Goal: Task Accomplishment & Management: Complete application form

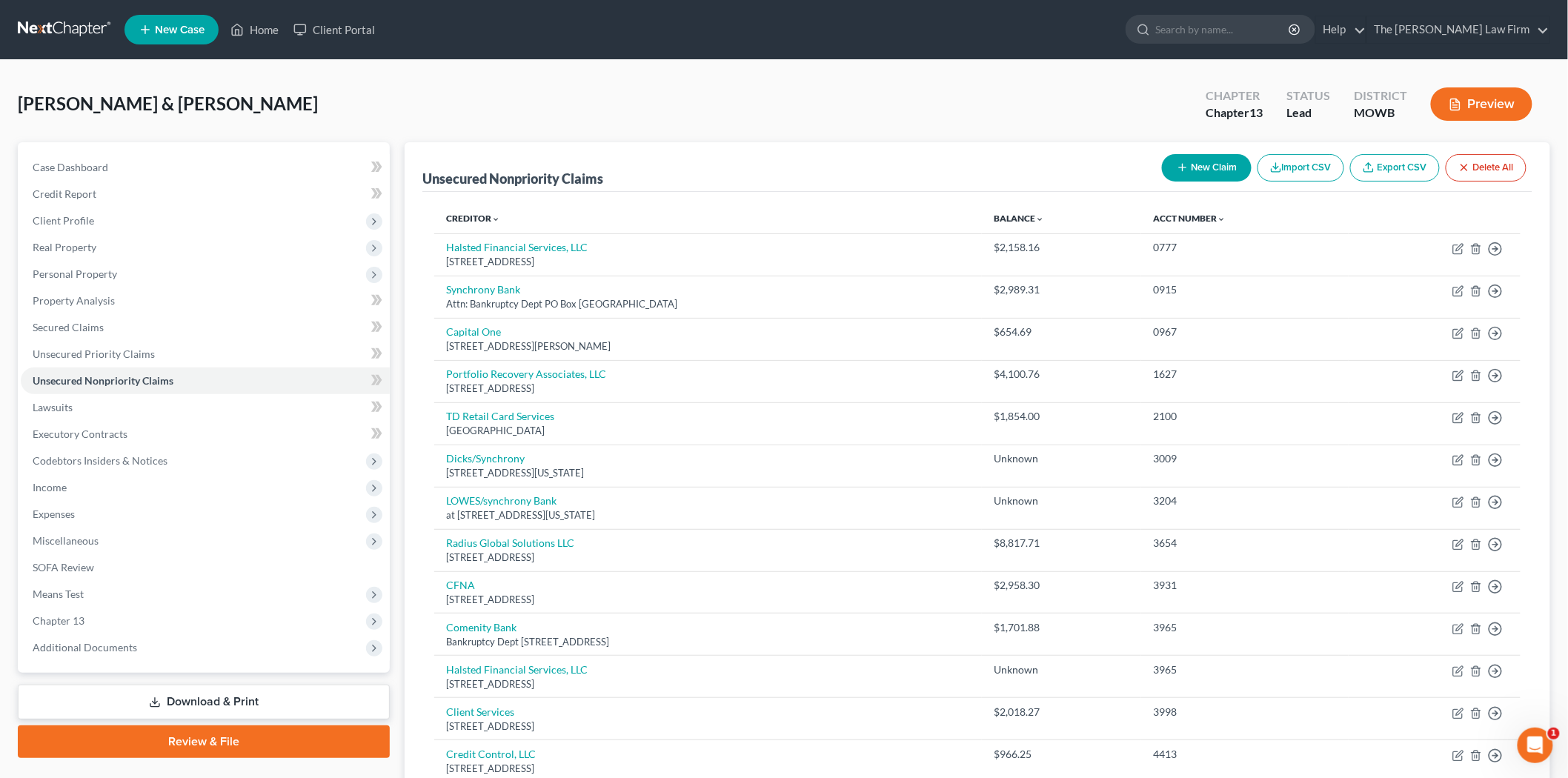
click at [1229, 171] on button "New Claim" at bounding box center [1206, 167] width 89 height 27
select select "2"
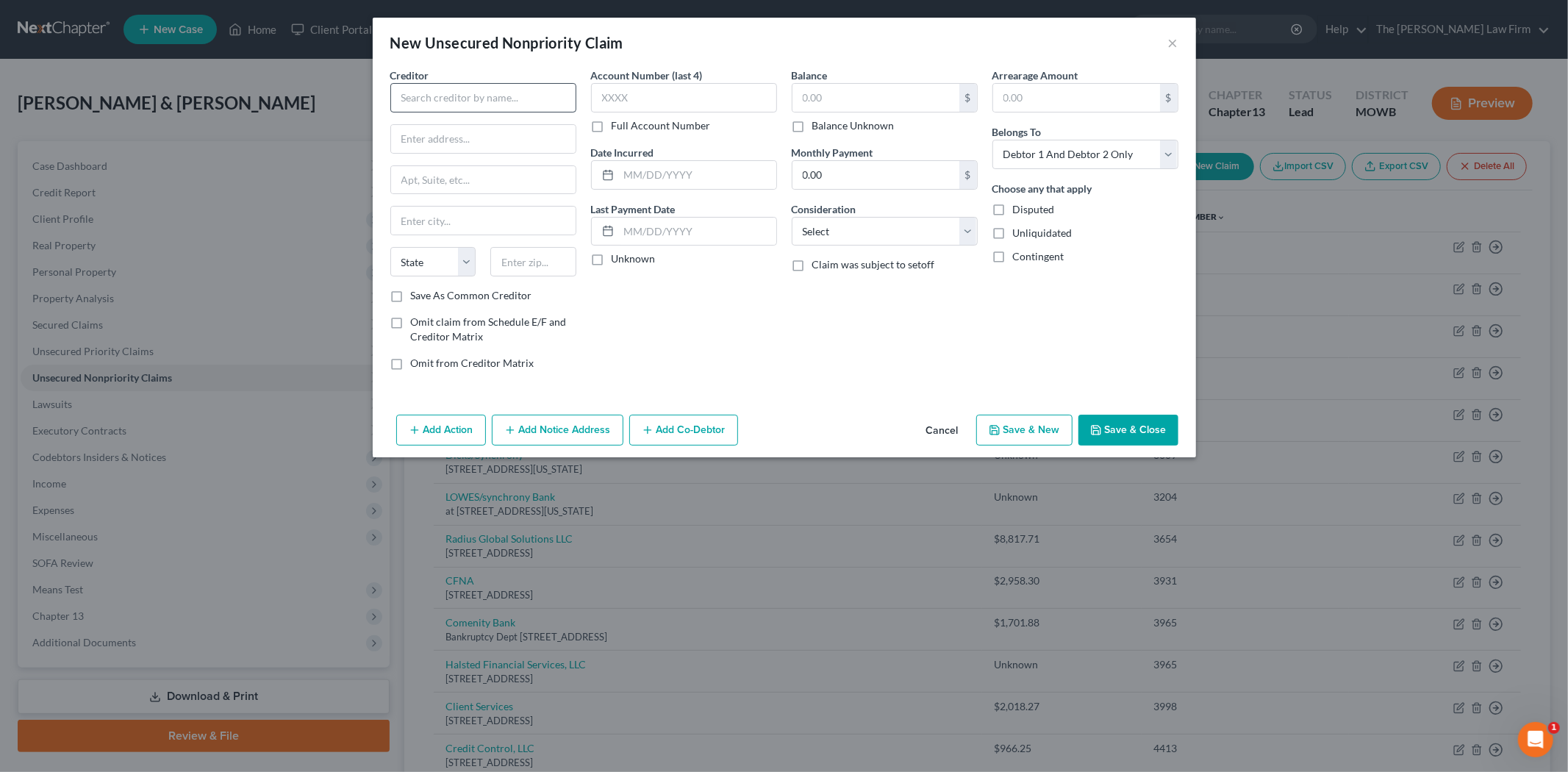
drag, startPoint x: 492, startPoint y: 115, endPoint x: 494, endPoint y: 105, distance: 10.2
click at [494, 108] on div "Creditor * State AL AK AR AZ CA CO CT DE DC FL GA GU HI ID IL IN IA KS KY LA ME…" at bounding box center [483, 178] width 186 height 221
click at [495, 103] on input "text" at bounding box center [483, 98] width 186 height 29
type input "c"
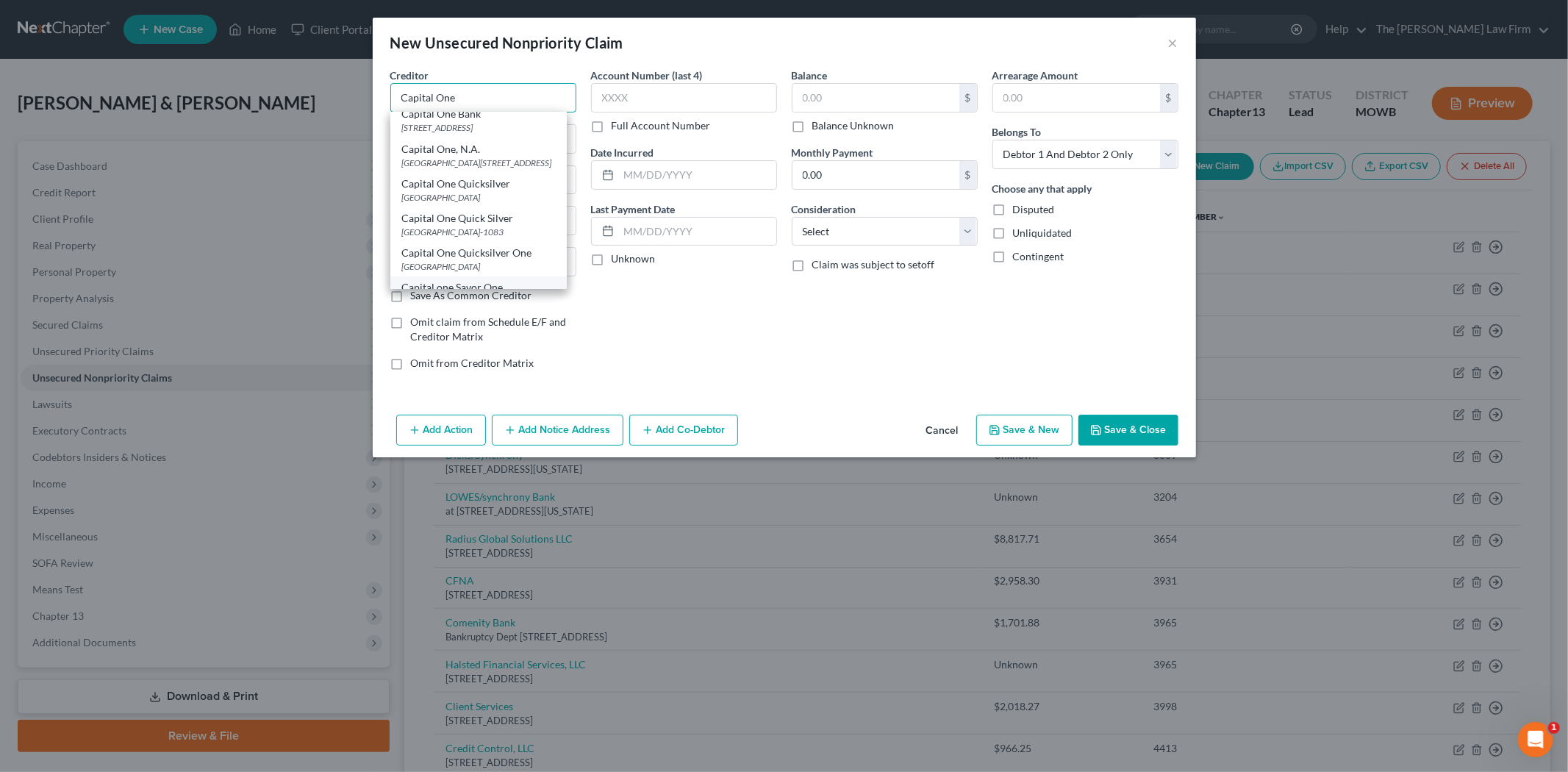
scroll to position [100, 0]
click at [502, 239] on div "Capital One, N.A." at bounding box center [478, 231] width 153 height 15
type input "Capital One, N.A."
type input "Customer Center"
type input "PO Box 30258"
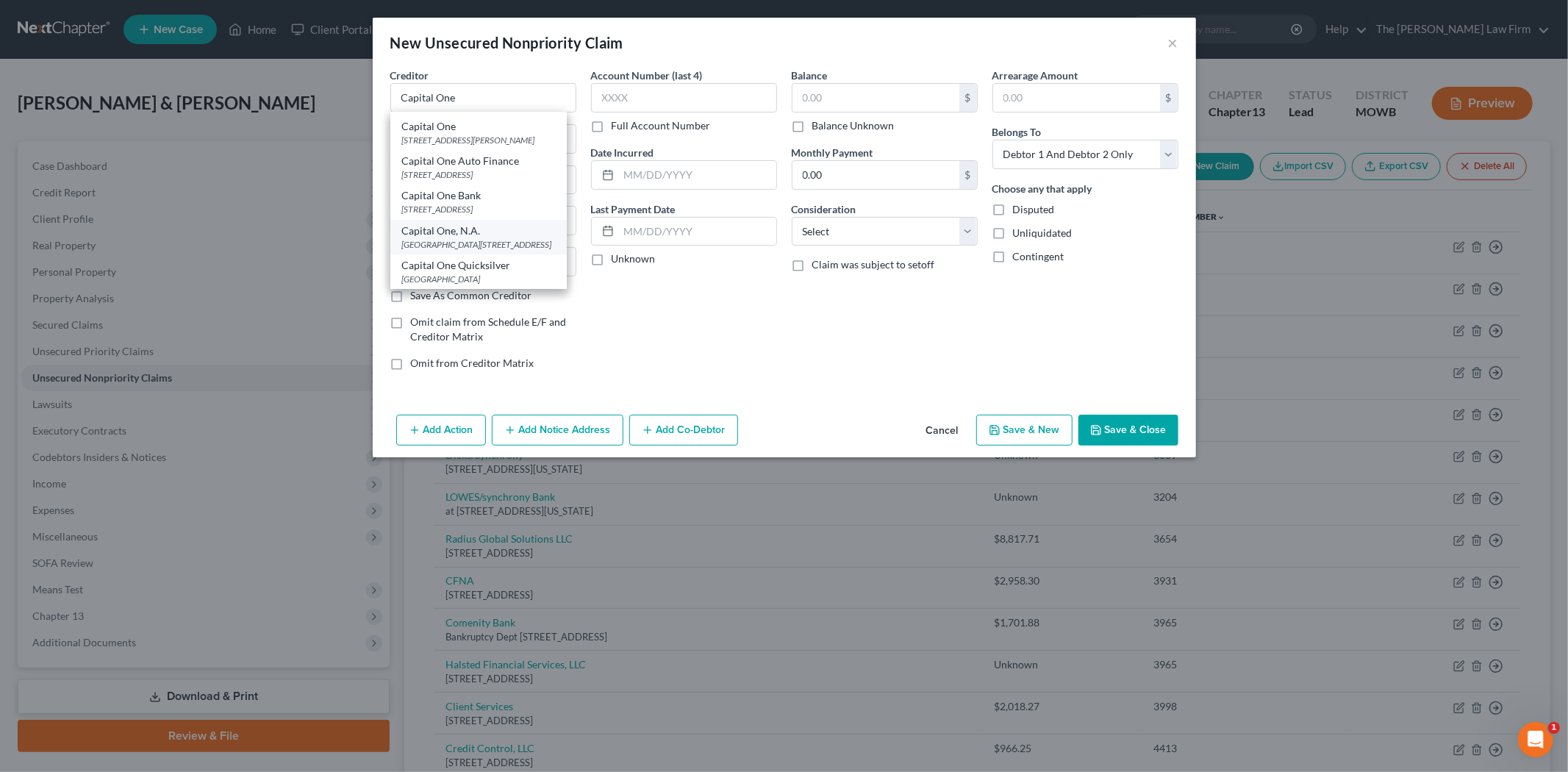
type input "Salt Lake City"
select select "46"
type input "84130"
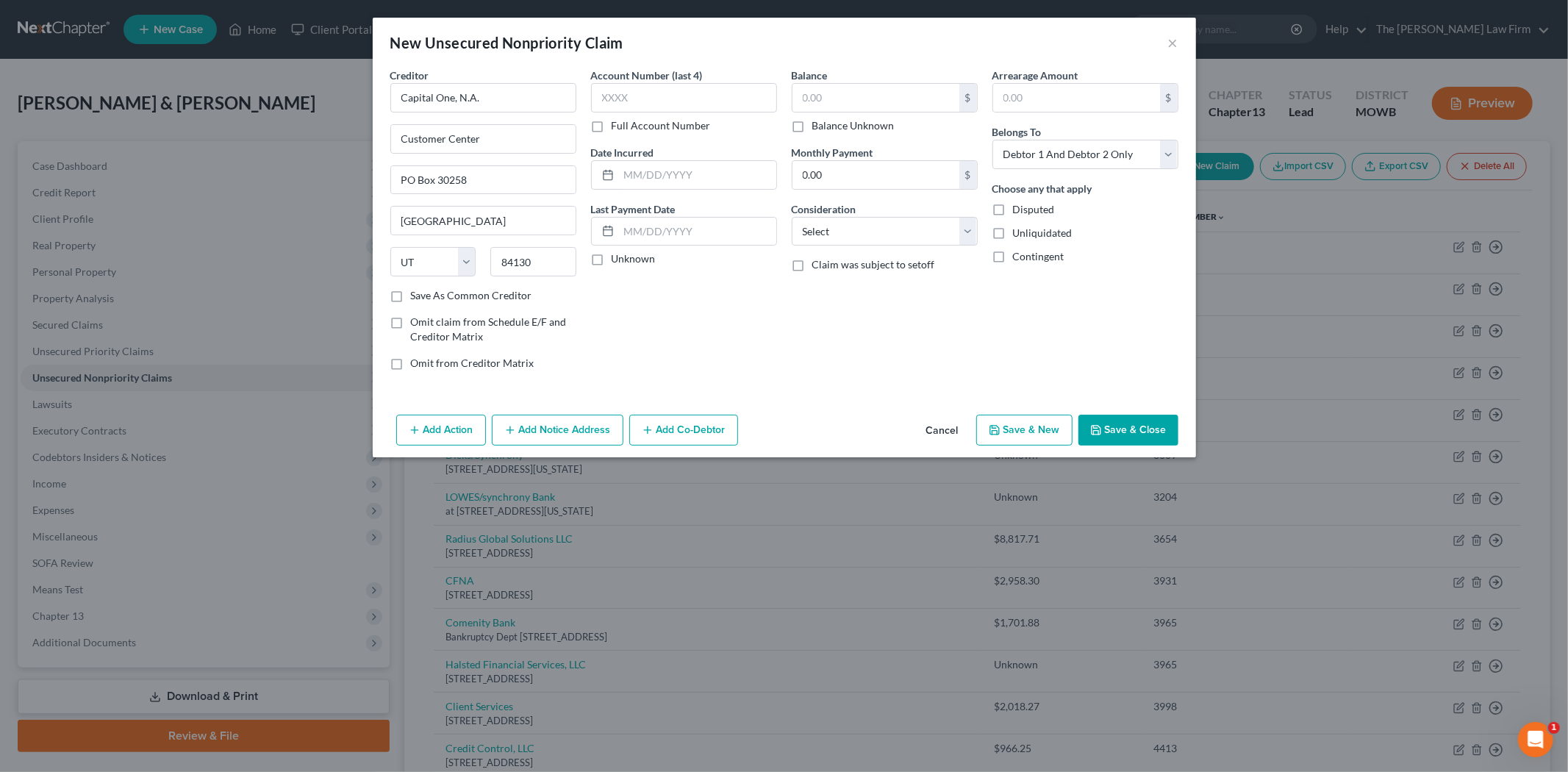
scroll to position [0, 0]
drag, startPoint x: 497, startPoint y: 144, endPoint x: 336, endPoint y: 130, distance: 161.6
click at [338, 131] on div "New Unsecured Nonpriority Claim × Creditor * Capital One, N.A. Customer Center …" at bounding box center [784, 386] width 1568 height 772
paste input "1680 Capital One Drive"
type input "1680 Capital One Drive"
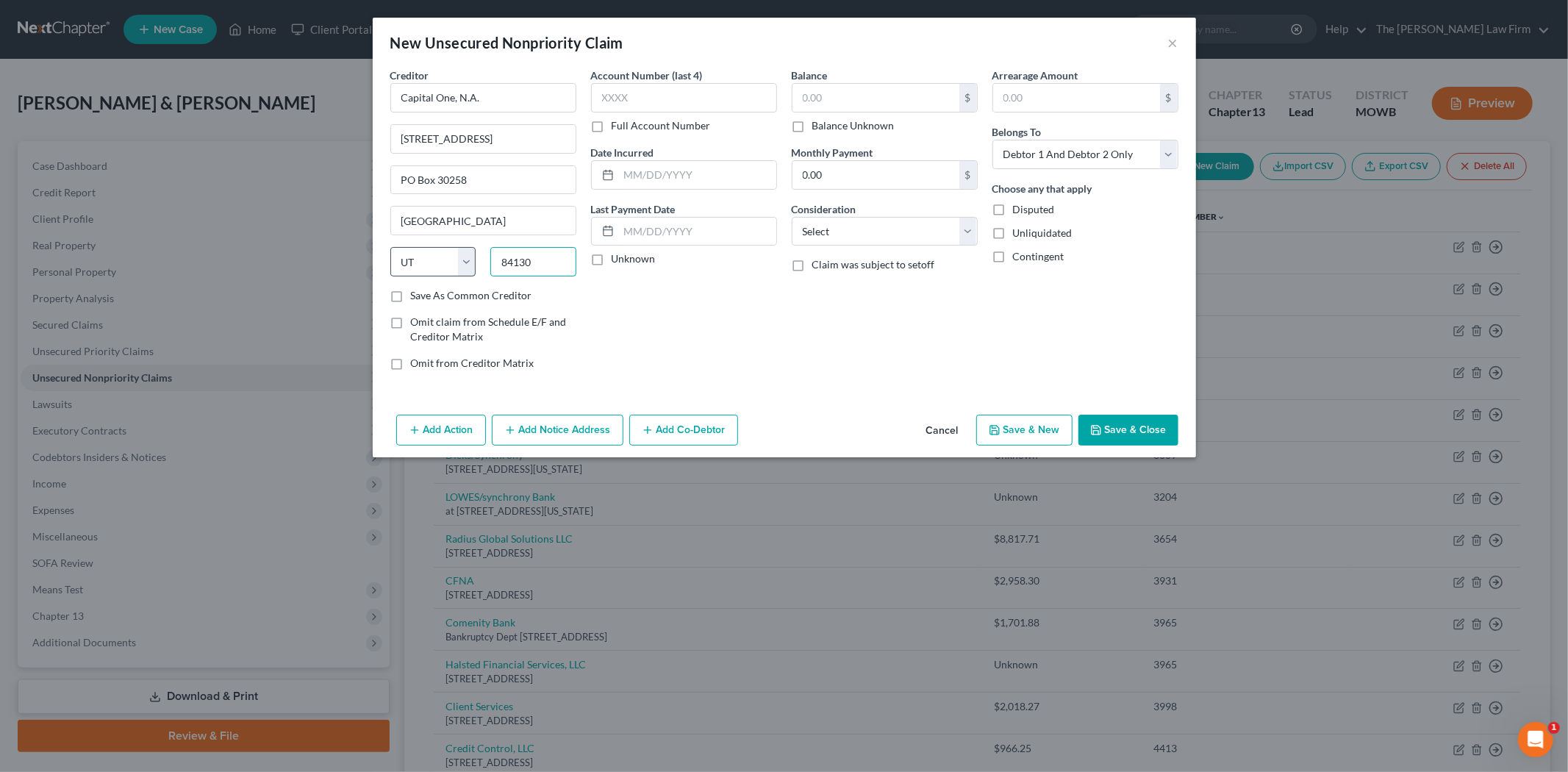
drag, startPoint x: 539, startPoint y: 259, endPoint x: 465, endPoint y: 252, distance: 74.3
click at [465, 252] on div "State AL AK AR AZ CA CO CT DE DC FL GA GU HI ID IL IN IA KS KY LA ME MD MA MI M…" at bounding box center [483, 267] width 201 height 41
paste input "22102."
click at [619, 296] on div "Account Number (last 4) Full Account Number Date Incurred Last Payment Date Unk…" at bounding box center [684, 225] width 201 height 315
click at [549, 263] on input "22102." at bounding box center [532, 262] width 86 height 29
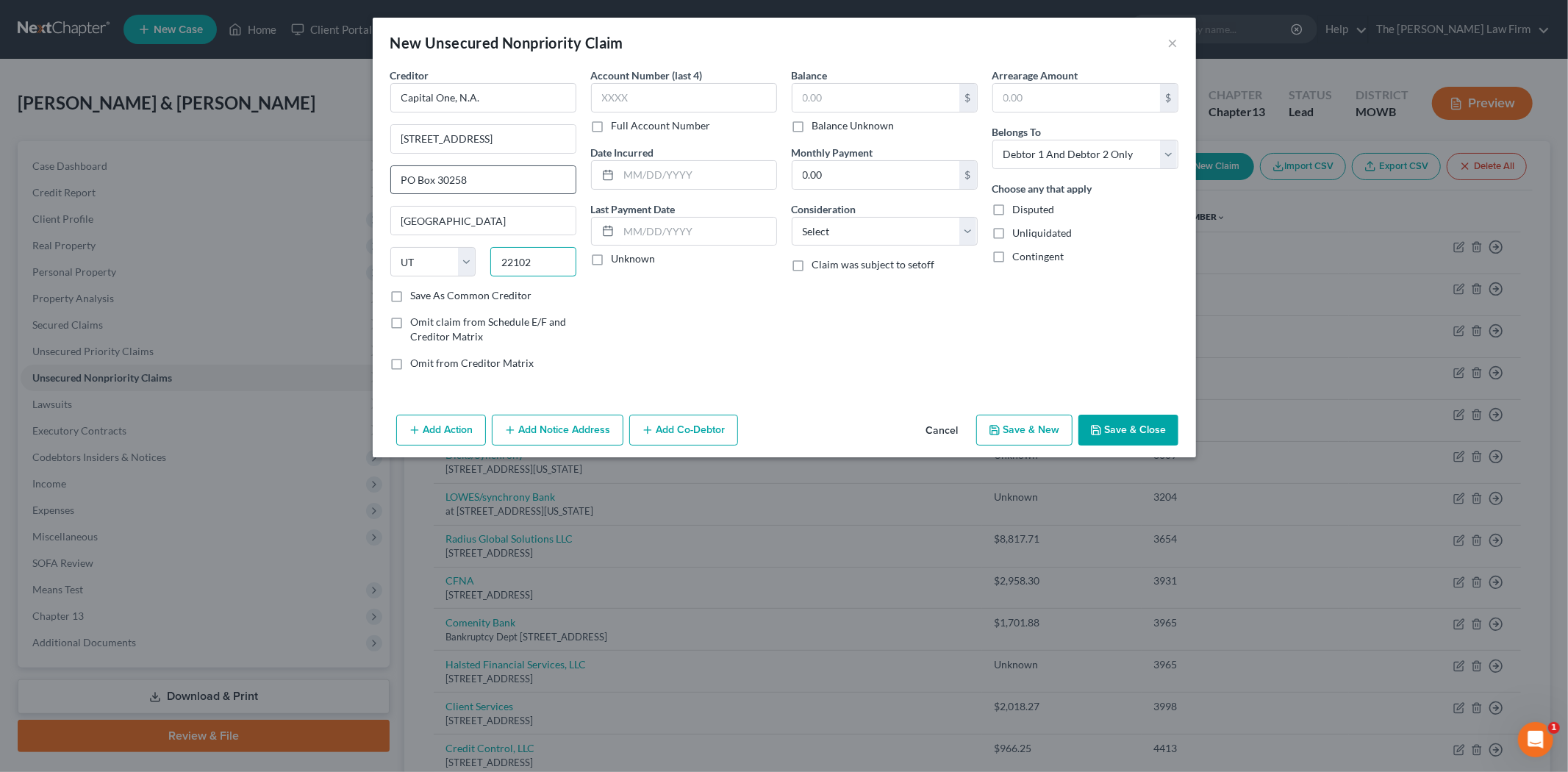
type input "22102"
type input "McLean"
select select "48"
drag, startPoint x: 524, startPoint y: 188, endPoint x: 386, endPoint y: 186, distance: 138.0
click at [386, 186] on div "Creditor * Capital One, N.A. 1680 Capital One Drive PO Box 30258 McLean State A…" at bounding box center [483, 225] width 201 height 315
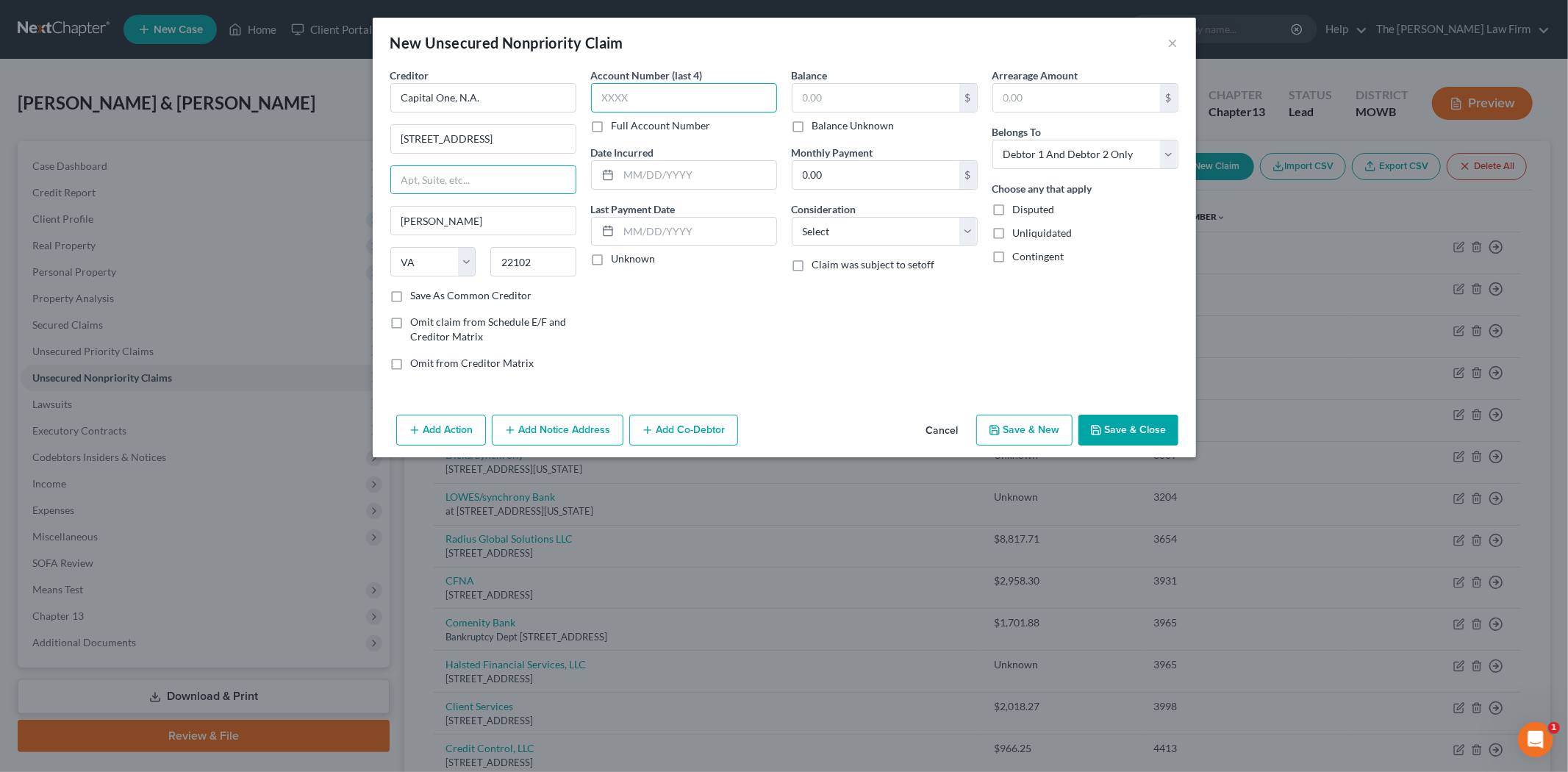
click at [630, 101] on input "text" at bounding box center [684, 98] width 186 height 29
click at [478, 304] on div "Creditor * Capital One, N.A. 1680 Capital One Drive McLean State AL AK AR AZ CA…" at bounding box center [483, 225] width 201 height 315
click at [478, 294] on label "Save As Common Creditor" at bounding box center [471, 295] width 121 height 15
click at [426, 294] on input "Save As Common Creditor" at bounding box center [421, 293] width 9 height 9
checkbox input "true"
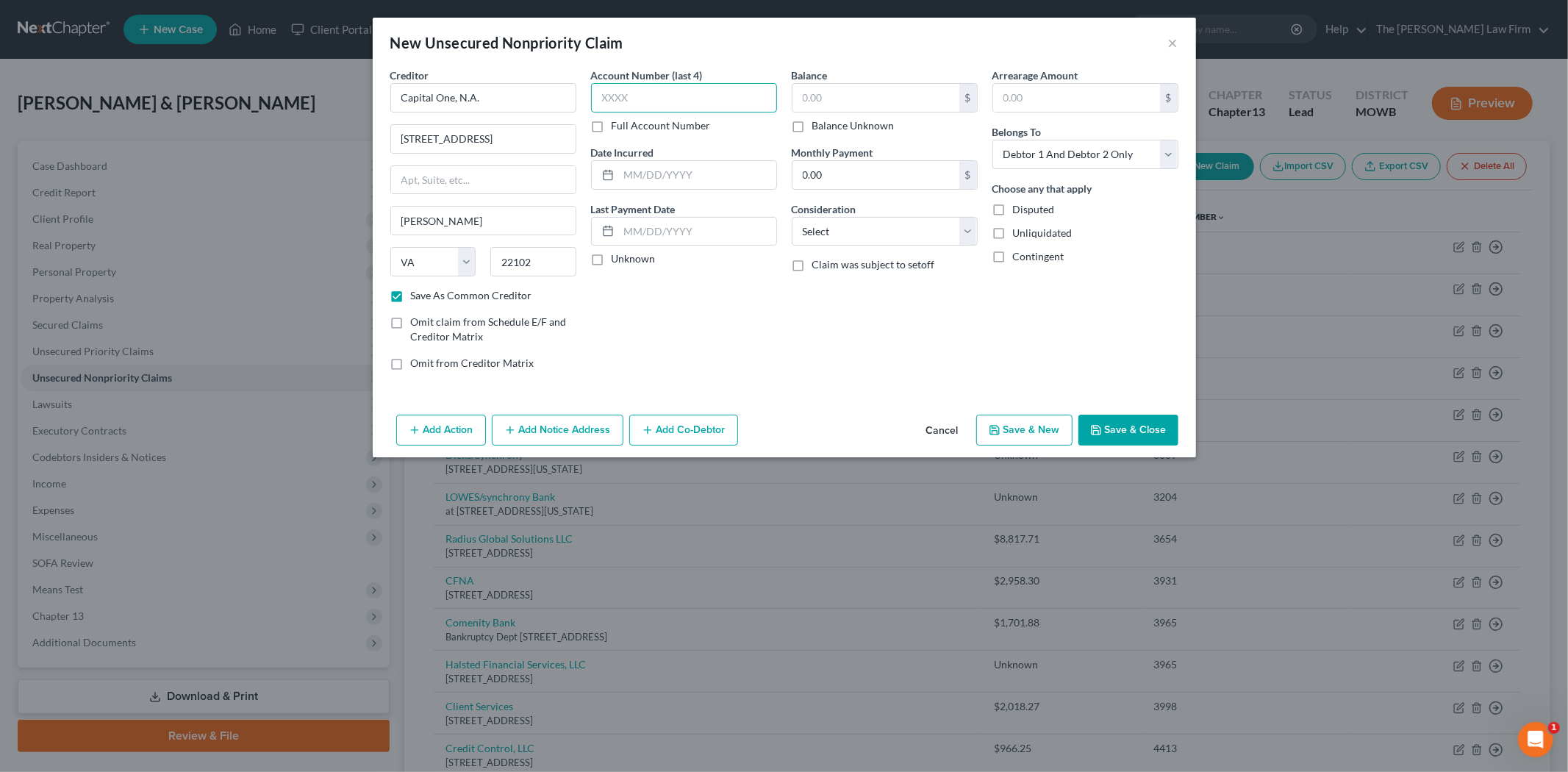
click at [664, 100] on input "text" at bounding box center [684, 98] width 186 height 29
type input "0529"
drag, startPoint x: 691, startPoint y: 320, endPoint x: 669, endPoint y: 255, distance: 68.6
click at [691, 320] on div "Account Number (last 4) 0529 Full Account Number Date Incurred Last Payment Dat…" at bounding box center [684, 225] width 201 height 315
click at [663, 178] on input "text" at bounding box center [698, 175] width 157 height 28
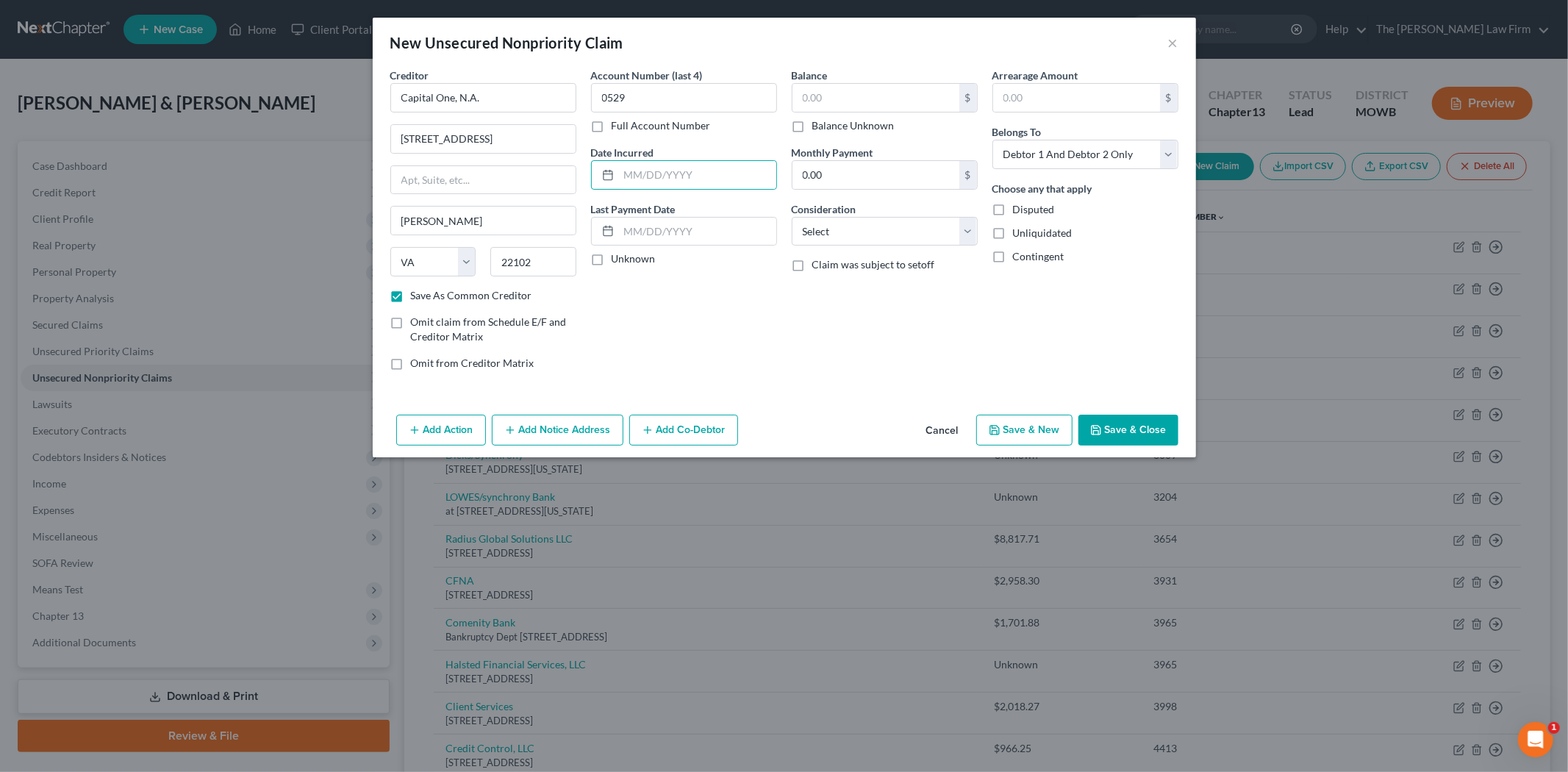
click at [603, 337] on div "Account Number (last 4) 0529 Full Account Number Date Incurred Last Payment Dat…" at bounding box center [684, 225] width 201 height 315
click at [1100, 164] on select "Select Debtor 1 Only Debtor 2 Only Debtor 1 And Debtor 2 Only At Least One Of T…" at bounding box center [1085, 154] width 186 height 29
select select "0"
click at [992, 140] on select "Select Debtor 1 Only Debtor 2 Only Debtor 1 And Debtor 2 Only At Least One Of T…" at bounding box center [1085, 154] width 186 height 29
click at [890, 100] on input "text" at bounding box center [876, 98] width 167 height 28
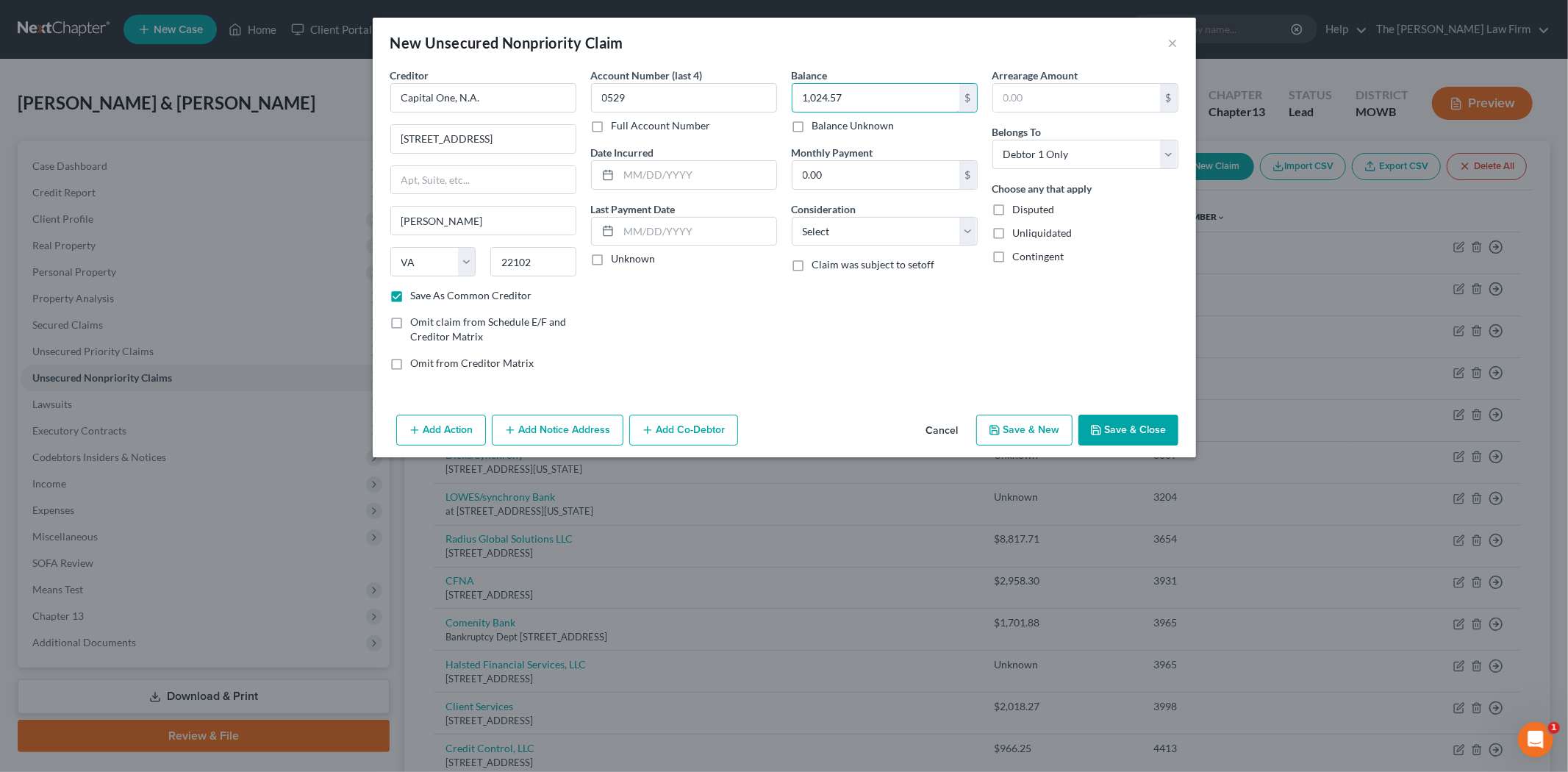
type input "1,024.57"
click at [1104, 434] on button "Save & Close" at bounding box center [1128, 430] width 100 height 31
checkbox input "false"
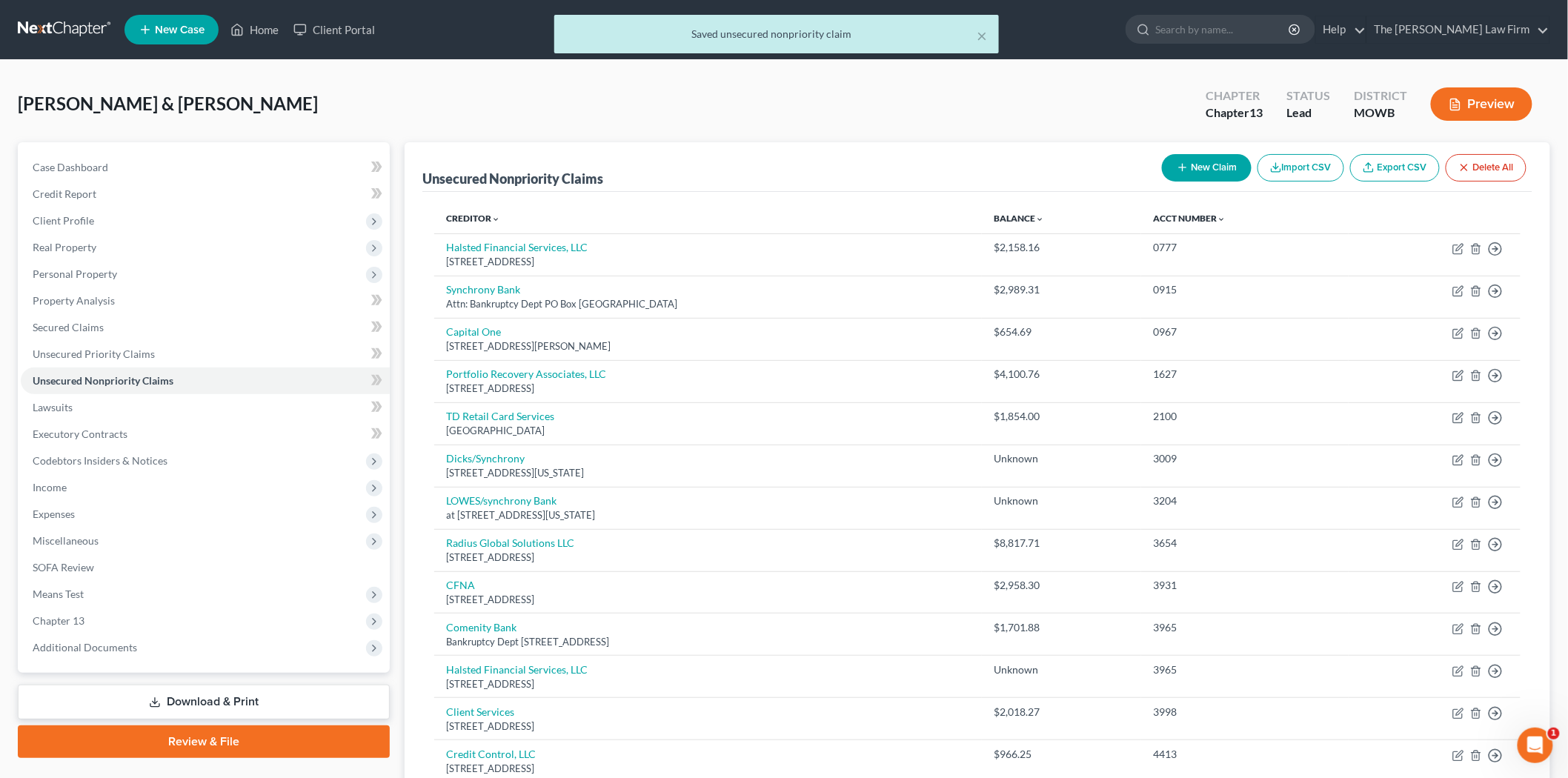
click at [219, 736] on link "Review & File" at bounding box center [204, 741] width 372 height 33
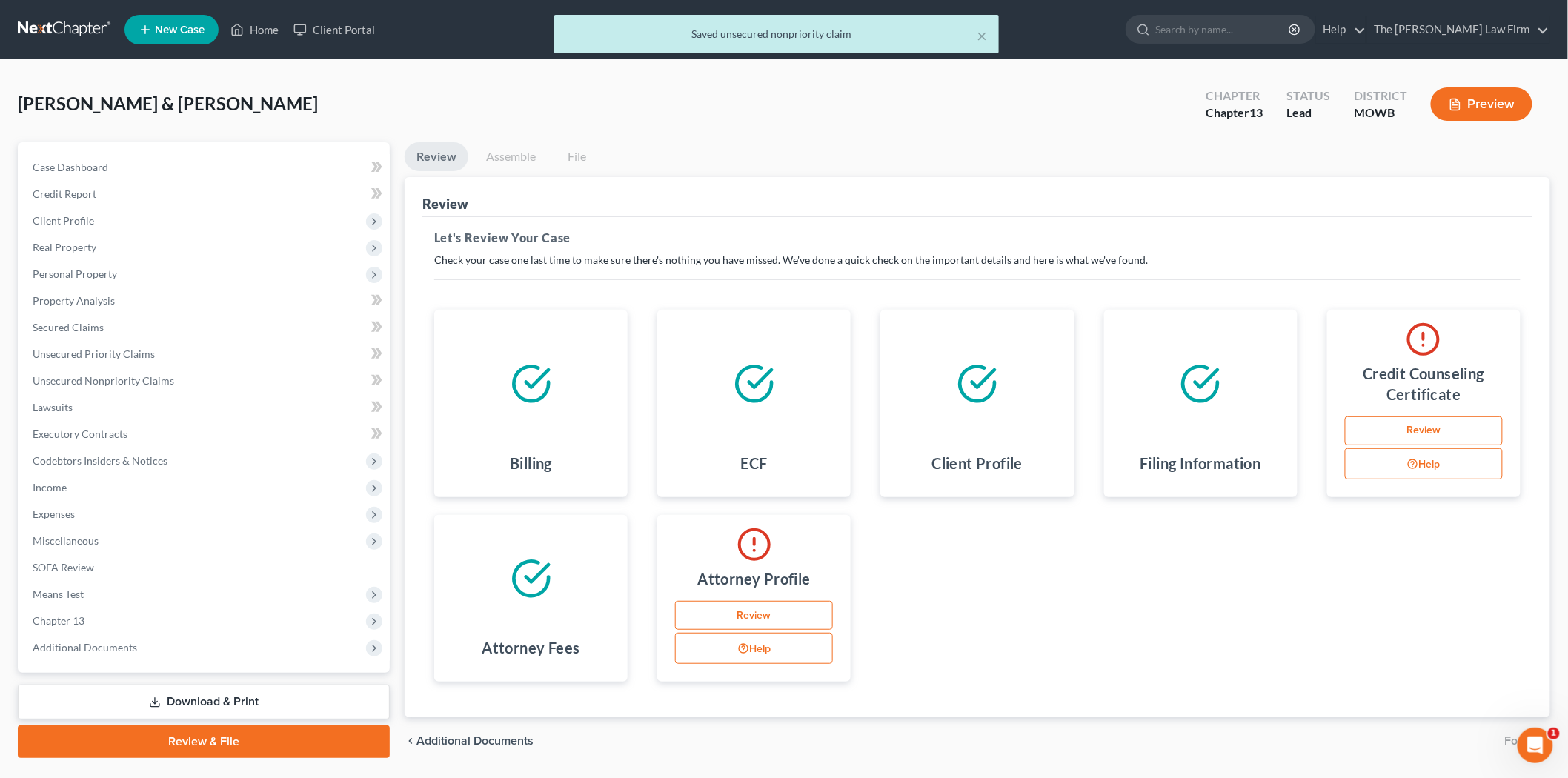
click at [1470, 86] on div "Preview" at bounding box center [1485, 106] width 132 height 44
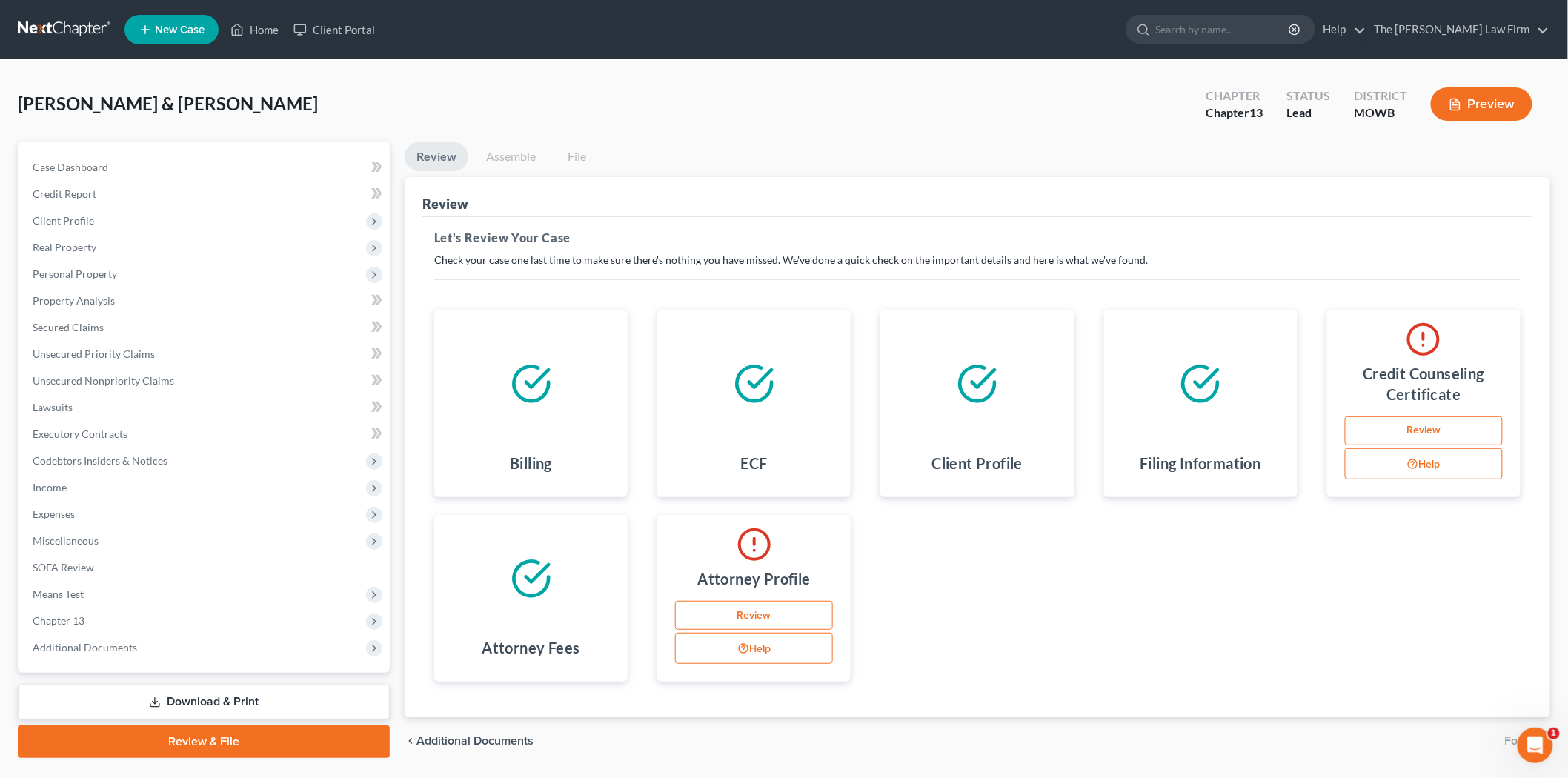
click at [1465, 107] on button "Preview" at bounding box center [1482, 103] width 101 height 33
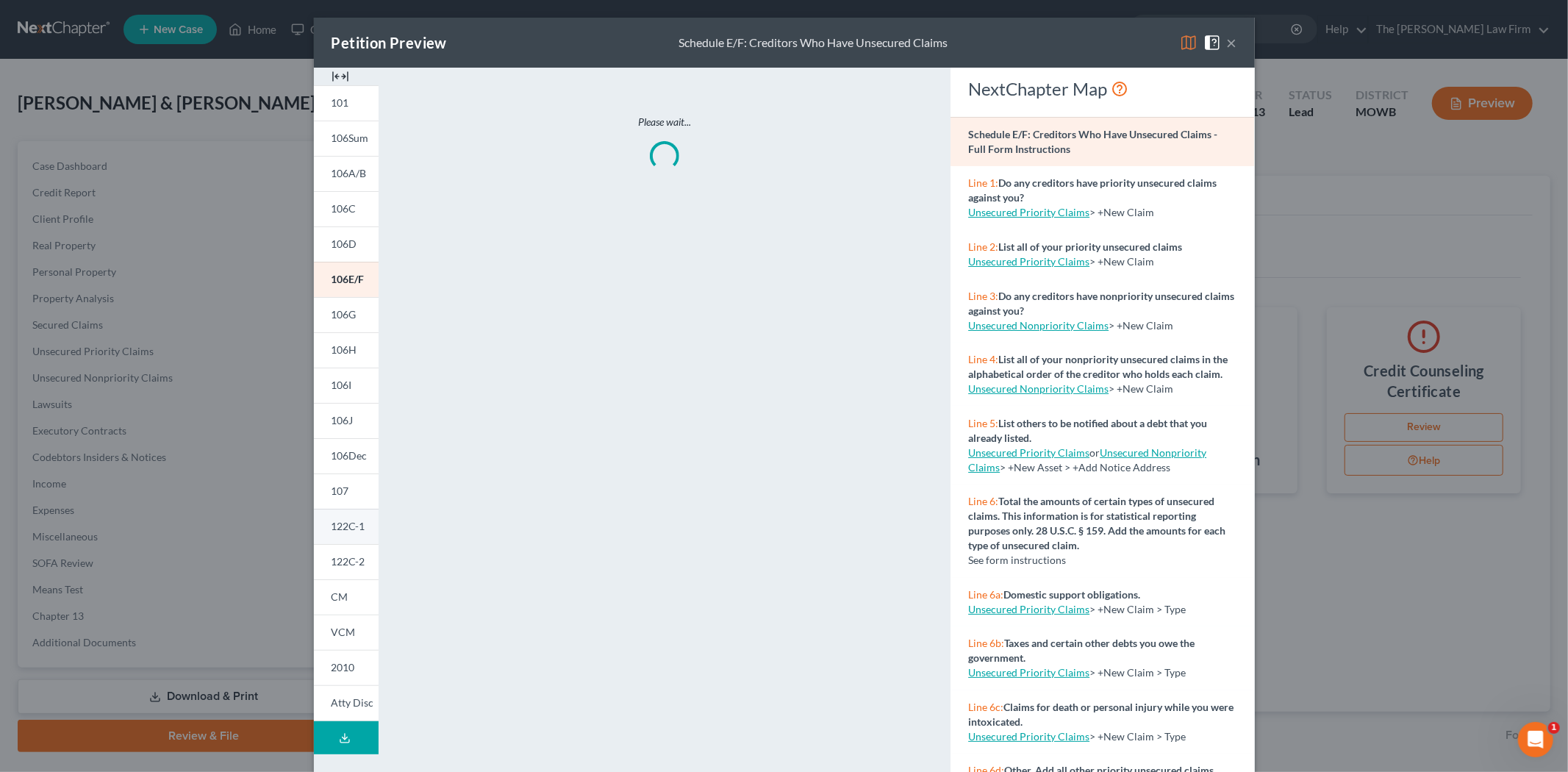
click at [347, 527] on span "122C-1" at bounding box center [349, 526] width 34 height 12
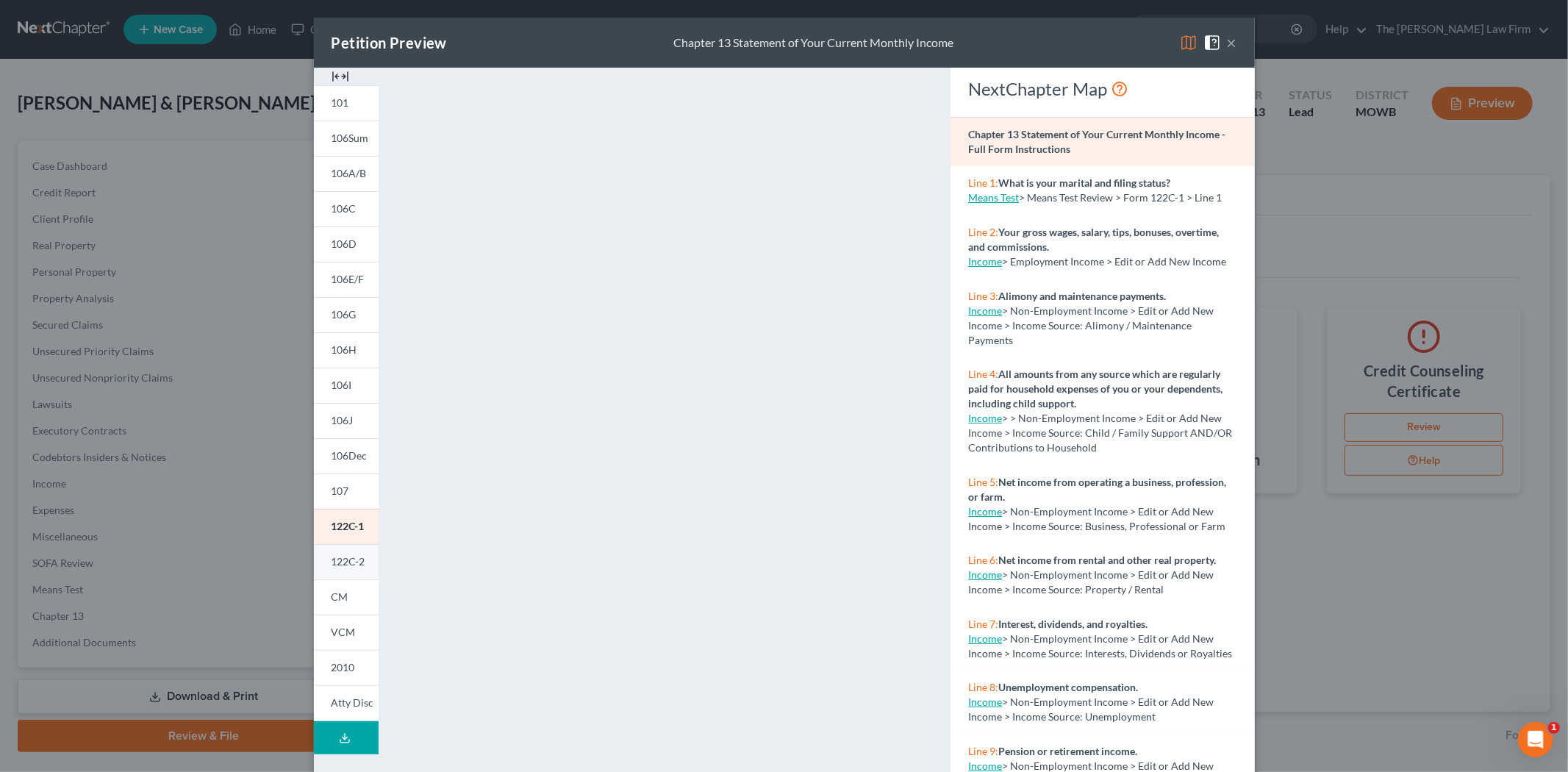
drag, startPoint x: 333, startPoint y: 564, endPoint x: 346, endPoint y: 578, distance: 19.1
click at [333, 564] on span "122C-2" at bounding box center [349, 561] width 34 height 12
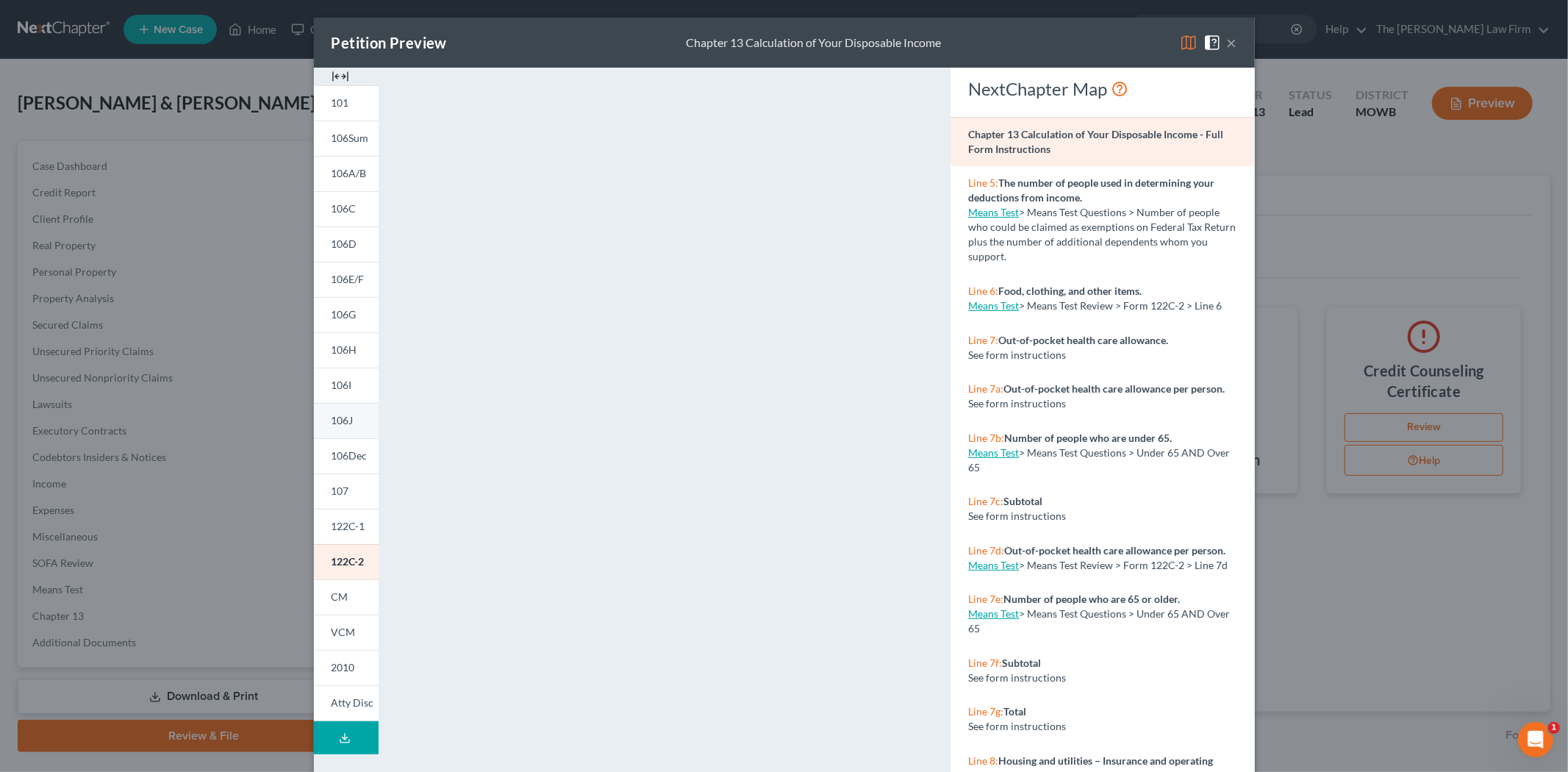
click at [344, 409] on link "106J" at bounding box center [346, 421] width 65 height 36
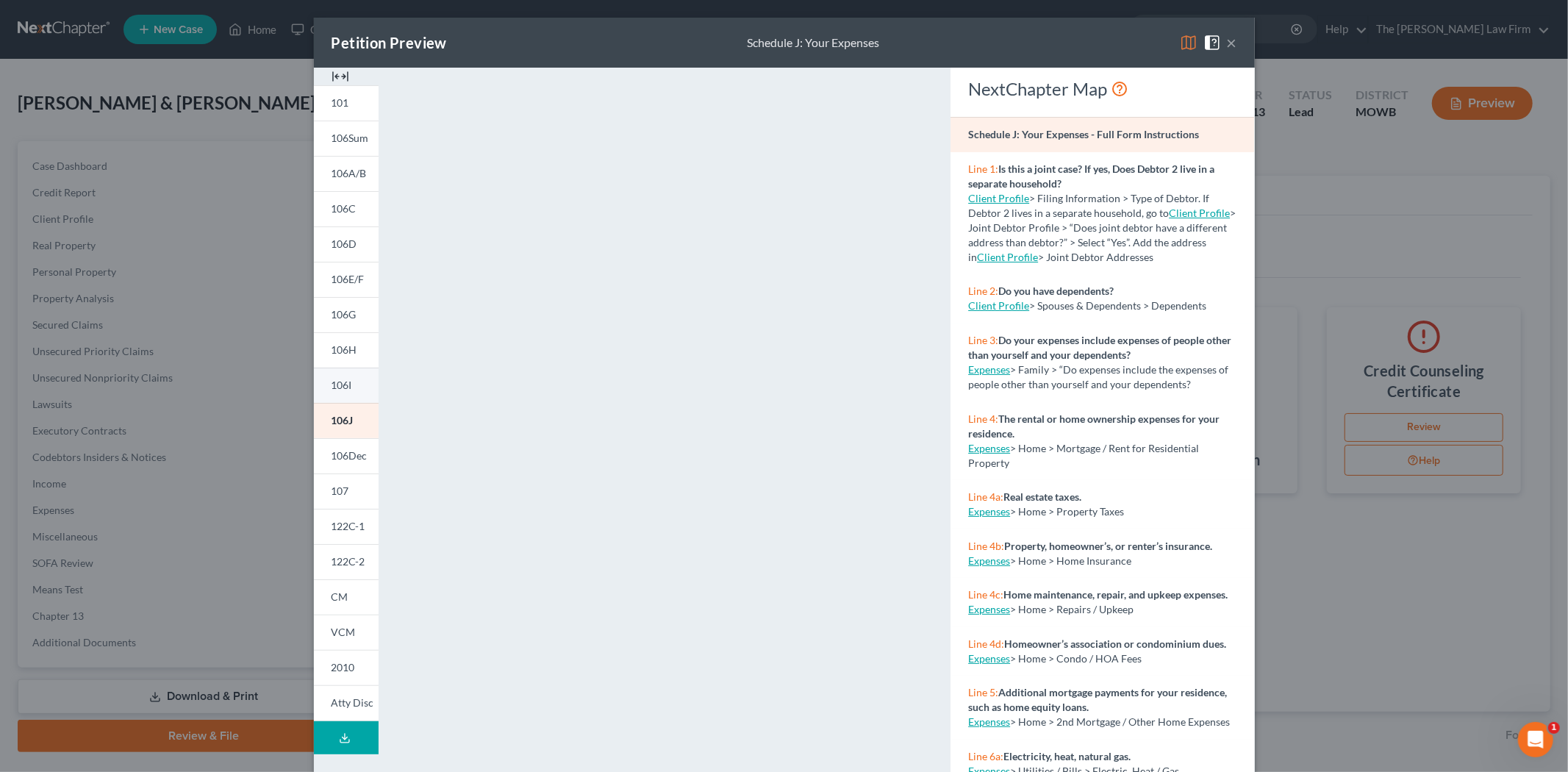
click at [333, 391] on span "106I" at bounding box center [342, 385] width 21 height 12
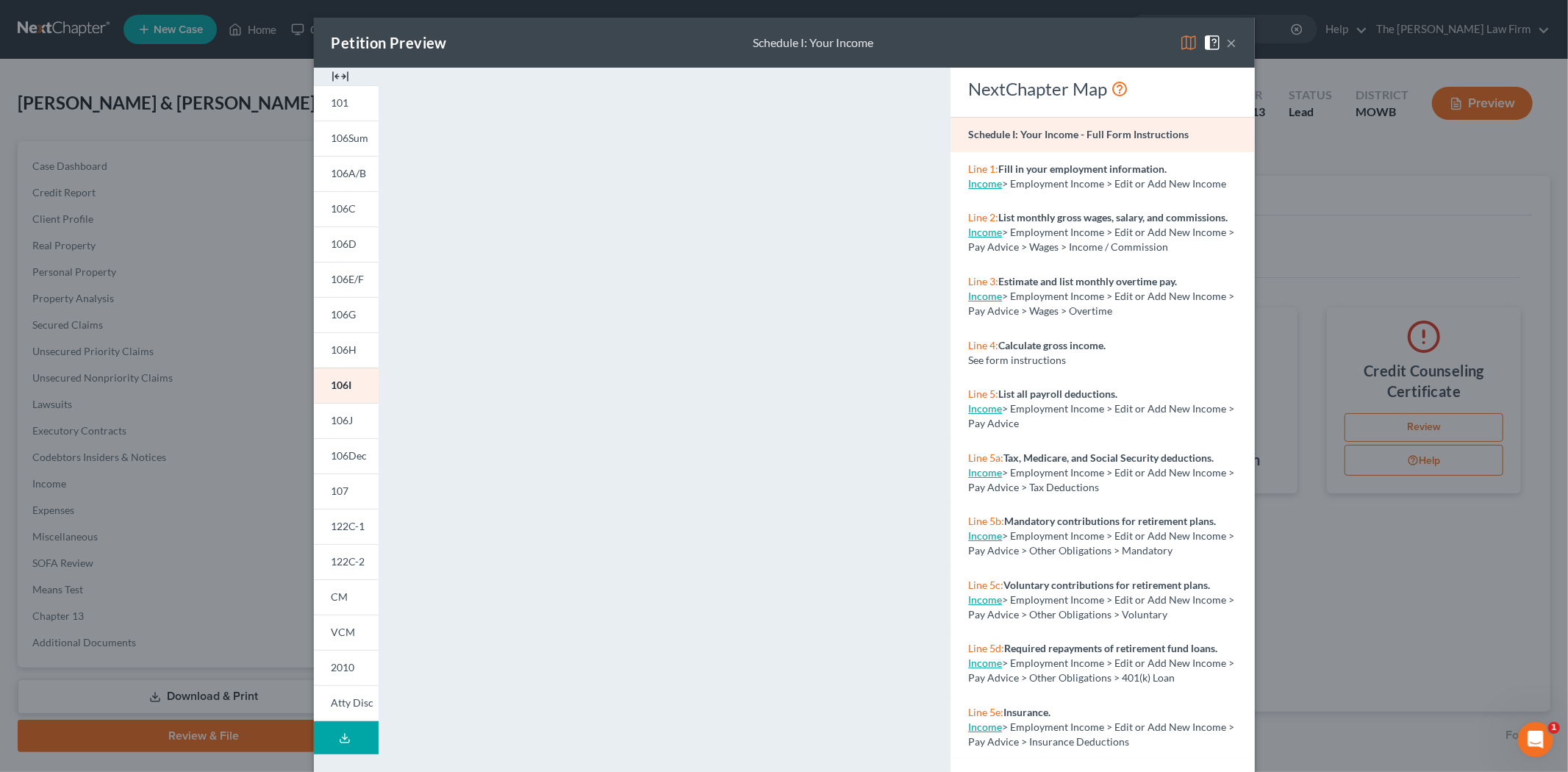
click at [1227, 44] on button "×" at bounding box center [1232, 42] width 10 height 18
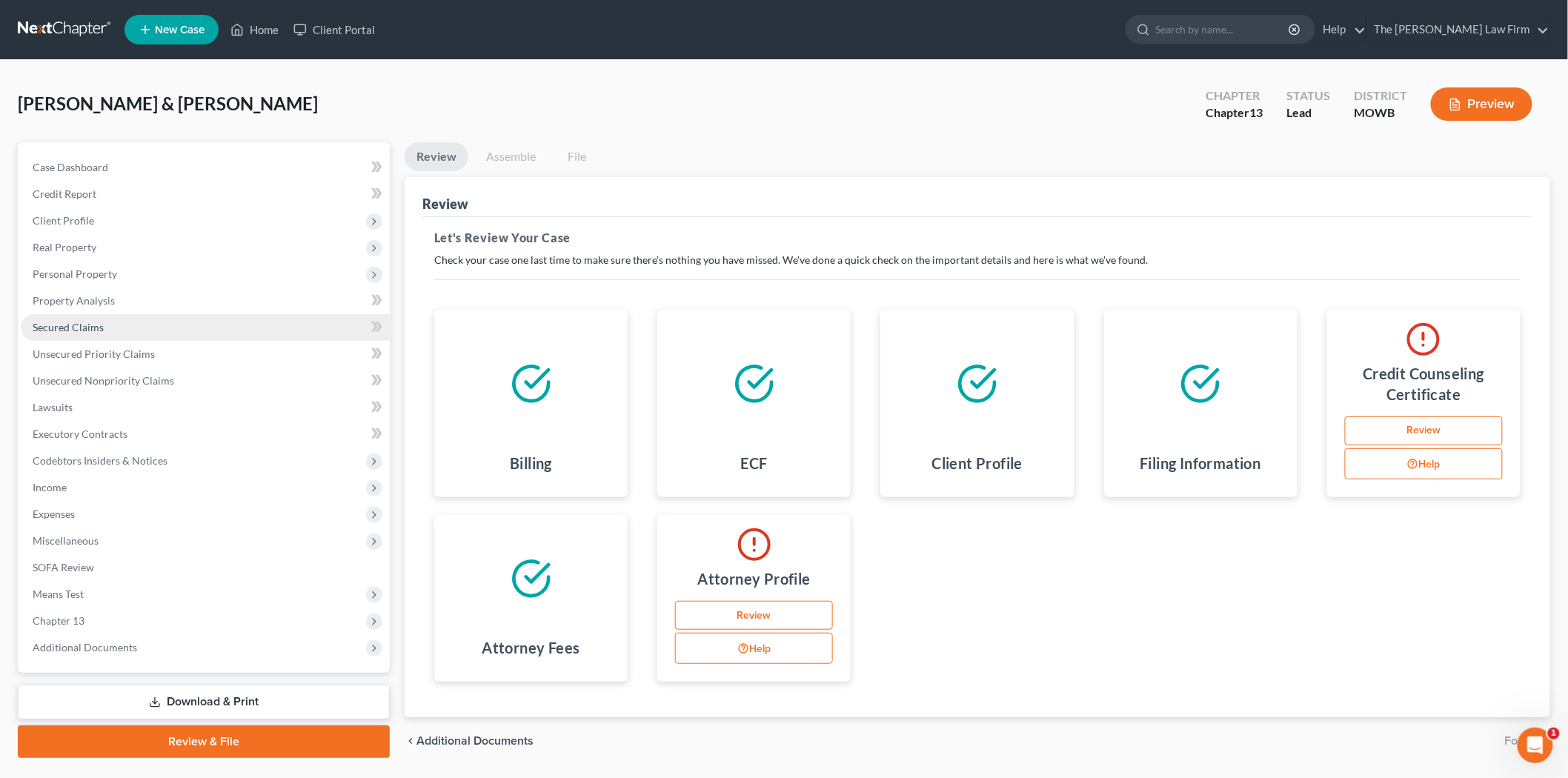
click at [153, 324] on link "Secured Claims" at bounding box center [205, 328] width 369 height 26
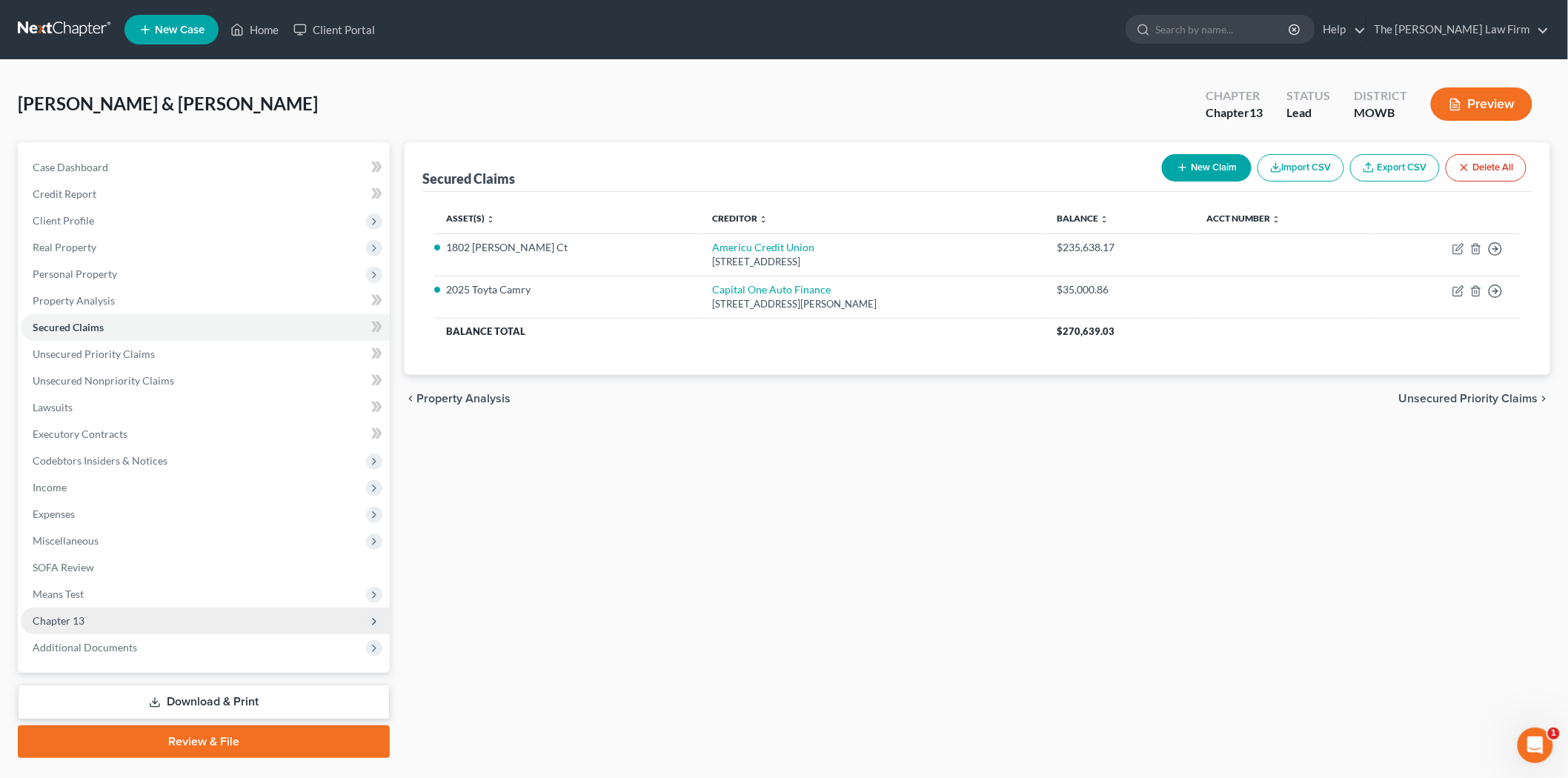
click at [95, 626] on span "Chapter 13" at bounding box center [205, 621] width 369 height 26
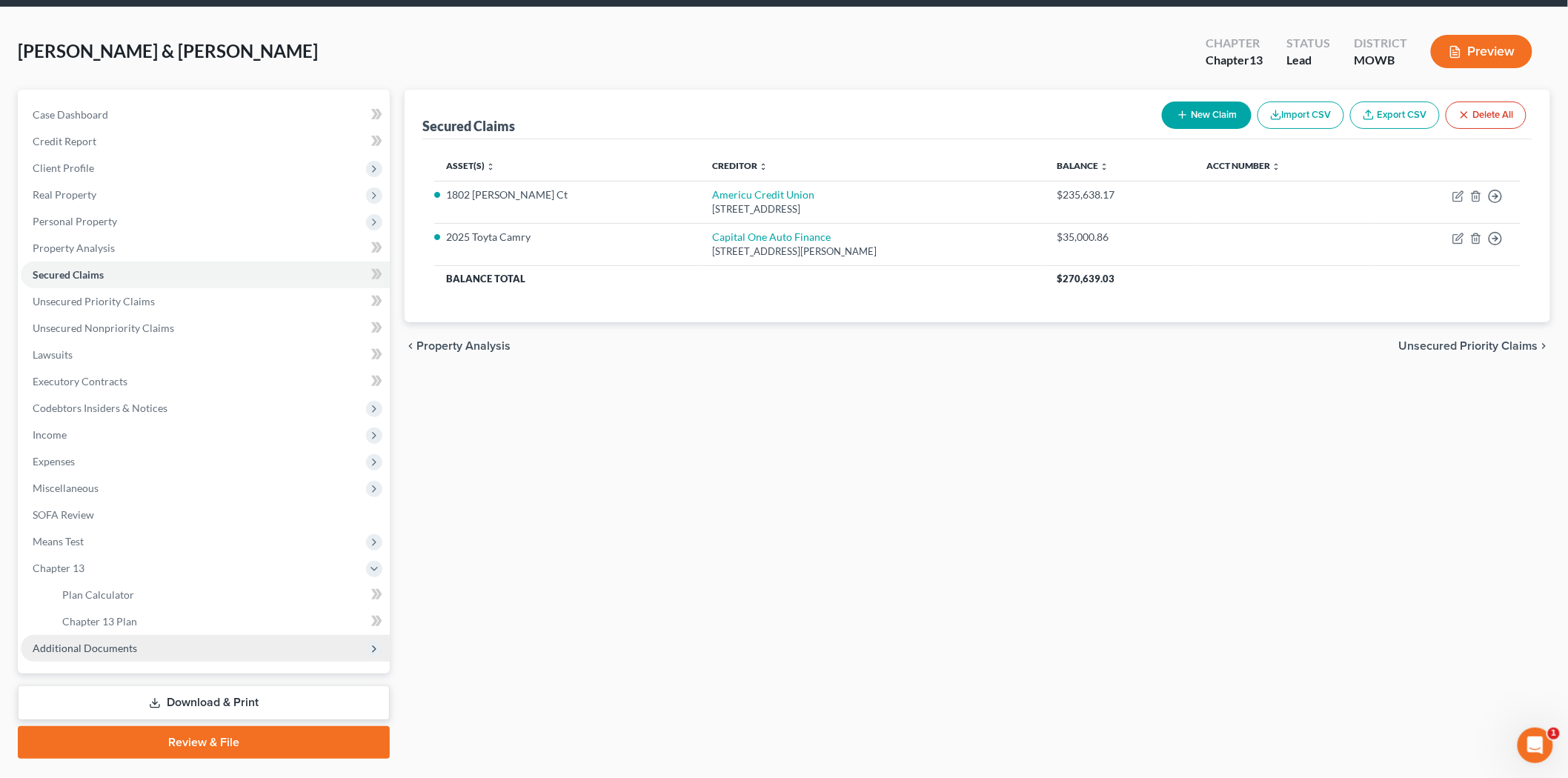
scroll to position [82, 0]
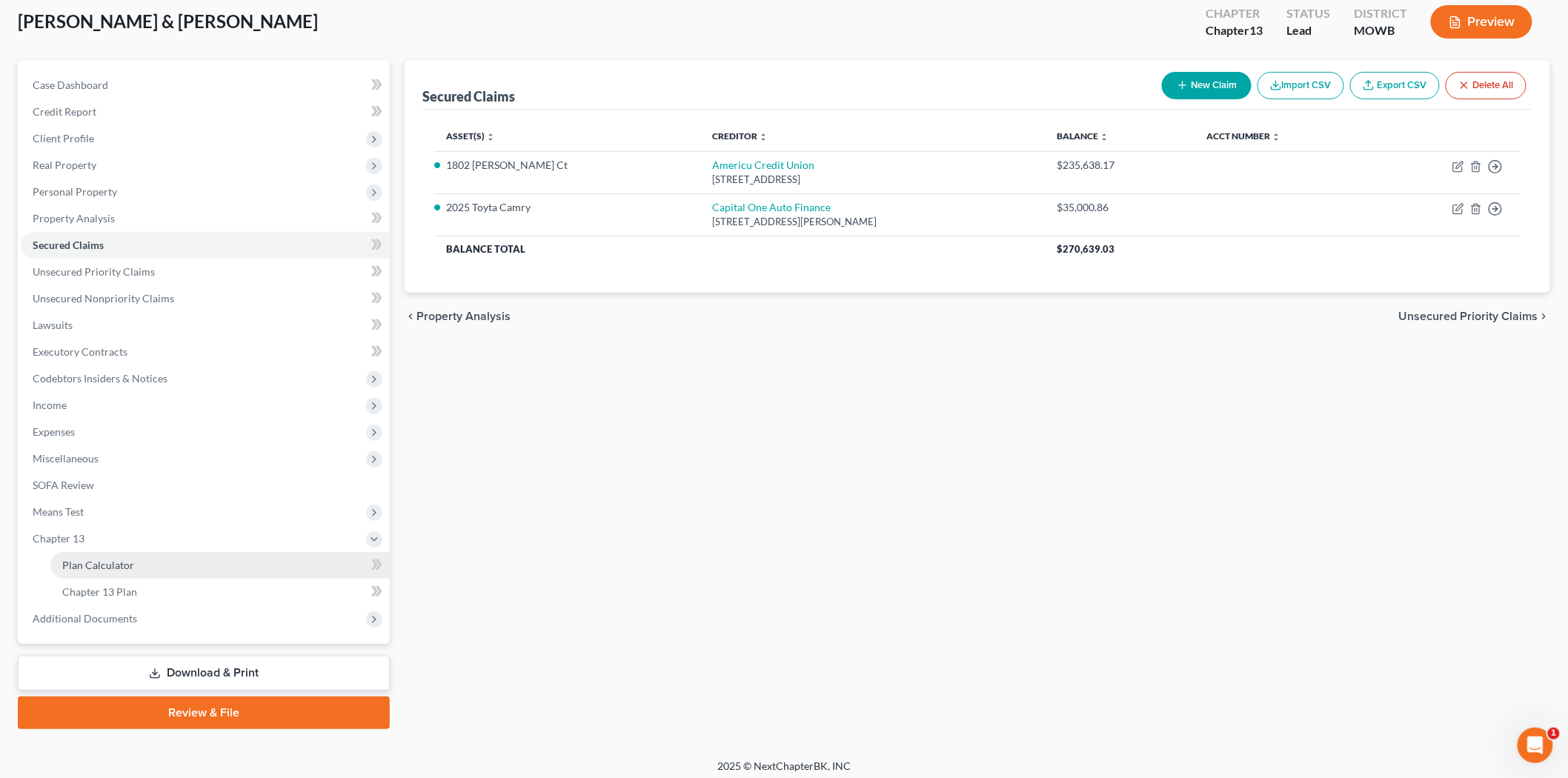
click at [123, 574] on link "Plan Calculator" at bounding box center [220, 566] width 339 height 26
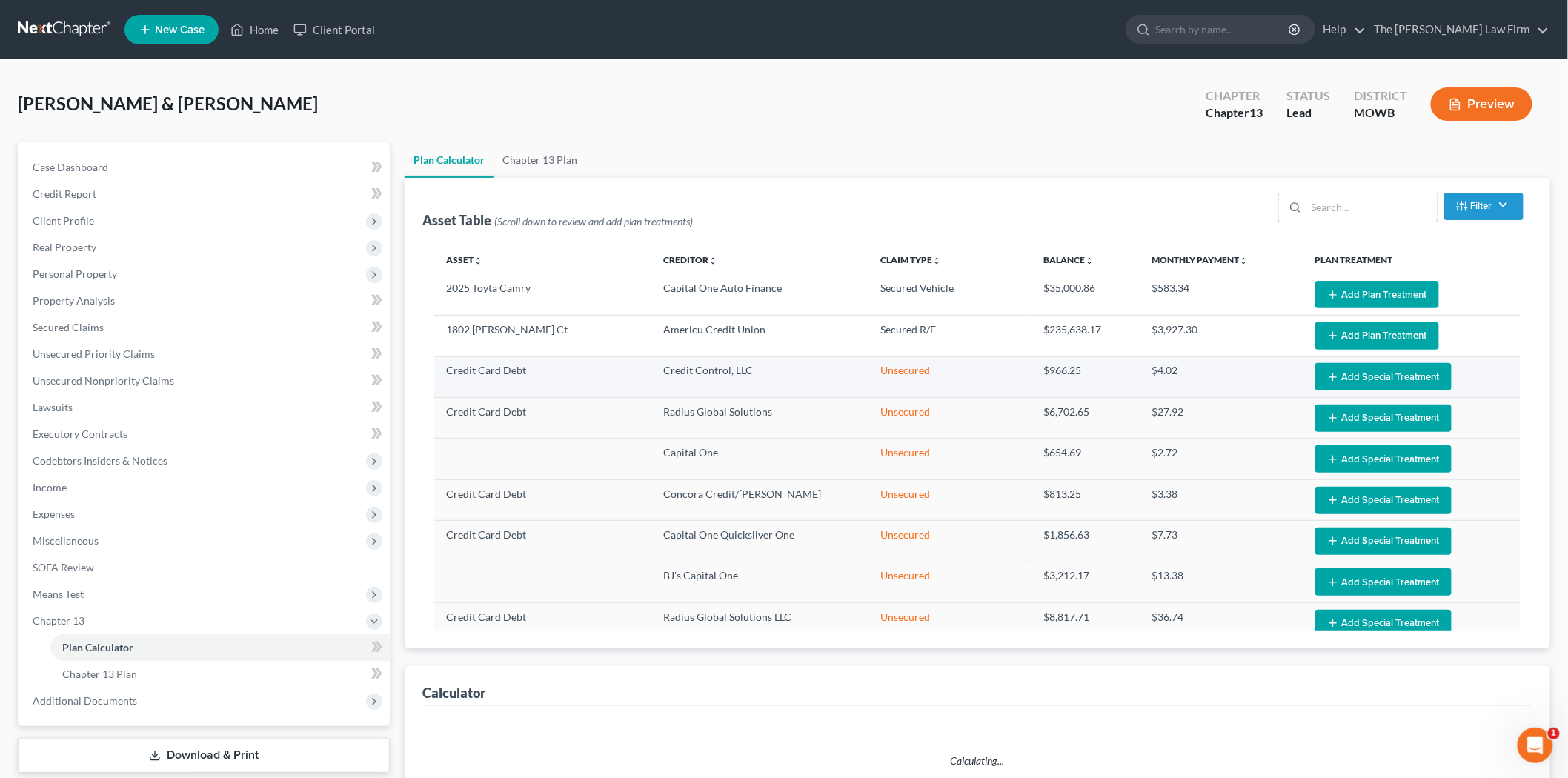
select select "59"
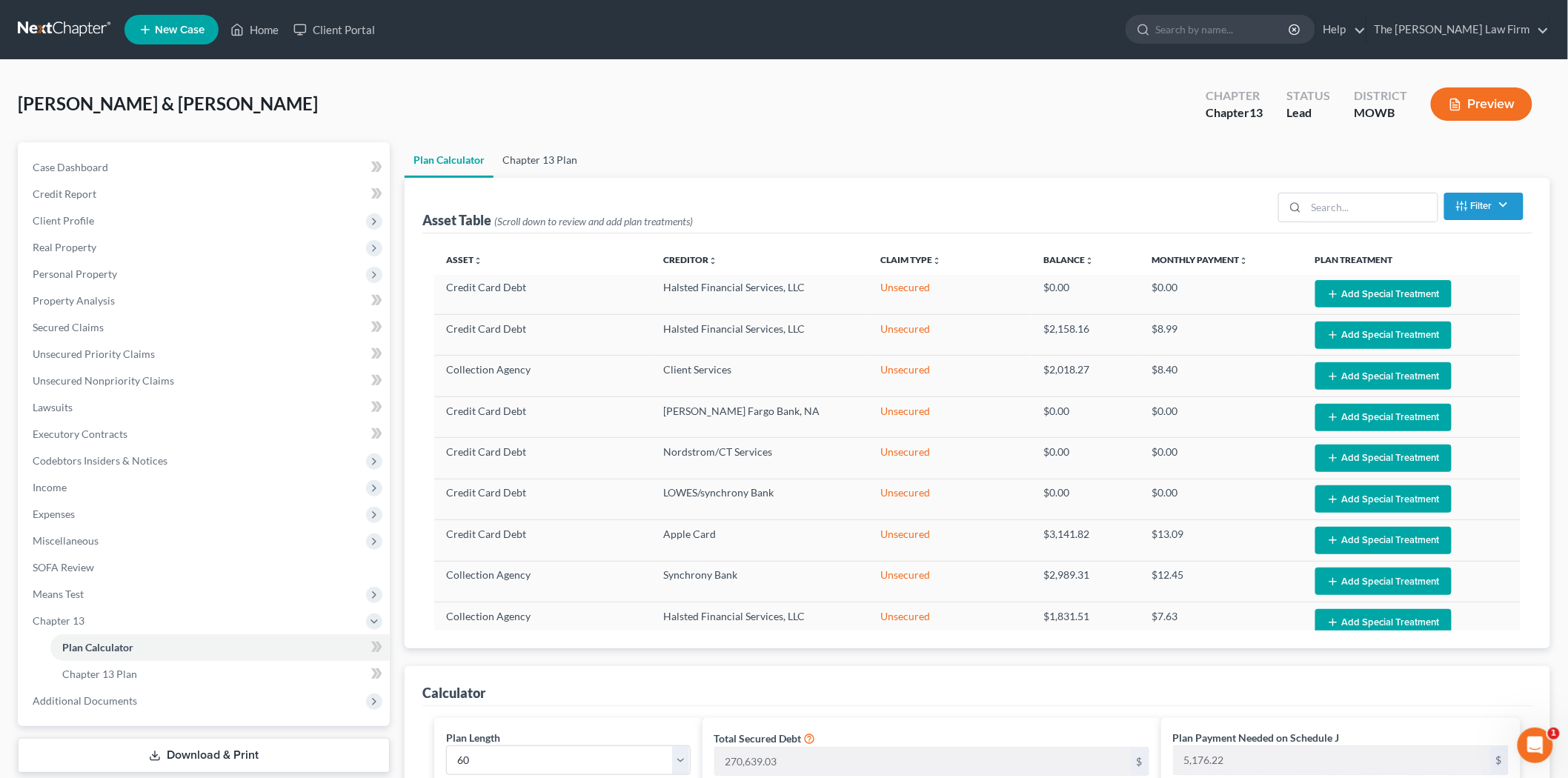
click at [538, 151] on link "Chapter 13 Plan" at bounding box center [539, 160] width 93 height 36
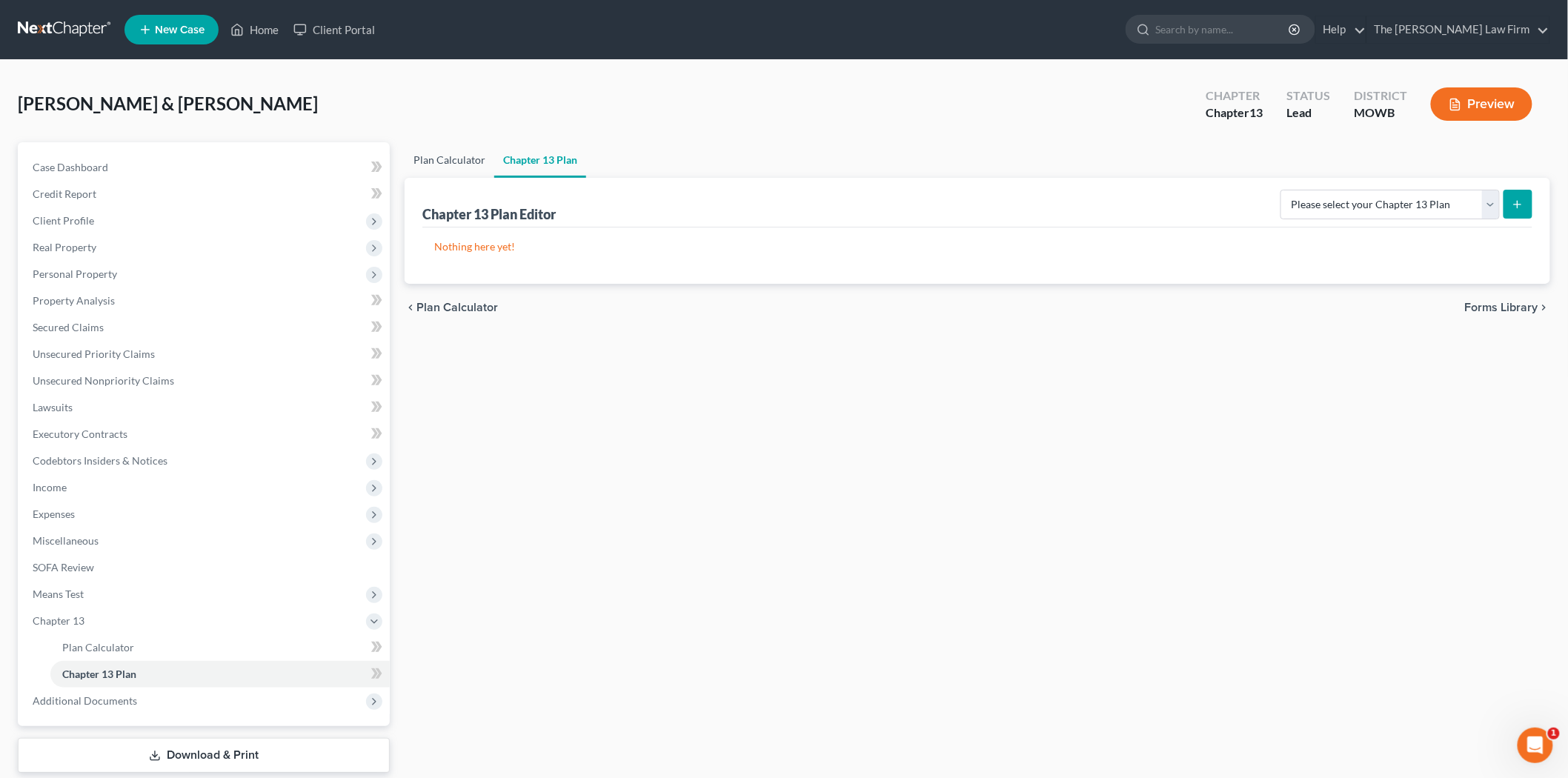
click at [413, 159] on link "Plan Calculator" at bounding box center [449, 160] width 89 height 36
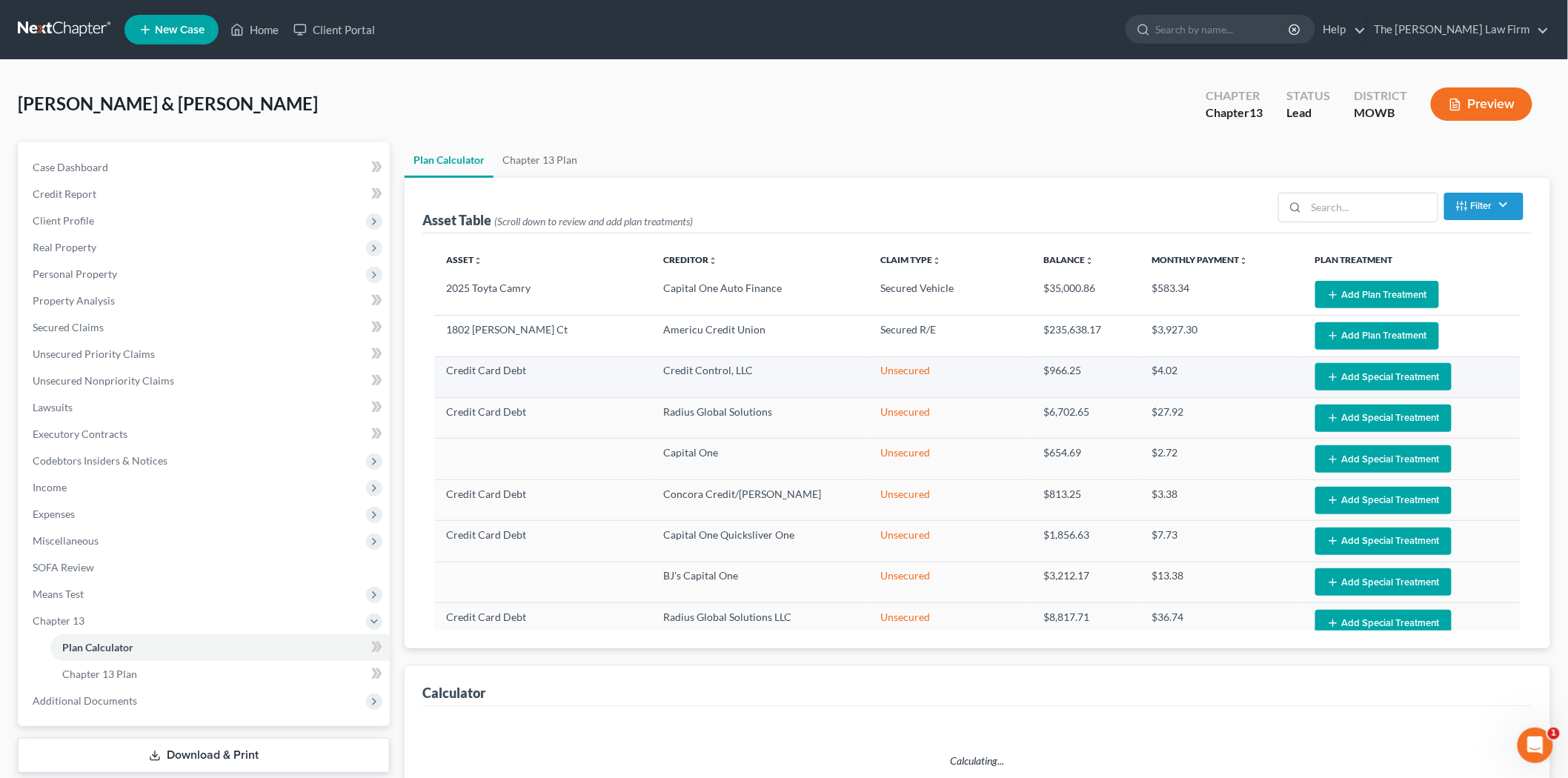
select select "59"
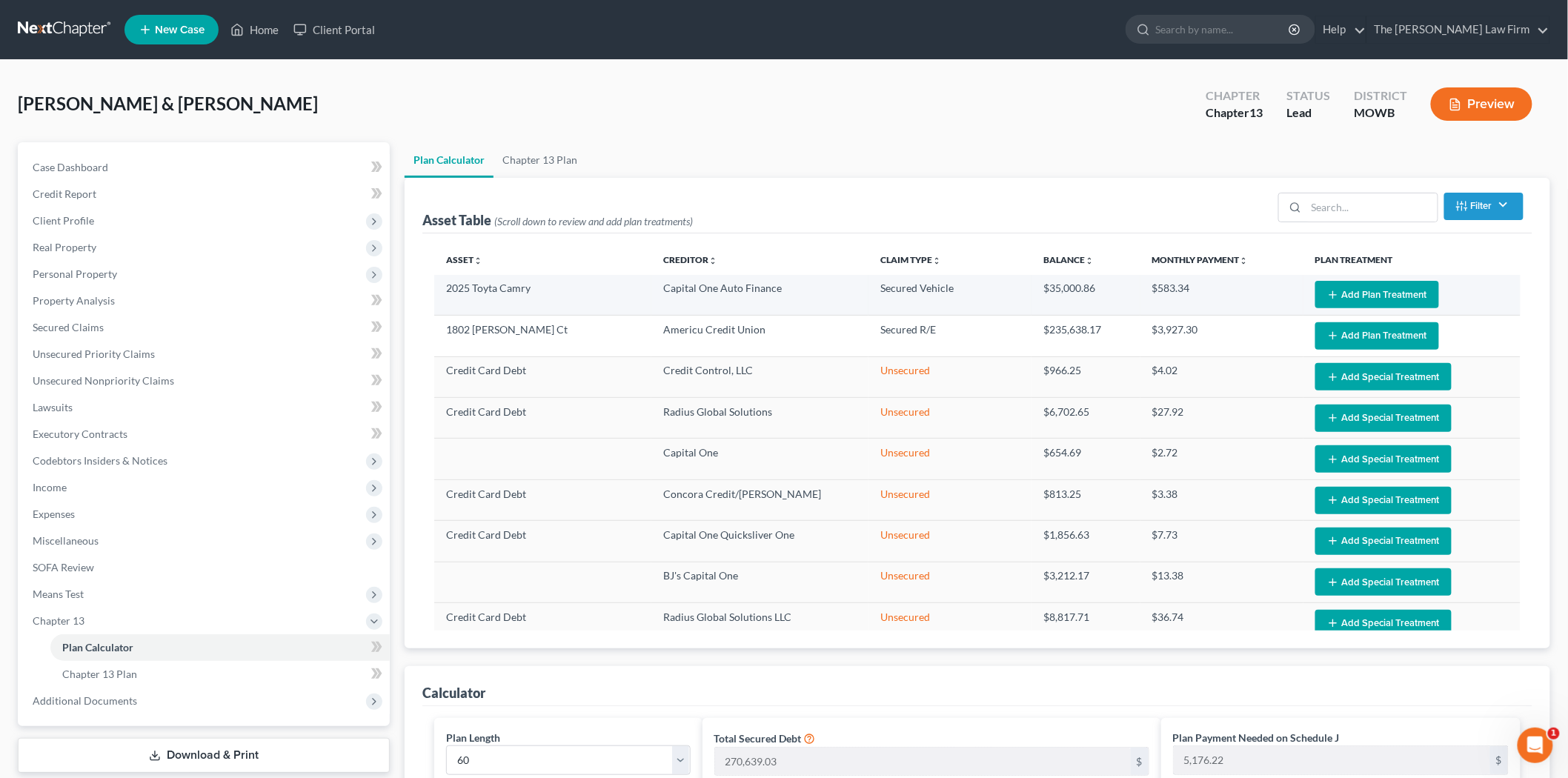
click at [1334, 293] on button "Add Plan Treatment" at bounding box center [1377, 294] width 124 height 27
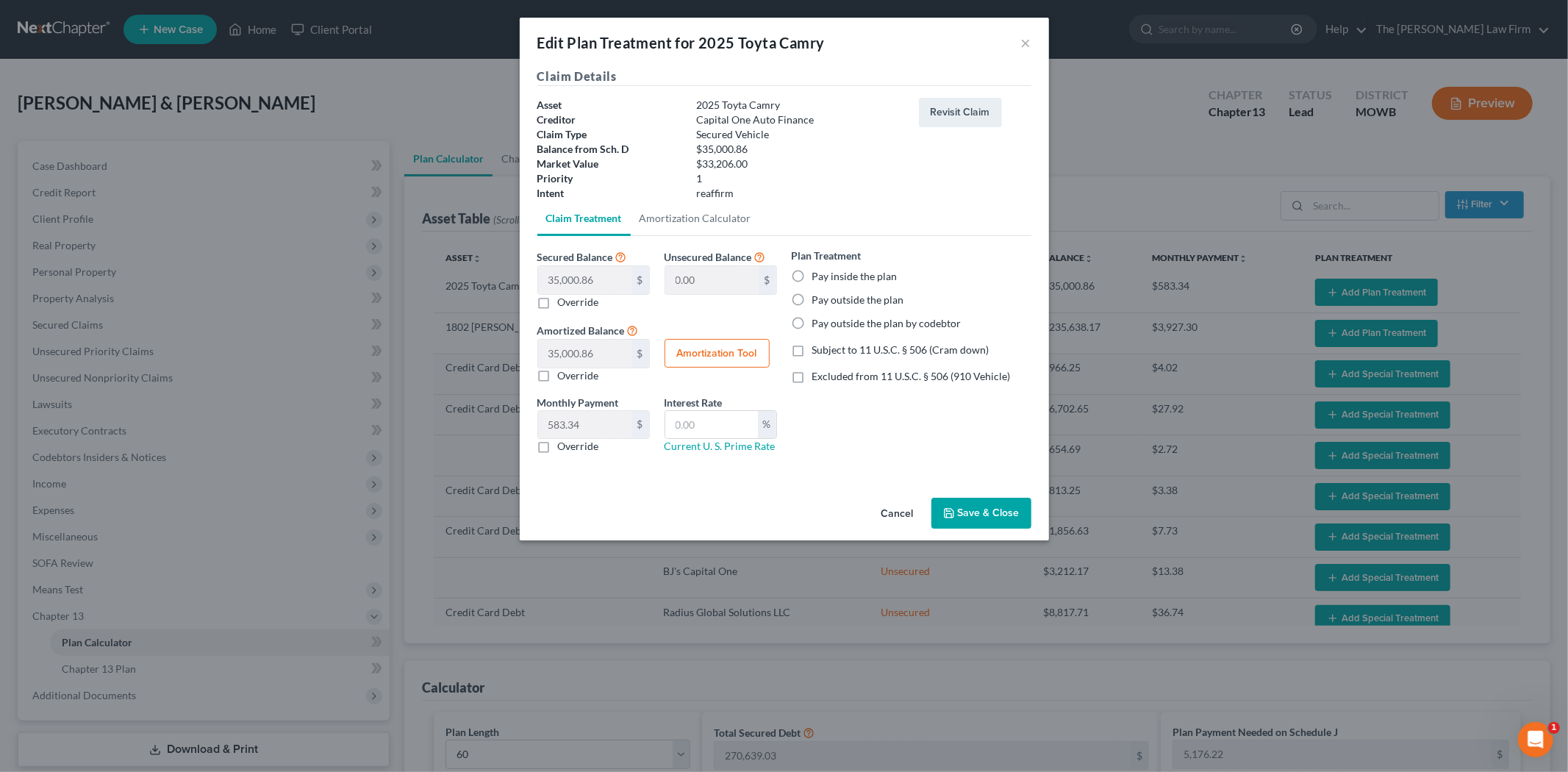
click at [833, 297] on label "Pay outside the plan" at bounding box center [857, 300] width 92 height 15
click at [827, 297] on input "Pay outside the plan" at bounding box center [823, 297] width 9 height 9
radio input "true"
click at [982, 513] on button "Save & Close" at bounding box center [982, 513] width 100 height 31
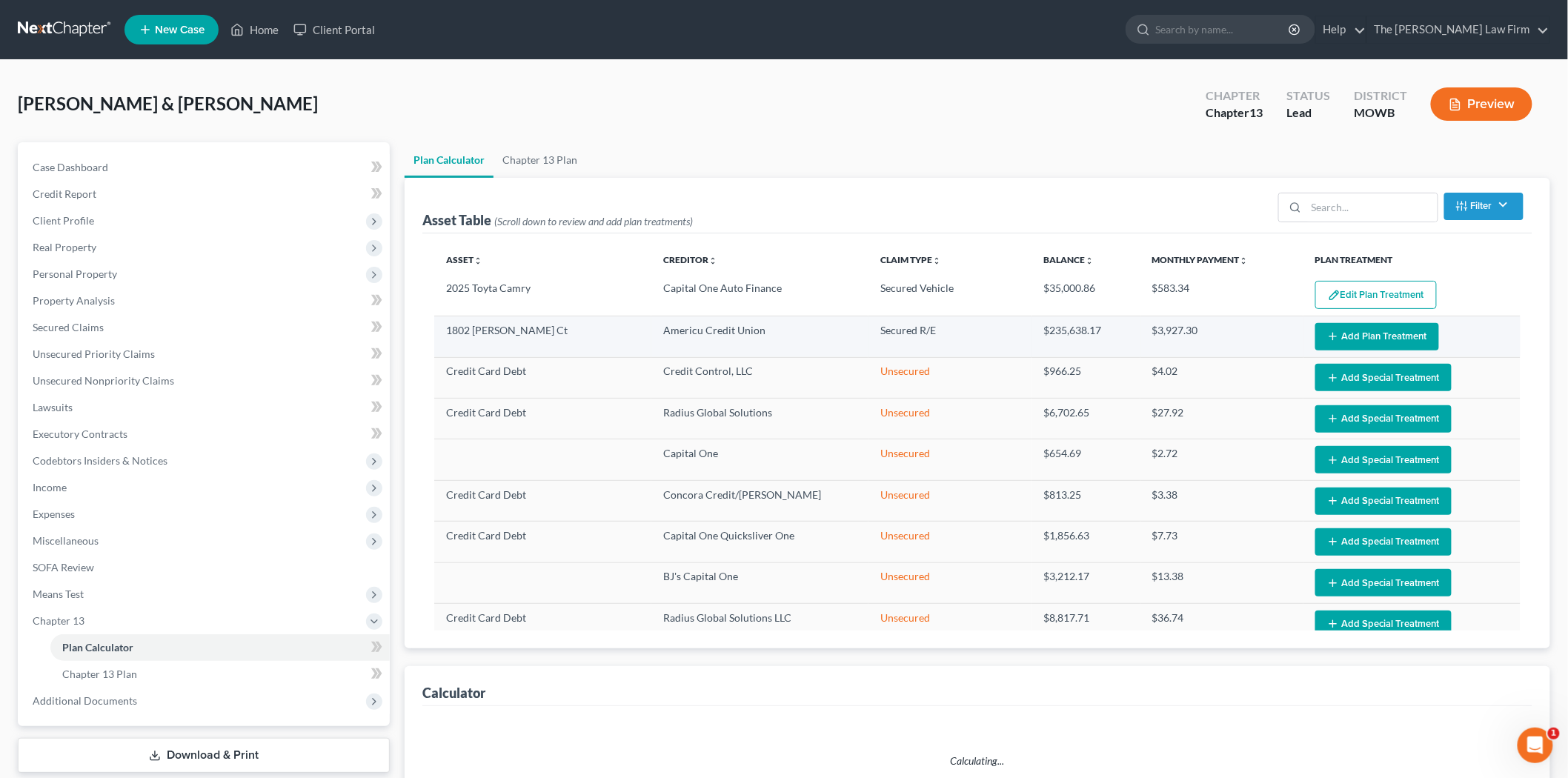
click at [1336, 343] on button "Add Plan Treatment" at bounding box center [1377, 336] width 124 height 27
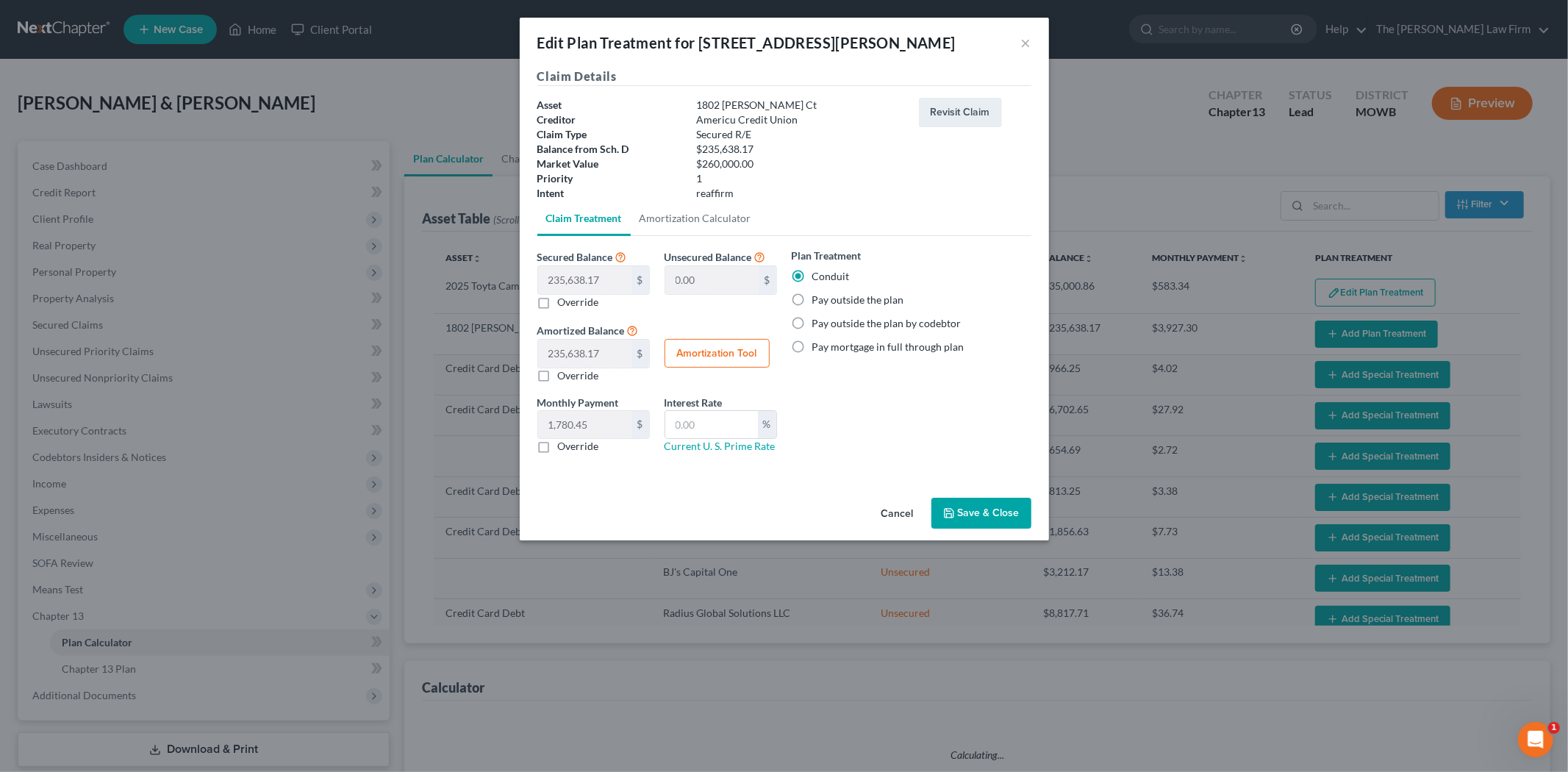
select select "59"
click at [830, 304] on label "Pay outside the plan" at bounding box center [857, 300] width 92 height 15
click at [827, 302] on input "Pay outside the plan" at bounding box center [823, 297] width 9 height 9
radio input "true"
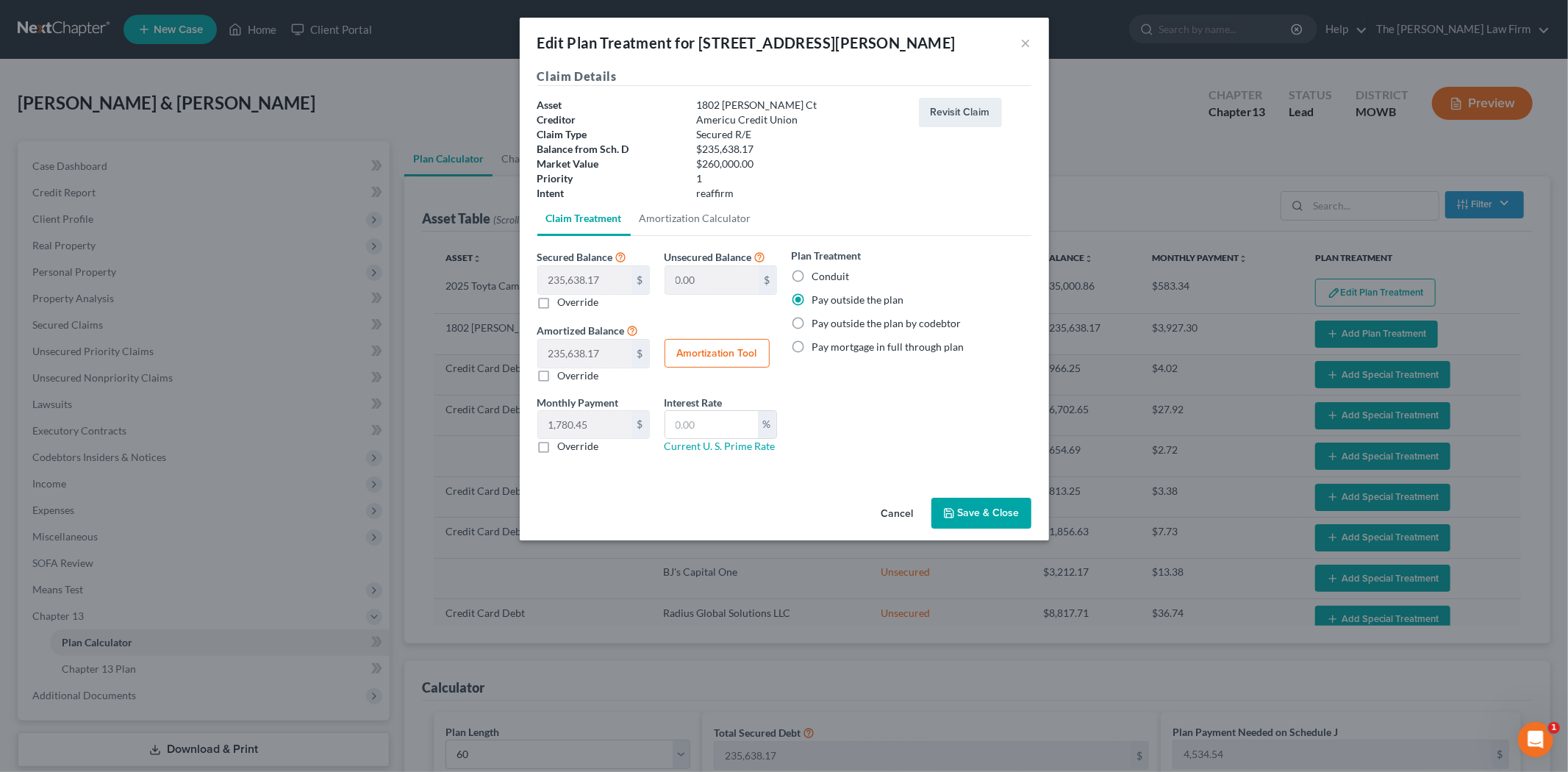
click at [991, 517] on button "Save & Close" at bounding box center [982, 513] width 100 height 31
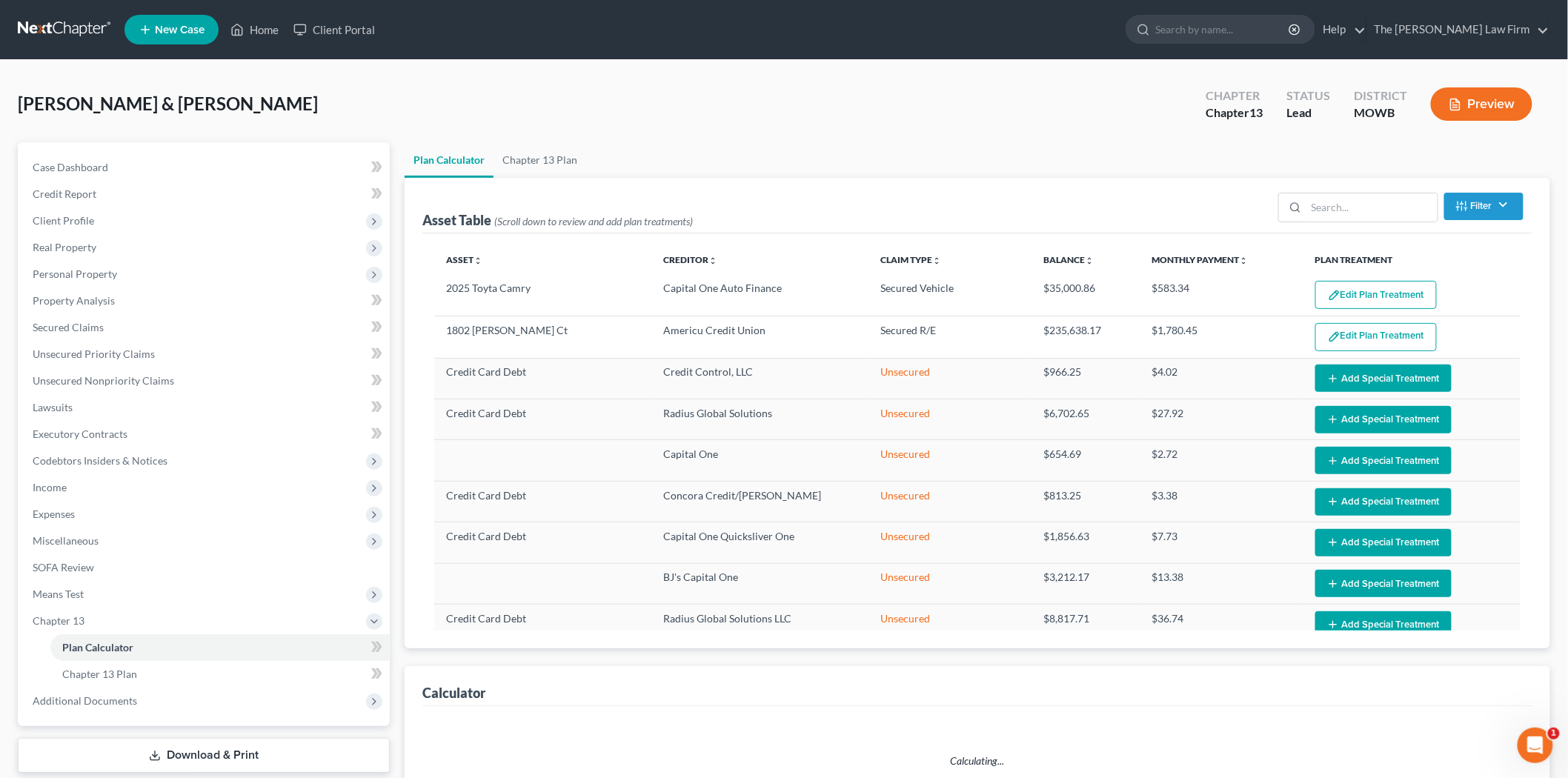
select select "59"
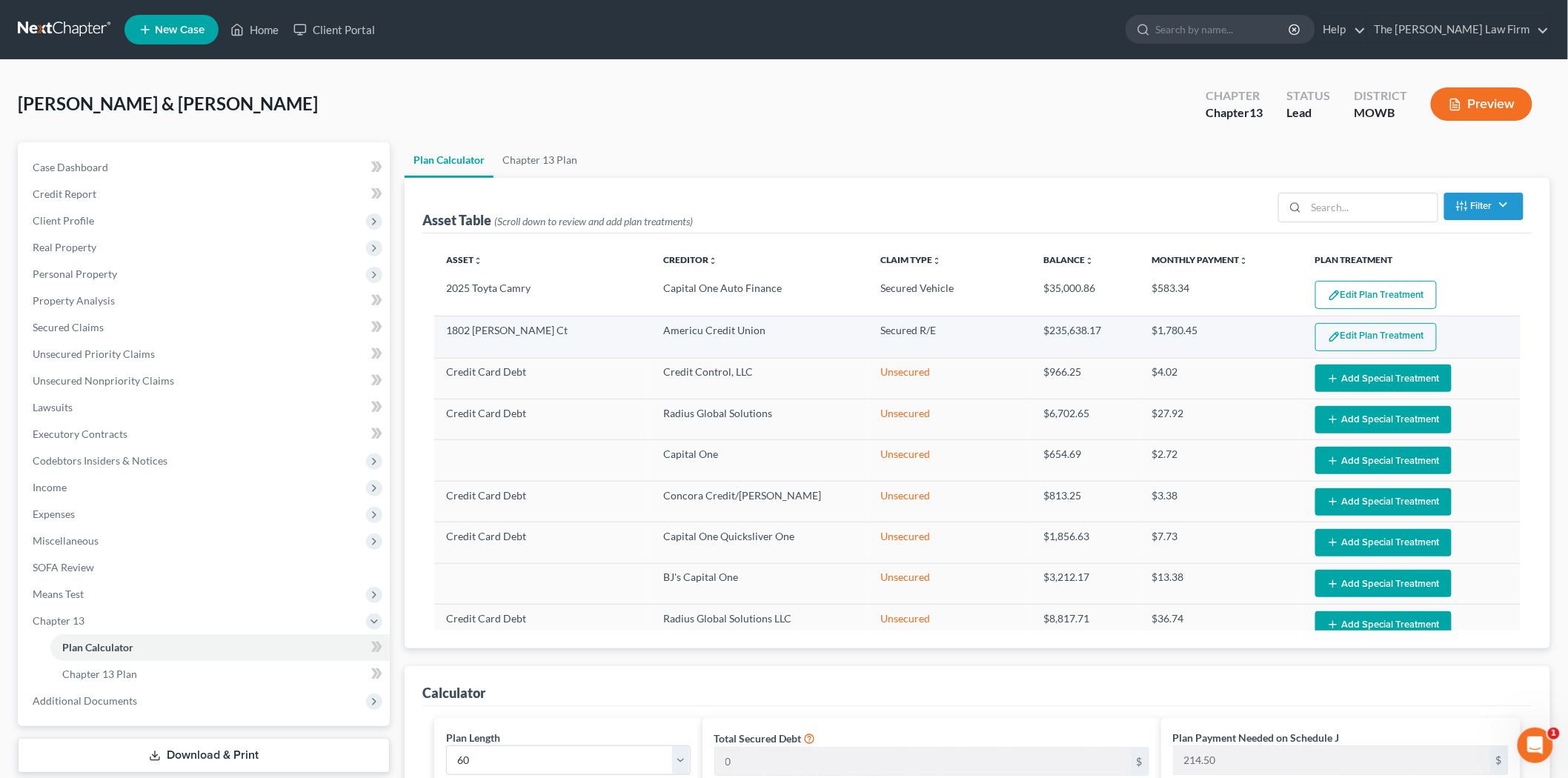
click at [1340, 328] on button "Edit Plan Treatment" at bounding box center [1377, 337] width 121 height 28
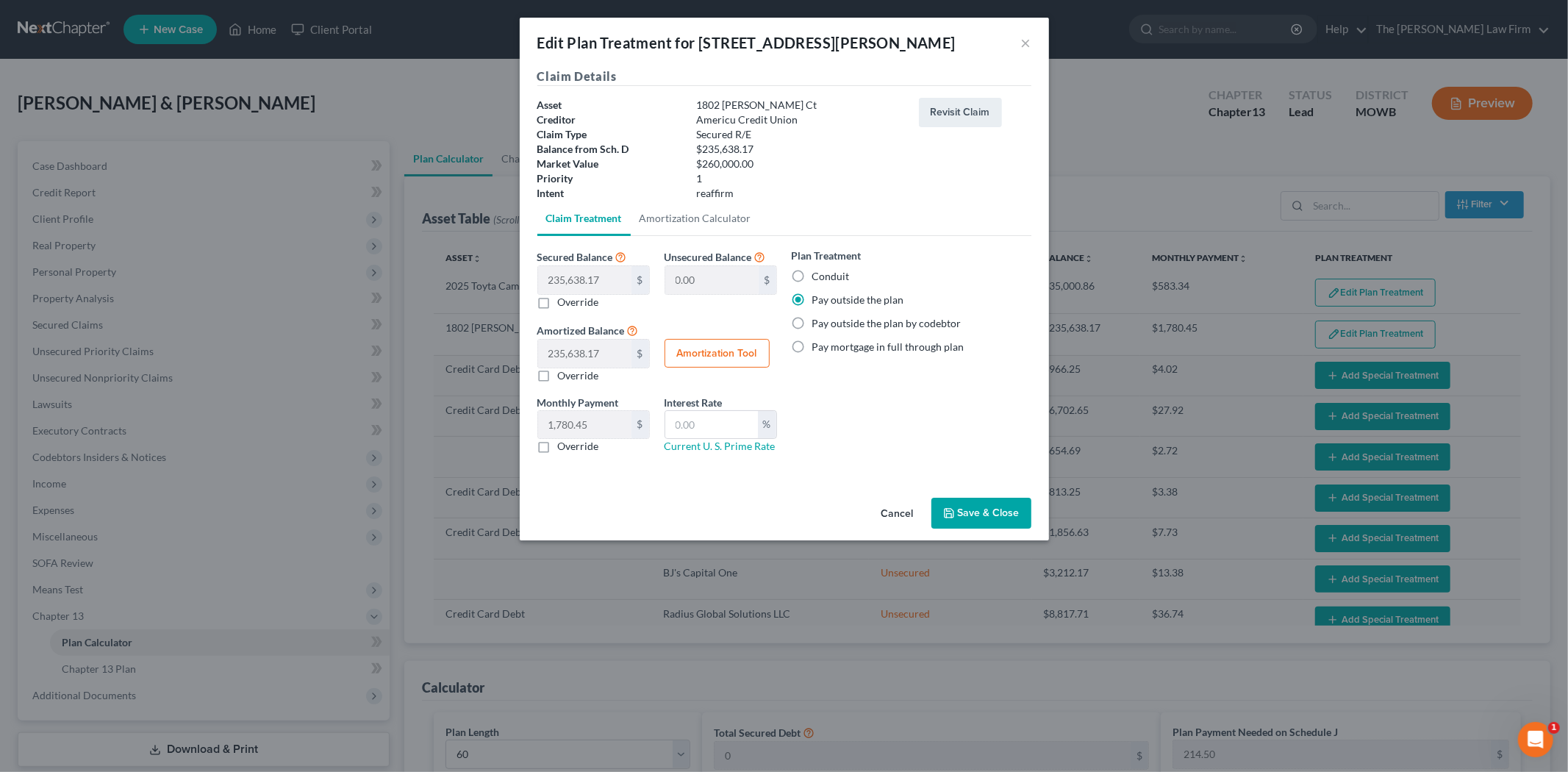
click at [965, 520] on button "Save & Close" at bounding box center [982, 513] width 100 height 31
click at [975, 517] on button "Save & Close" at bounding box center [982, 513] width 100 height 31
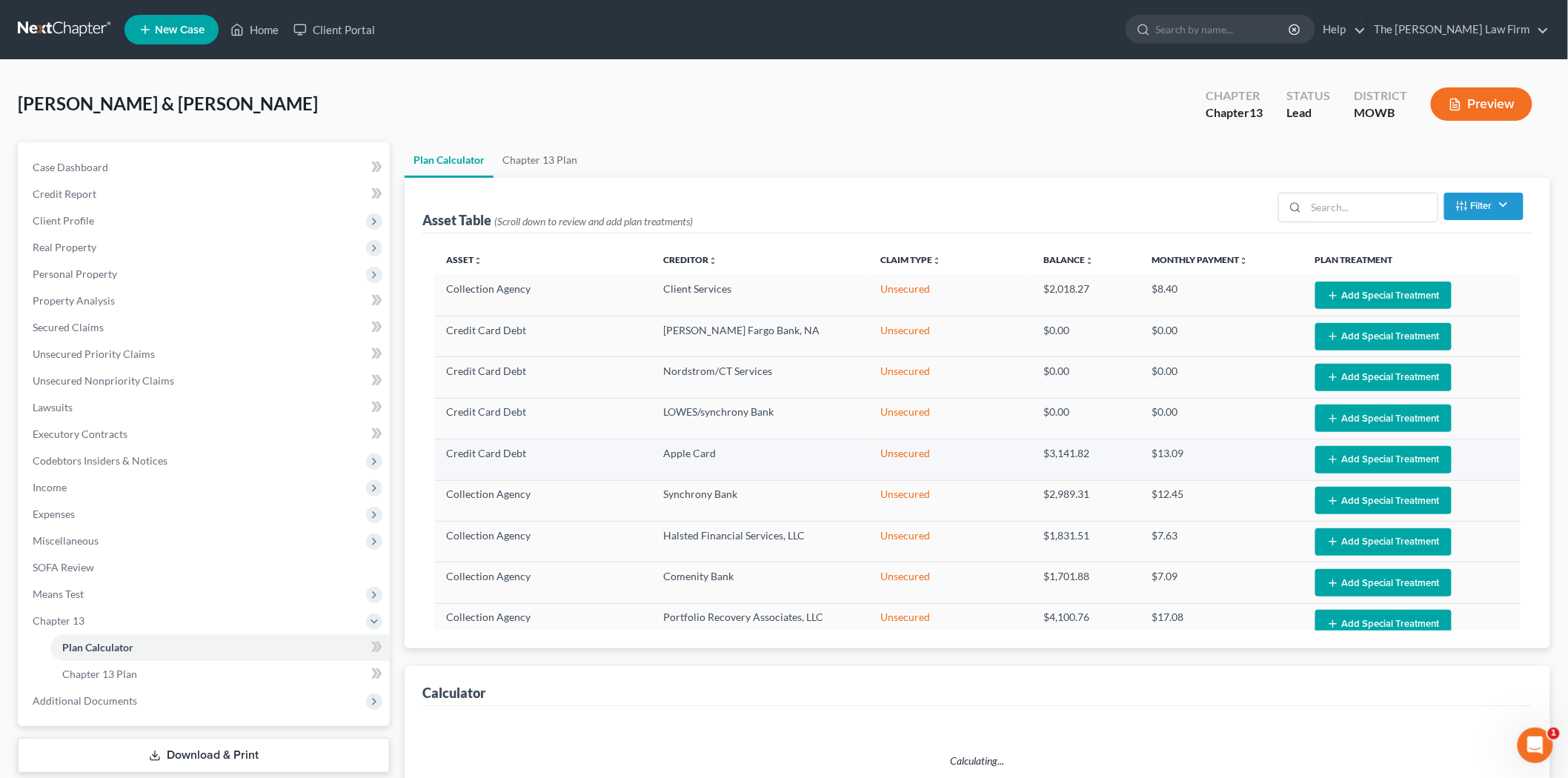
select select "59"
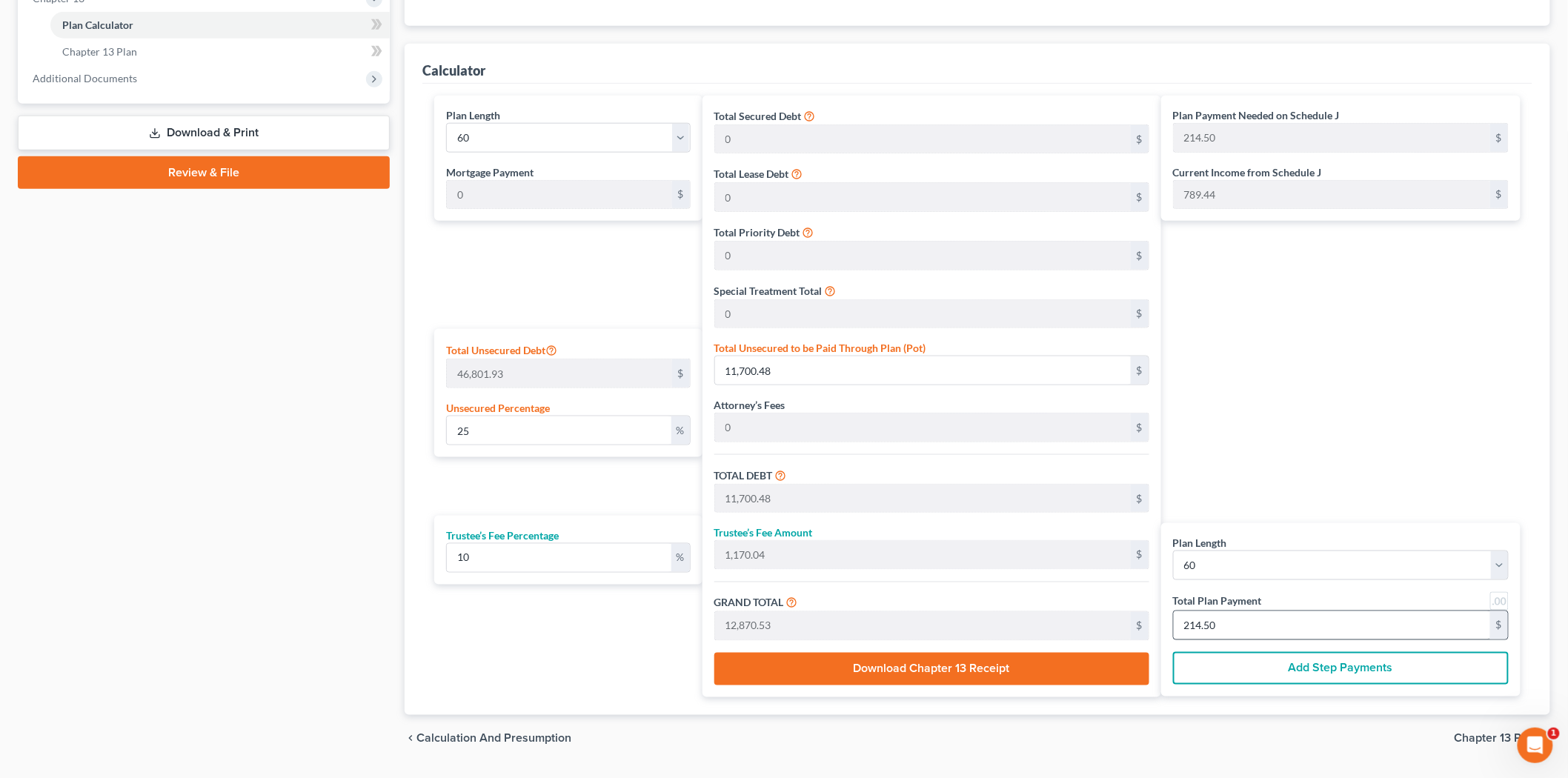
scroll to position [665, 0]
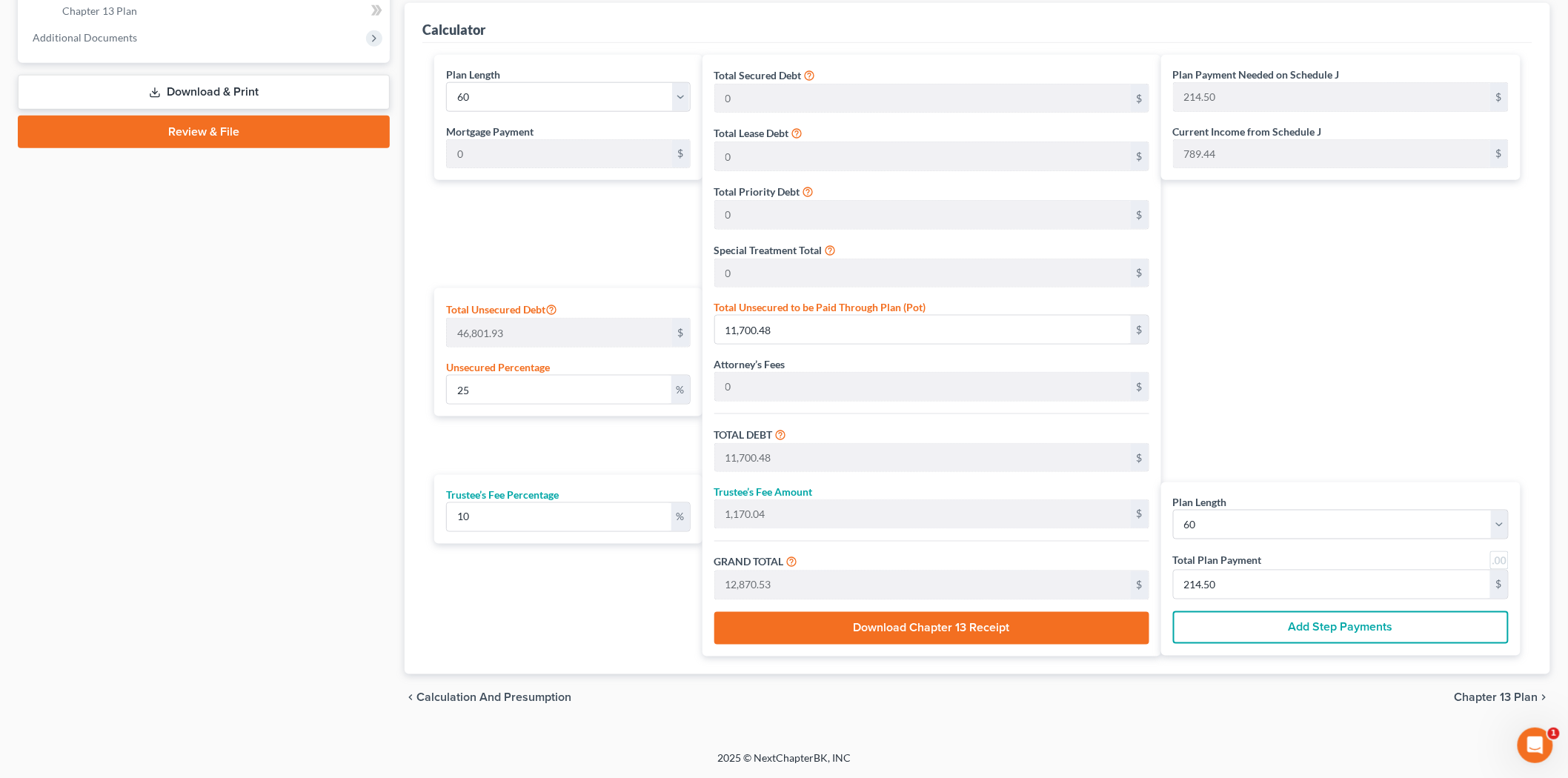
click at [1012, 640] on button "Download Chapter 13 Receipt" at bounding box center [931, 629] width 435 height 33
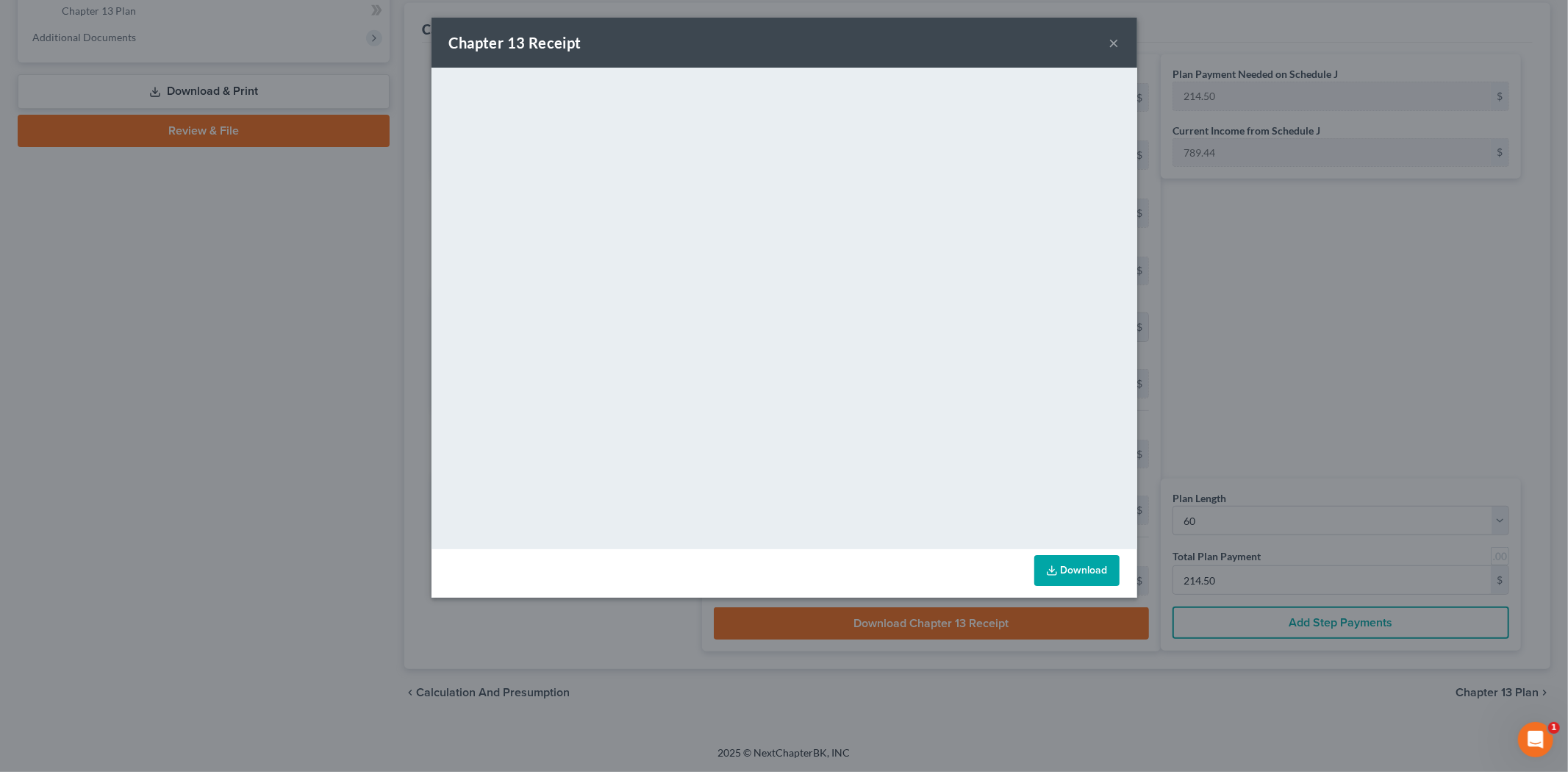
click at [1116, 39] on button "×" at bounding box center [1113, 42] width 10 height 18
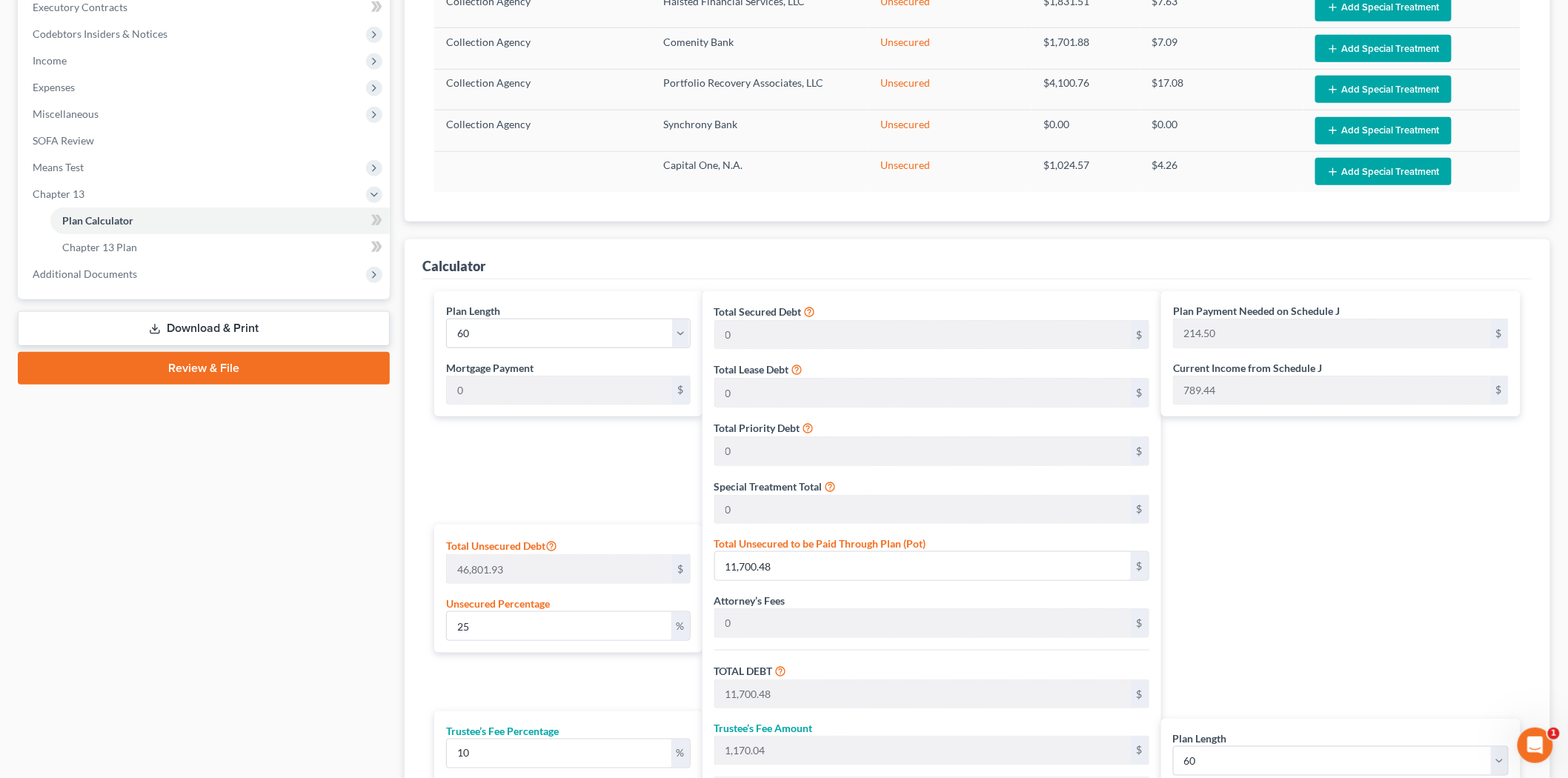
scroll to position [0, 0]
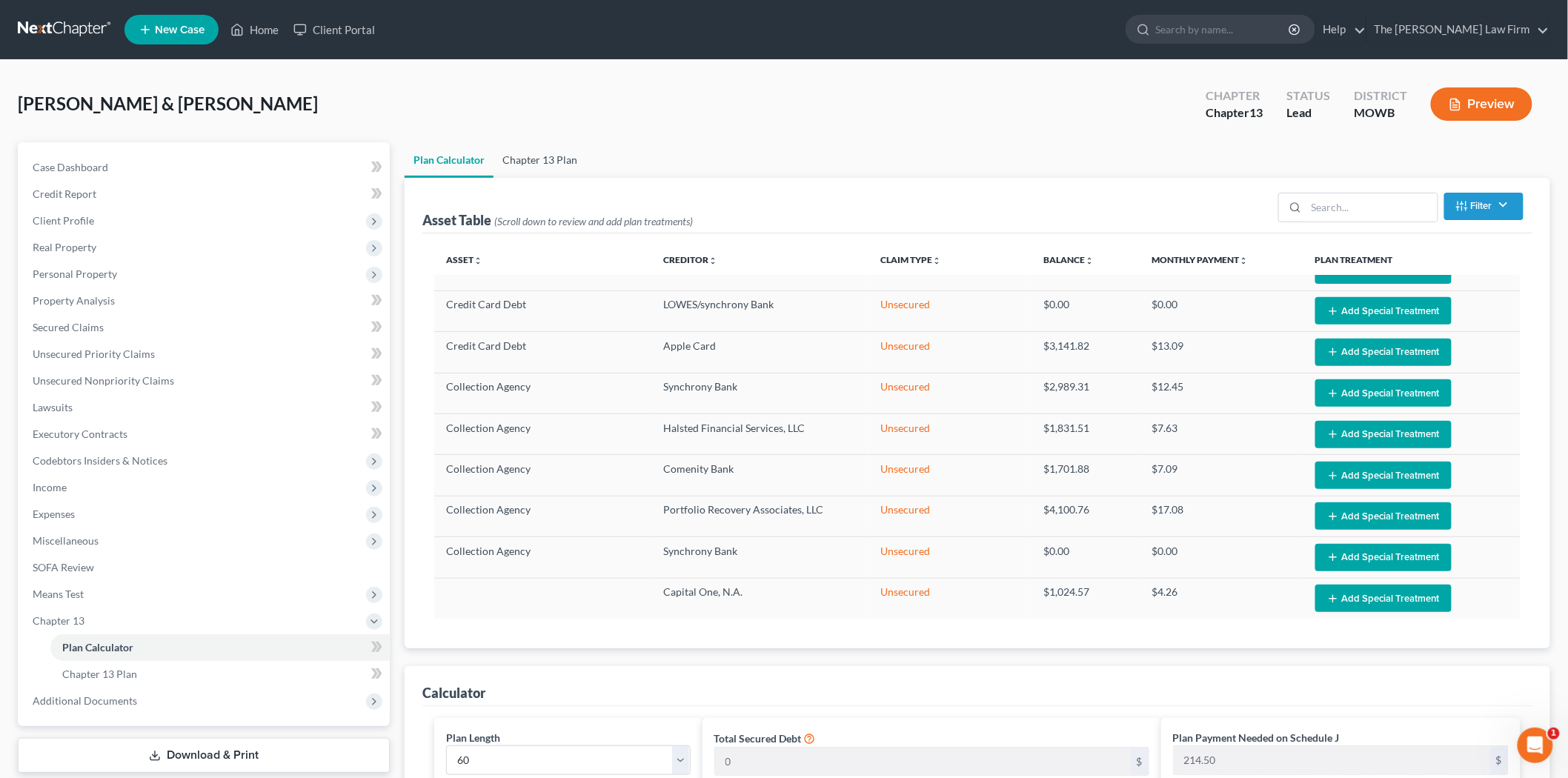
click at [535, 165] on link "Chapter 13 Plan" at bounding box center [539, 160] width 93 height 36
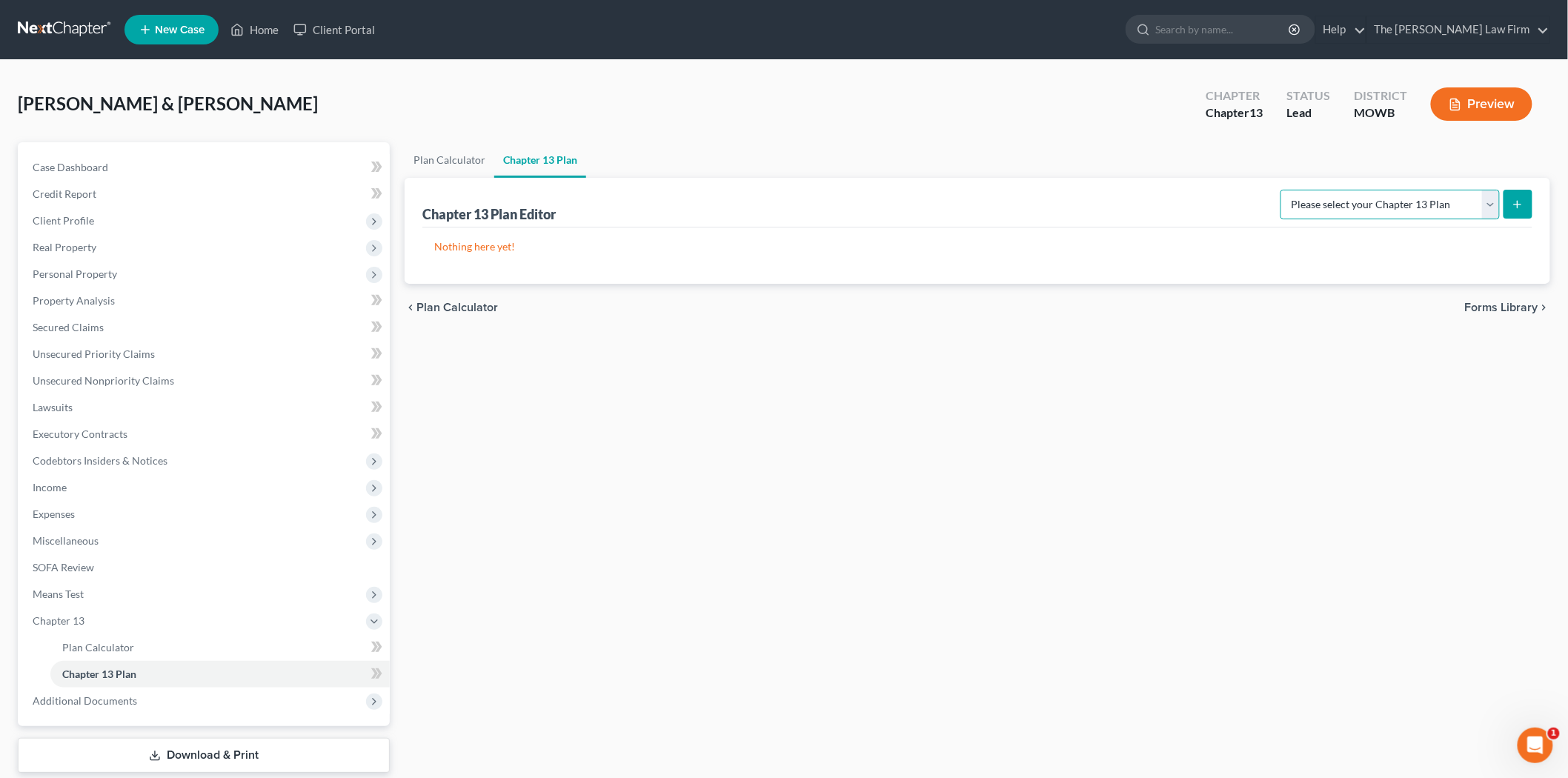
click at [1488, 209] on select "Please select your Chapter 13 Plan Missouri - Western Effective 12/1/17 Nationa…" at bounding box center [1391, 205] width 219 height 30
select select "1"
click at [1286, 190] on select "Please select your Chapter 13 Plan Missouri - Western Effective 12/1/17 Nationa…" at bounding box center [1391, 205] width 219 height 30
click at [1406, 198] on select "Please select your Chapter 13 Plan Missouri - Western Effective 12/1/17 Nationa…" at bounding box center [1391, 205] width 219 height 30
click at [1518, 305] on span "Forms Library" at bounding box center [1502, 307] width 73 height 12
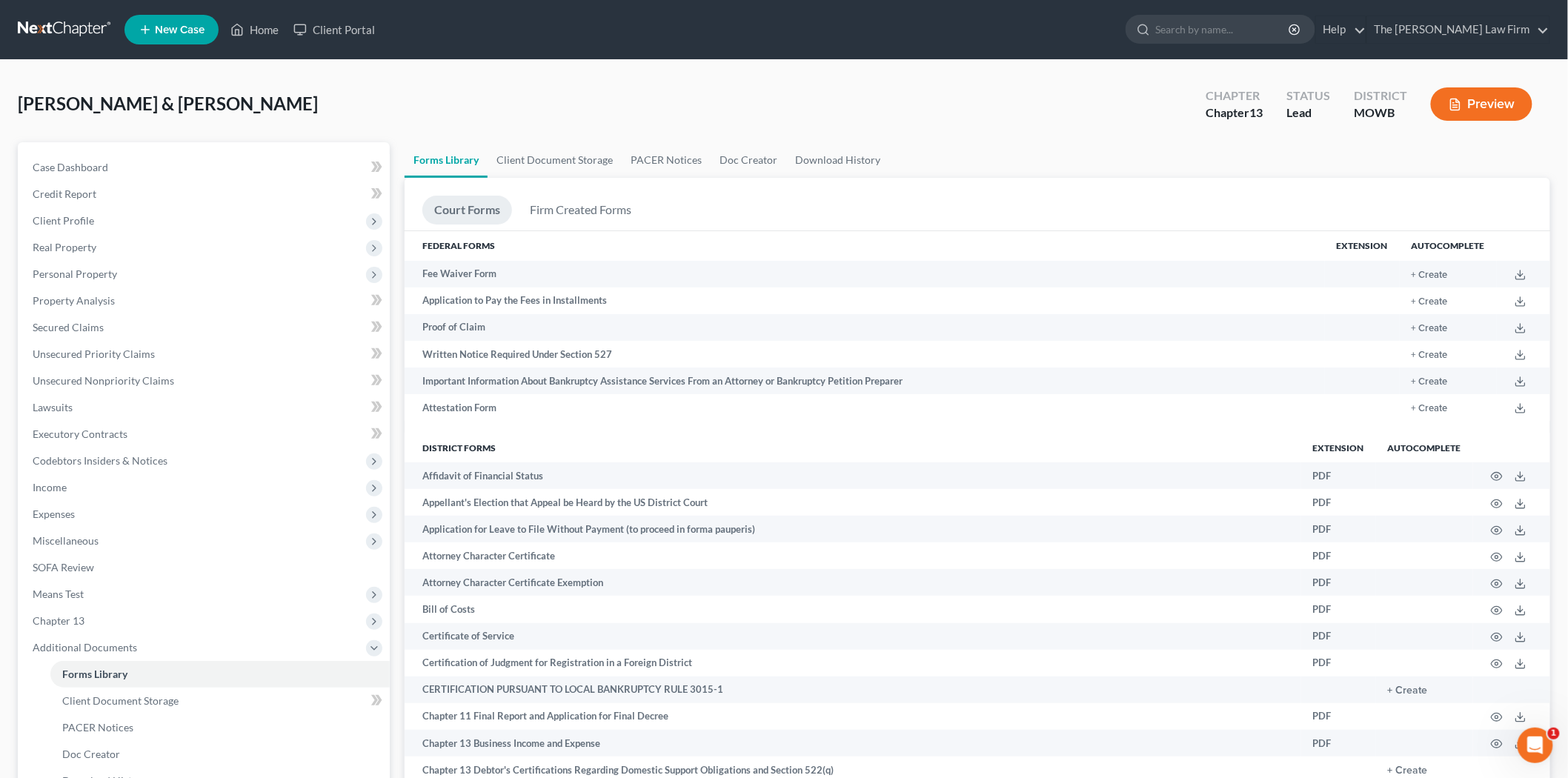
drag, startPoint x: 8, startPoint y: 0, endPoint x: 15, endPoint y: -9, distance: 11.4
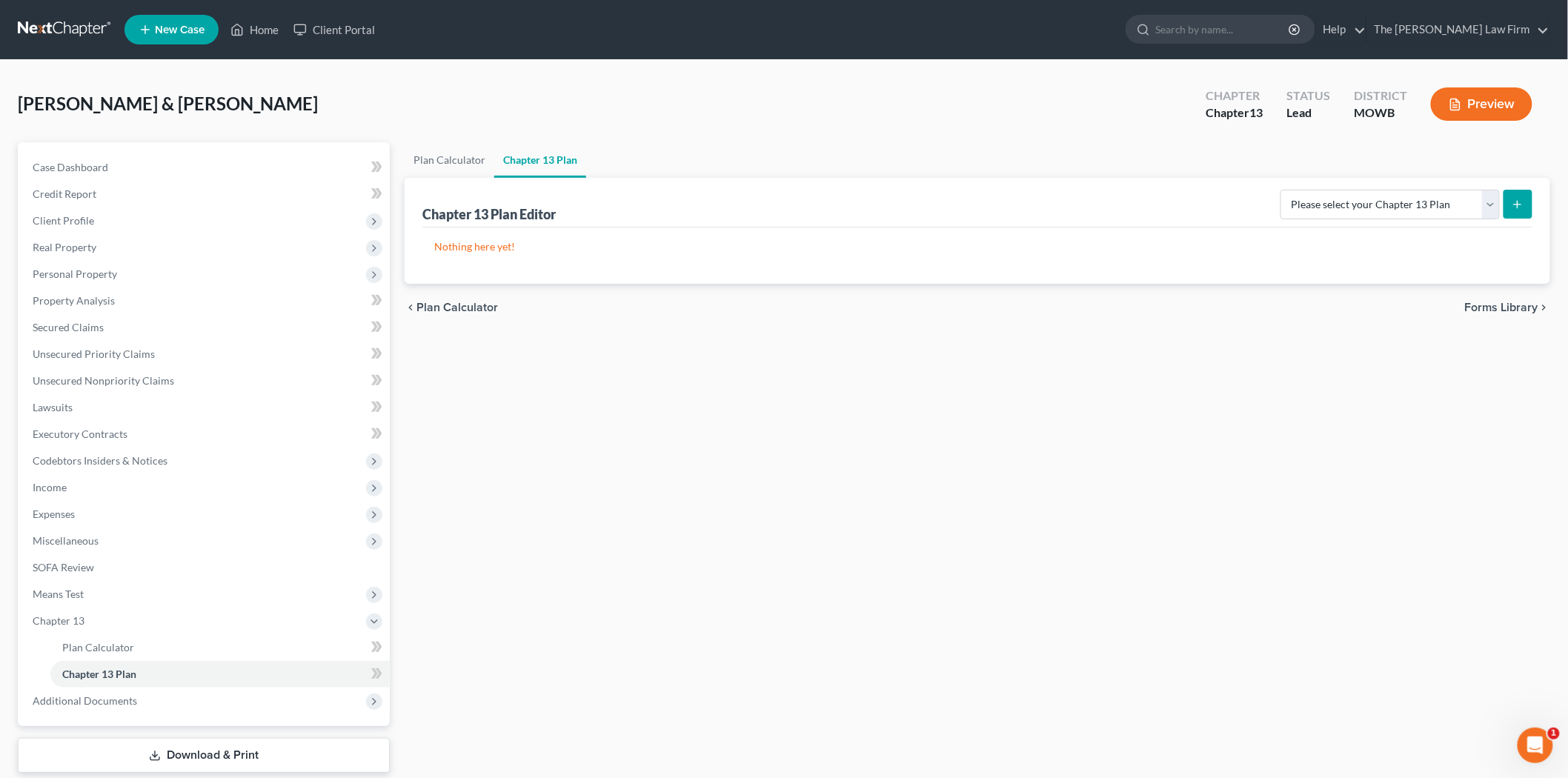
click at [1528, 208] on button "submit" at bounding box center [1517, 204] width 29 height 29
click at [1501, 210] on form "Please select your Chapter 13 Plan Missouri - Western Effective 12/1/17 Nationa…" at bounding box center [1407, 205] width 252 height 30
click at [1491, 210] on select "Please select your Chapter 13 Plan Missouri - Western Effective 12/1/17 Nationa…" at bounding box center [1391, 205] width 219 height 30
click at [1410, 550] on div "Plan Calculator Chapter 13 Plan Chapter 13 Plan Editor Please select your Chapt…" at bounding box center [978, 477] width 1161 height 669
click at [74, 31] on link at bounding box center [65, 30] width 95 height 26
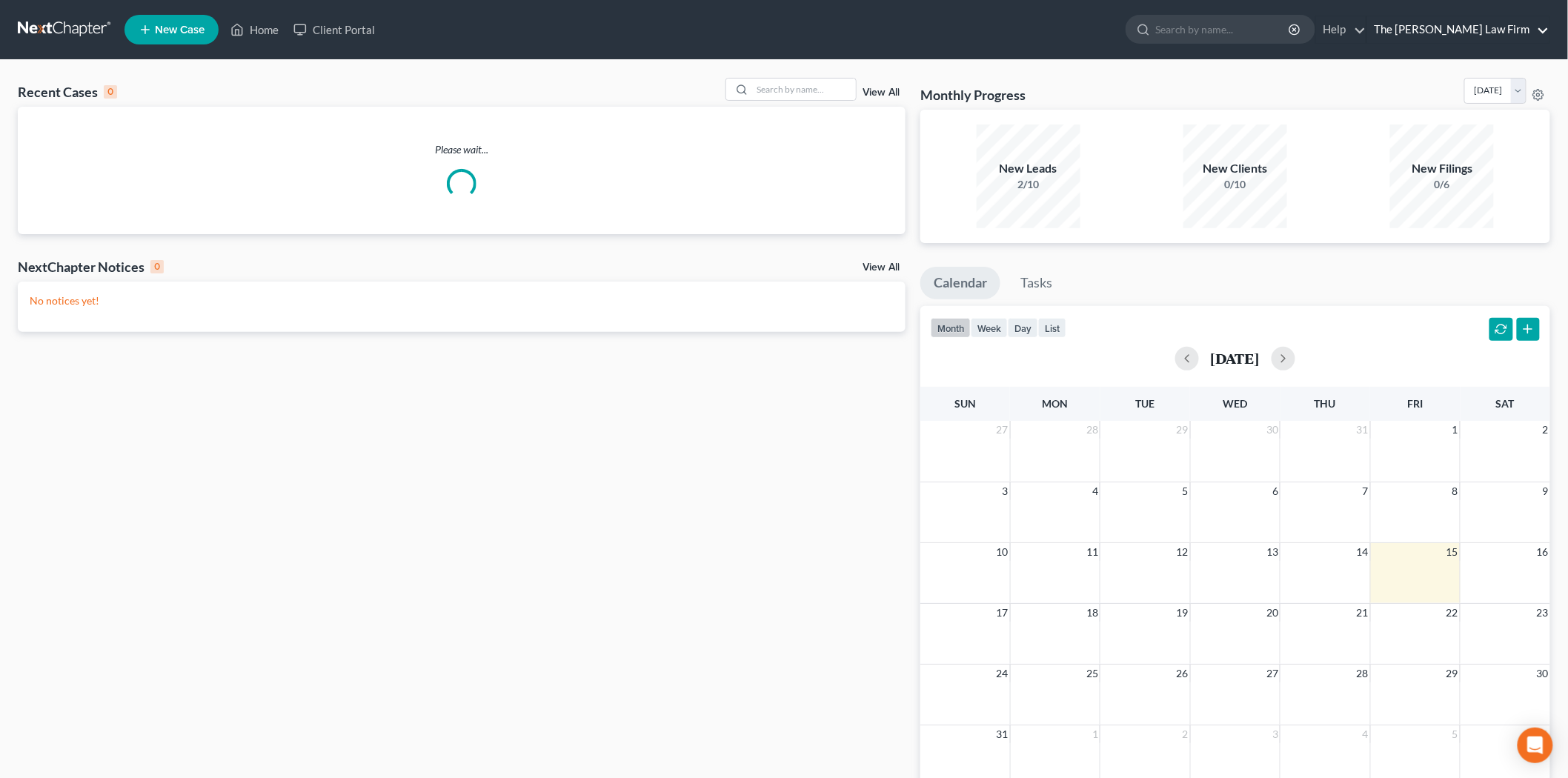
click at [1504, 23] on link "The [PERSON_NAME] Law Firm" at bounding box center [1458, 30] width 182 height 26
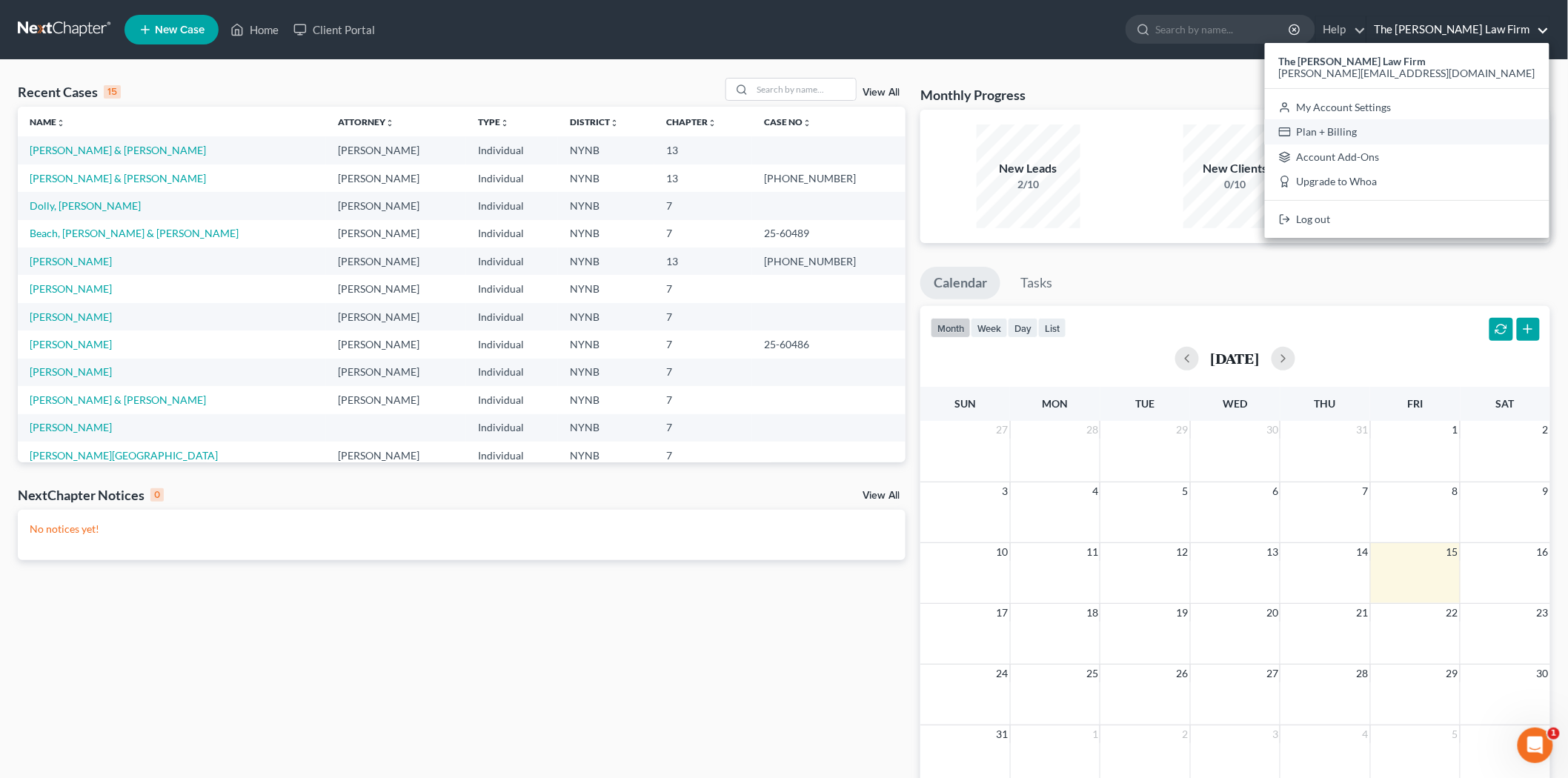
click at [1477, 128] on link "Plan + Billing" at bounding box center [1408, 131] width 285 height 25
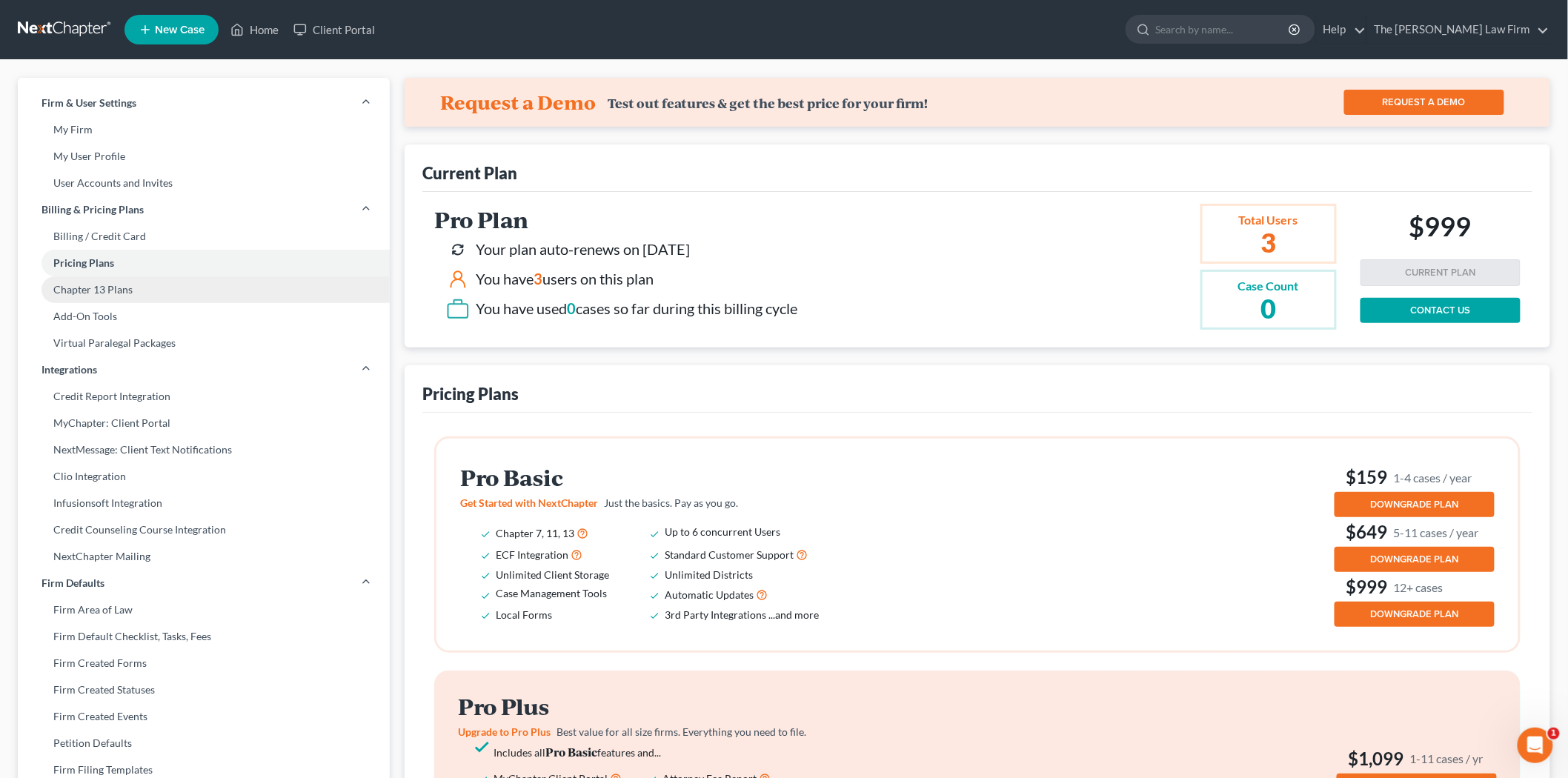
click at [143, 292] on link "Chapter 13 Plans" at bounding box center [204, 289] width 372 height 26
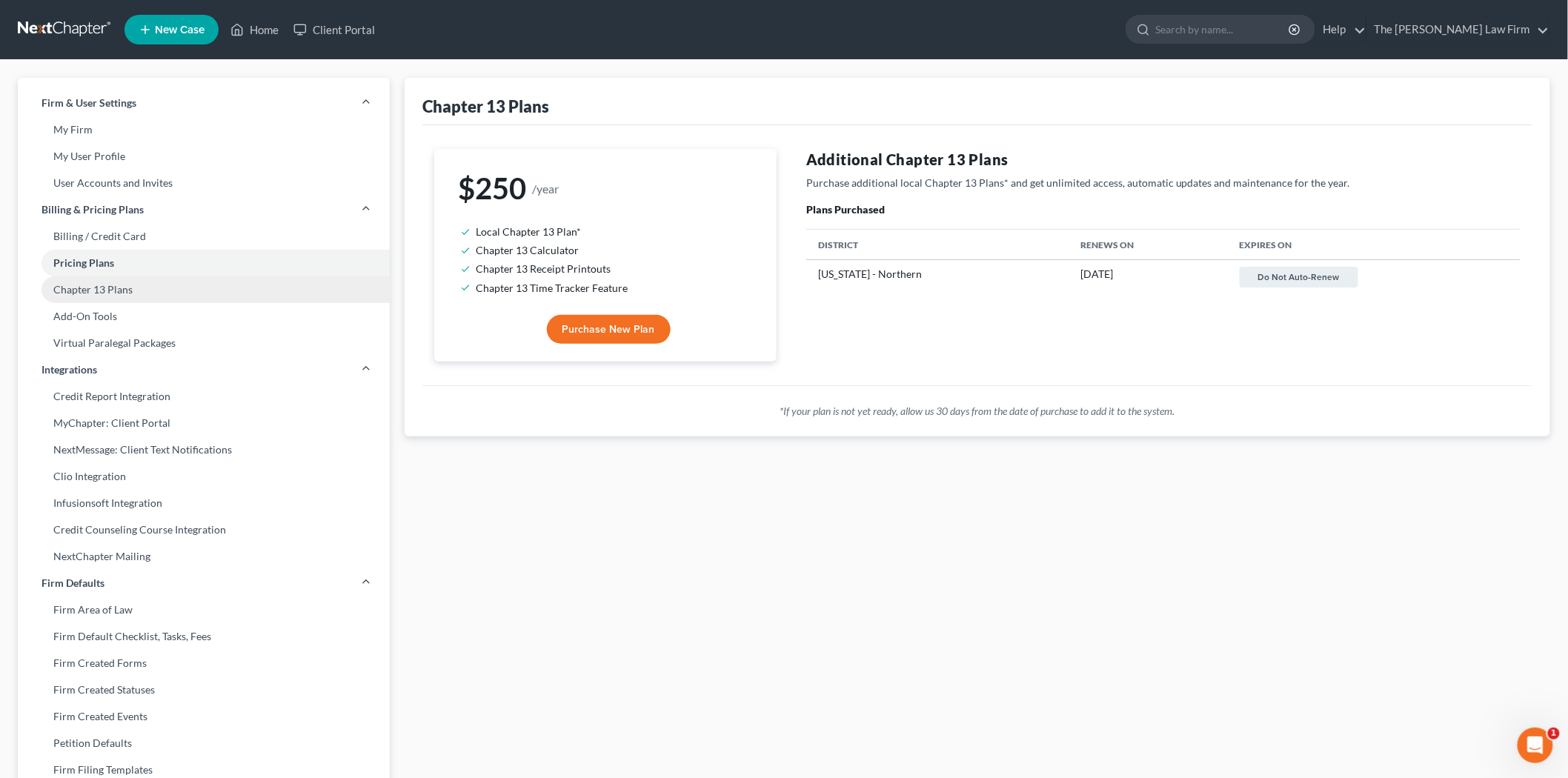
click at [163, 292] on link "Chapter 13 Plans" at bounding box center [204, 289] width 372 height 26
click at [86, 289] on link "Chapter 13 Plans" at bounding box center [204, 289] width 372 height 26
click at [141, 295] on link "Chapter 13 Plans" at bounding box center [204, 289] width 372 height 26
click at [132, 315] on link "Add-On Tools" at bounding box center [204, 317] width 372 height 26
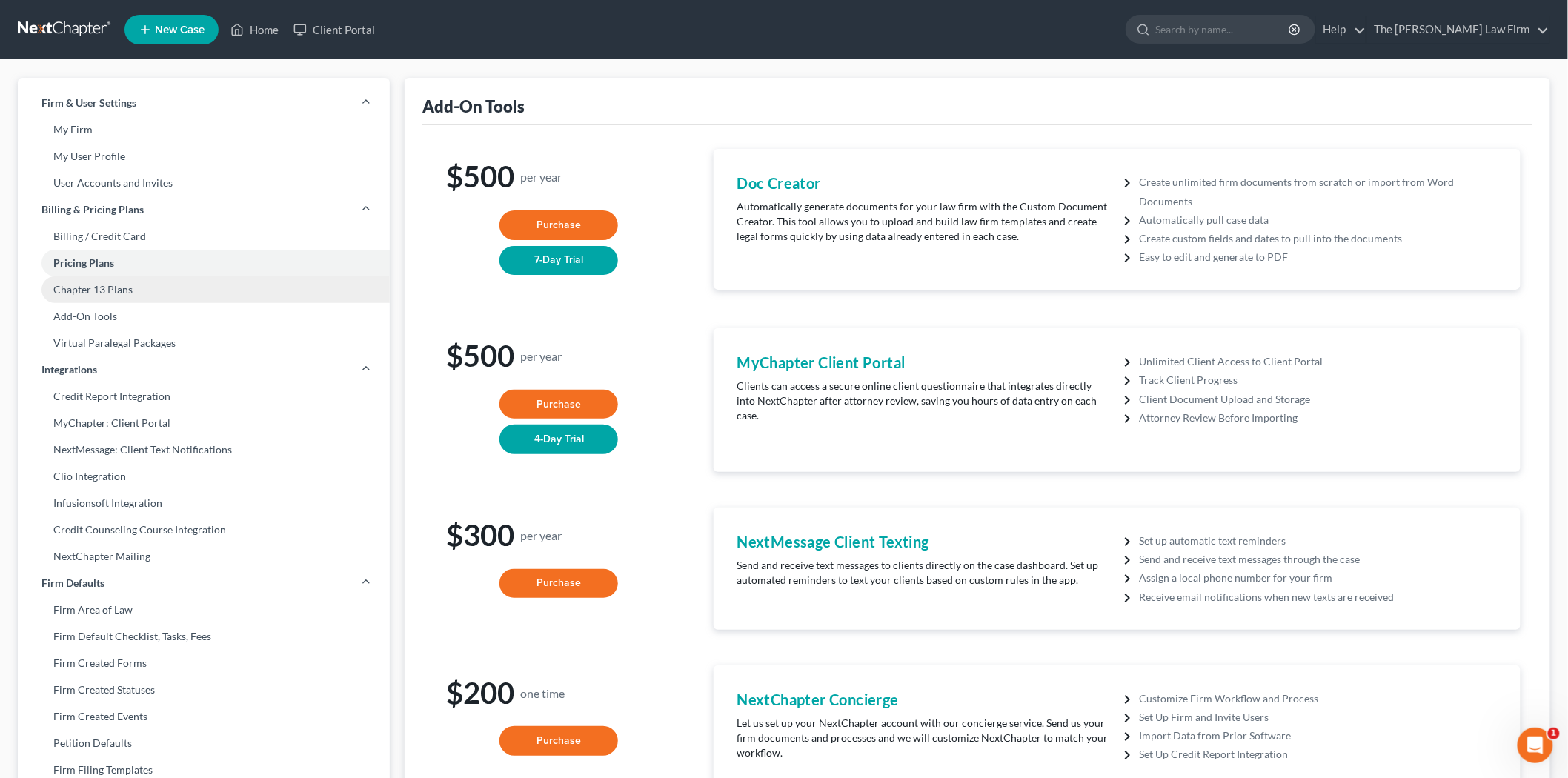
click at [130, 290] on link "Chapter 13 Plans" at bounding box center [204, 289] width 372 height 26
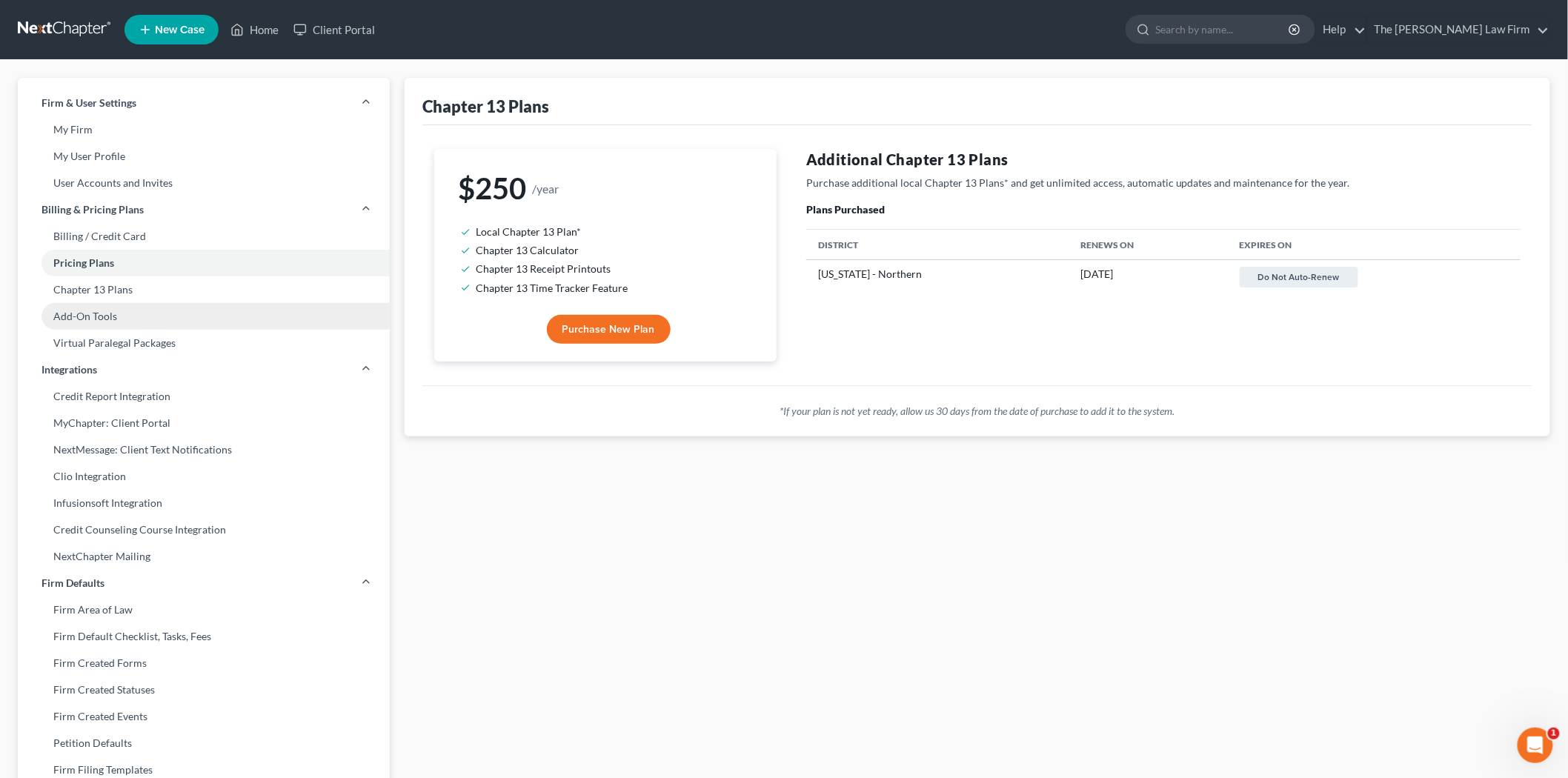
click at [107, 319] on link "Add-On Tools" at bounding box center [204, 317] width 372 height 26
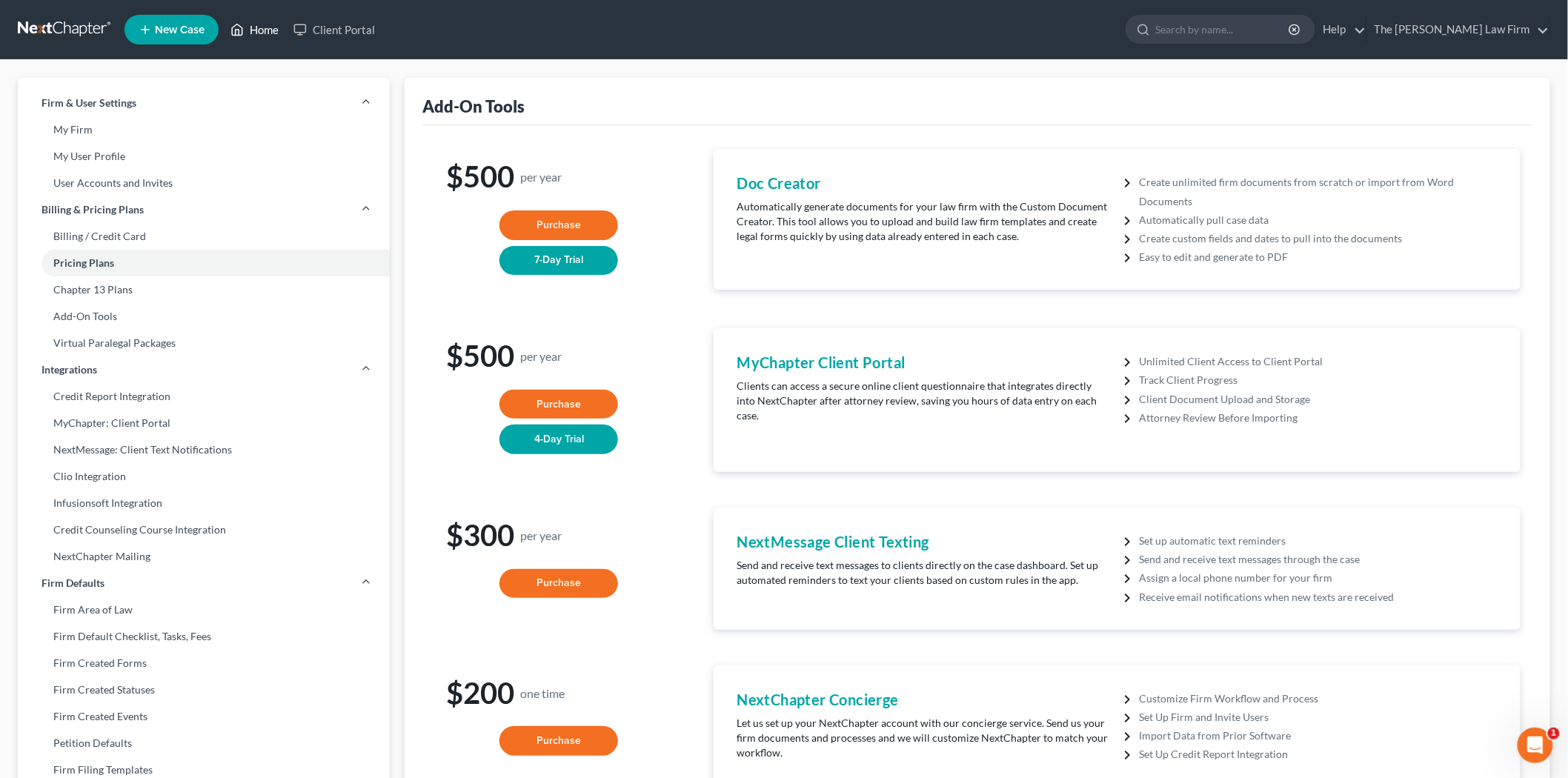
click at [260, 40] on link "Home" at bounding box center [254, 30] width 63 height 26
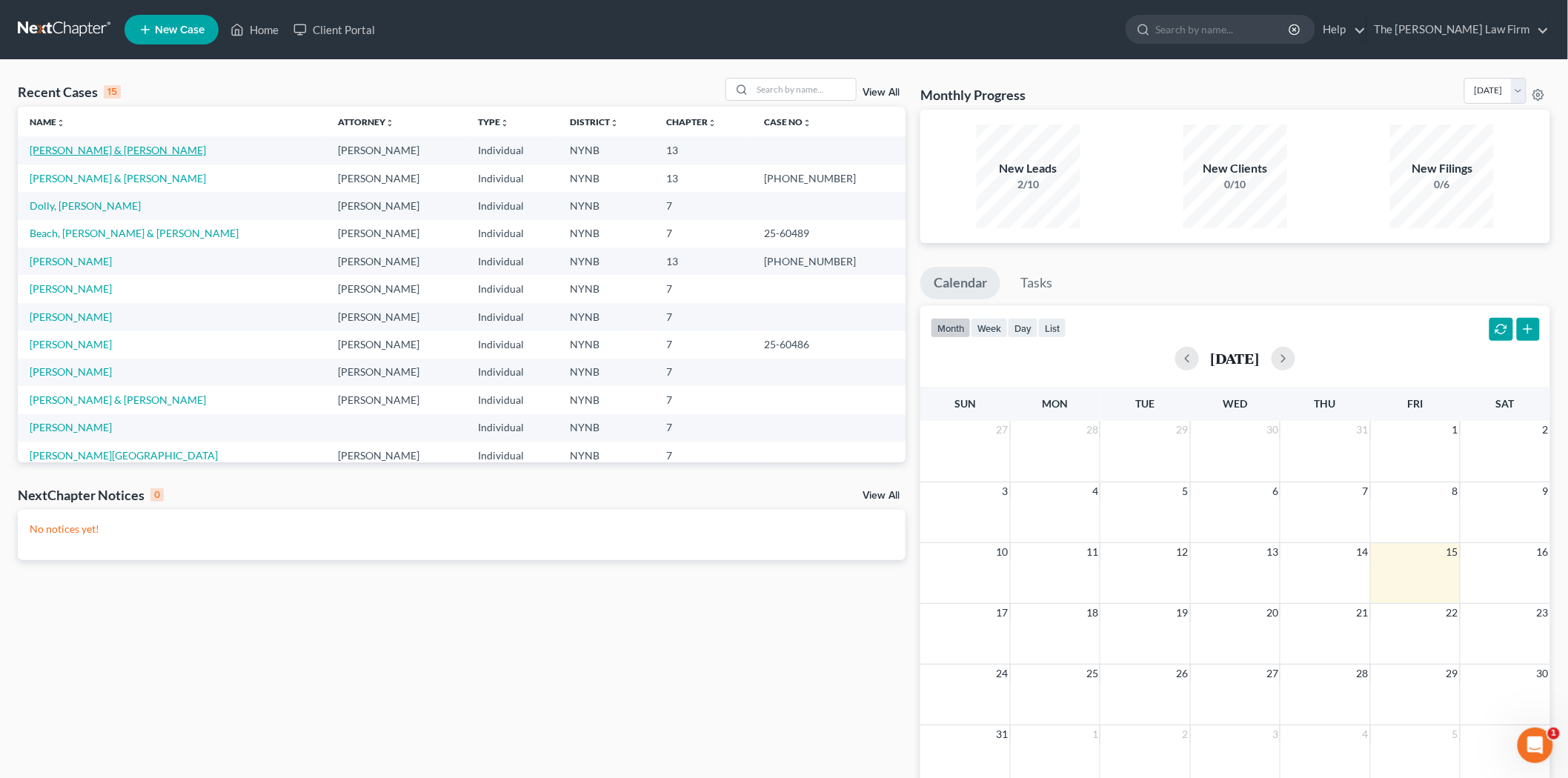
click at [87, 152] on link "[PERSON_NAME] & [PERSON_NAME]" at bounding box center [118, 150] width 177 height 12
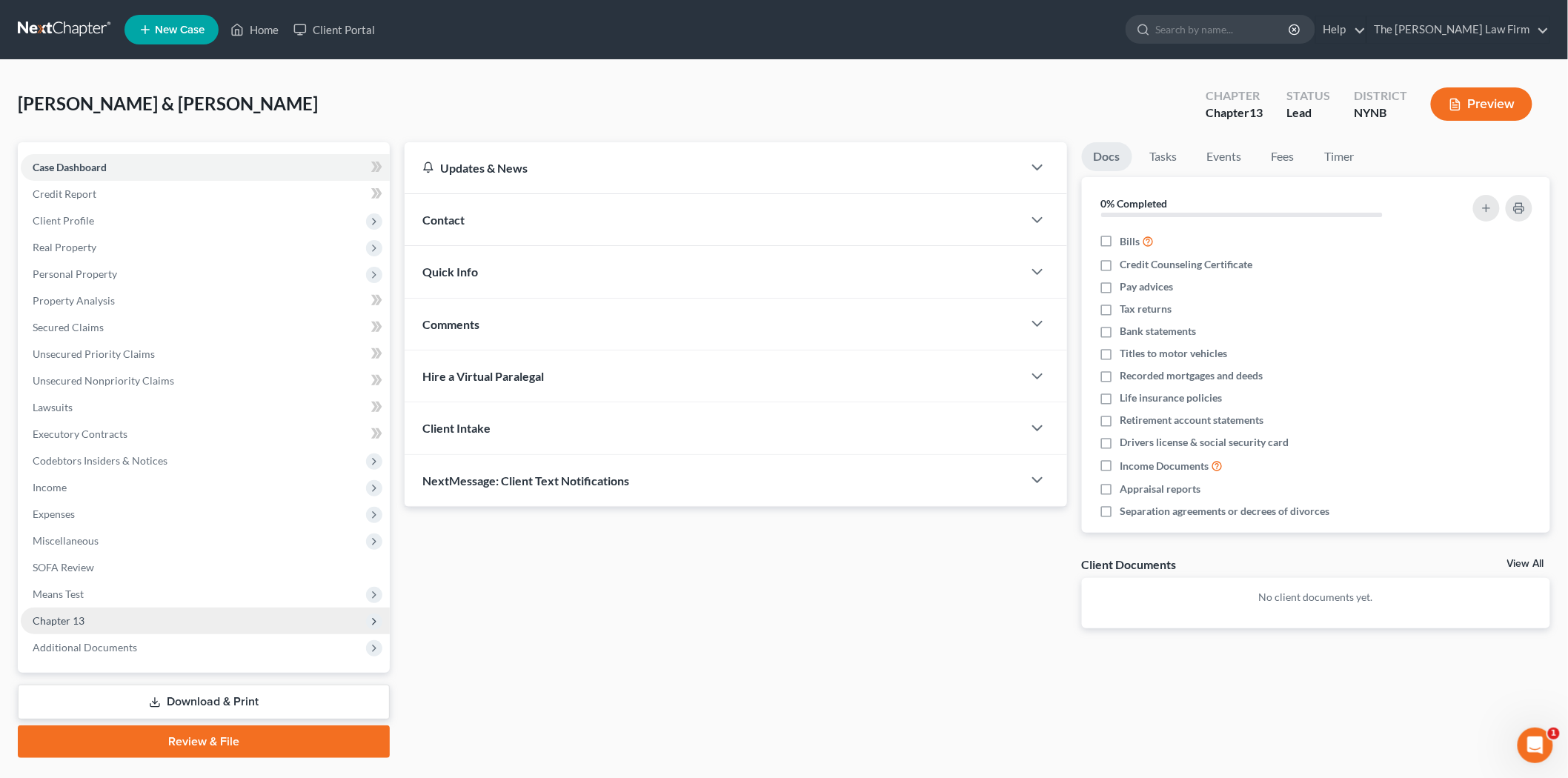
click at [68, 618] on span "Chapter 13" at bounding box center [58, 621] width 52 height 12
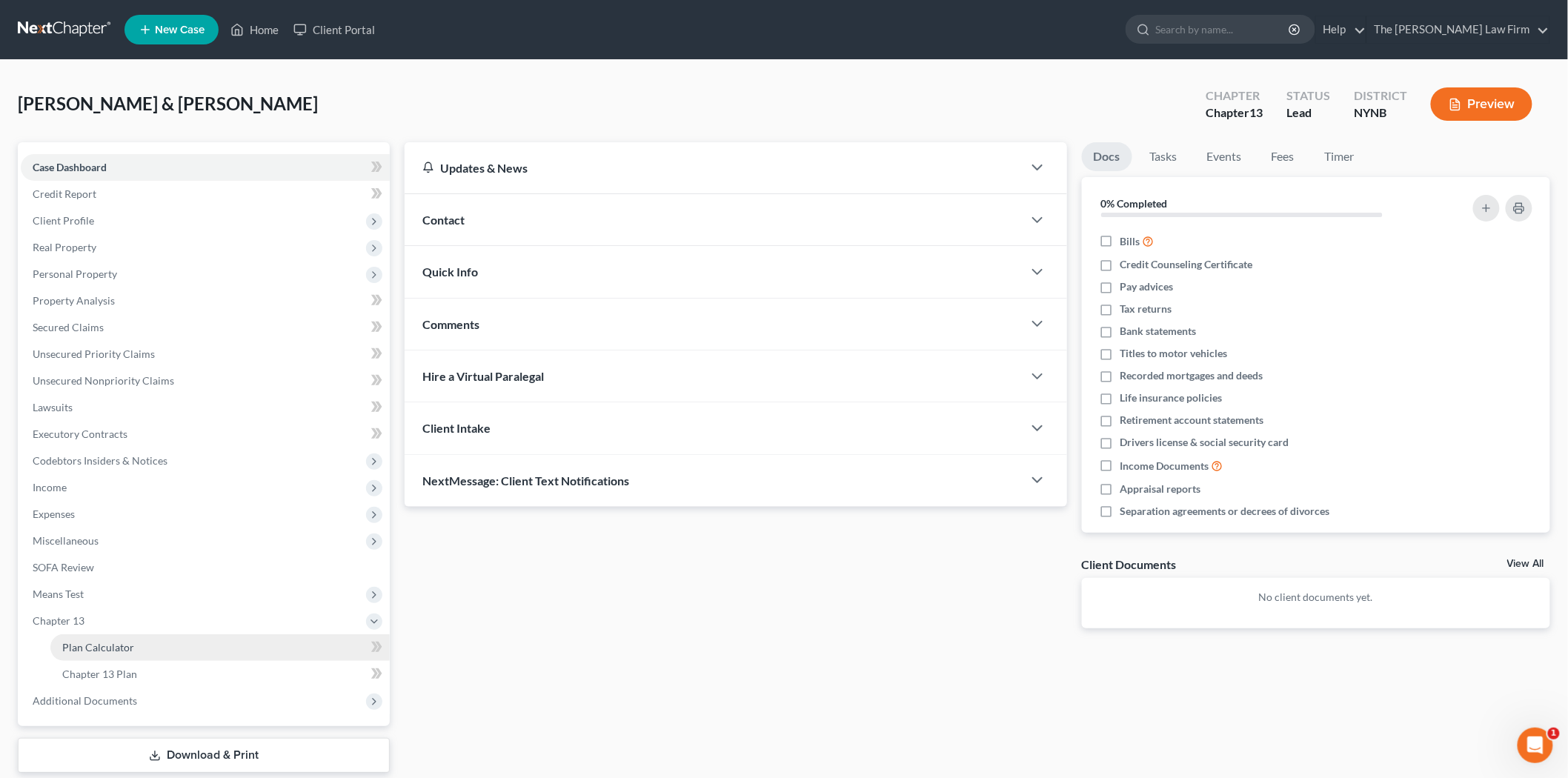
click at [108, 643] on span "Plan Calculator" at bounding box center [98, 647] width 72 height 12
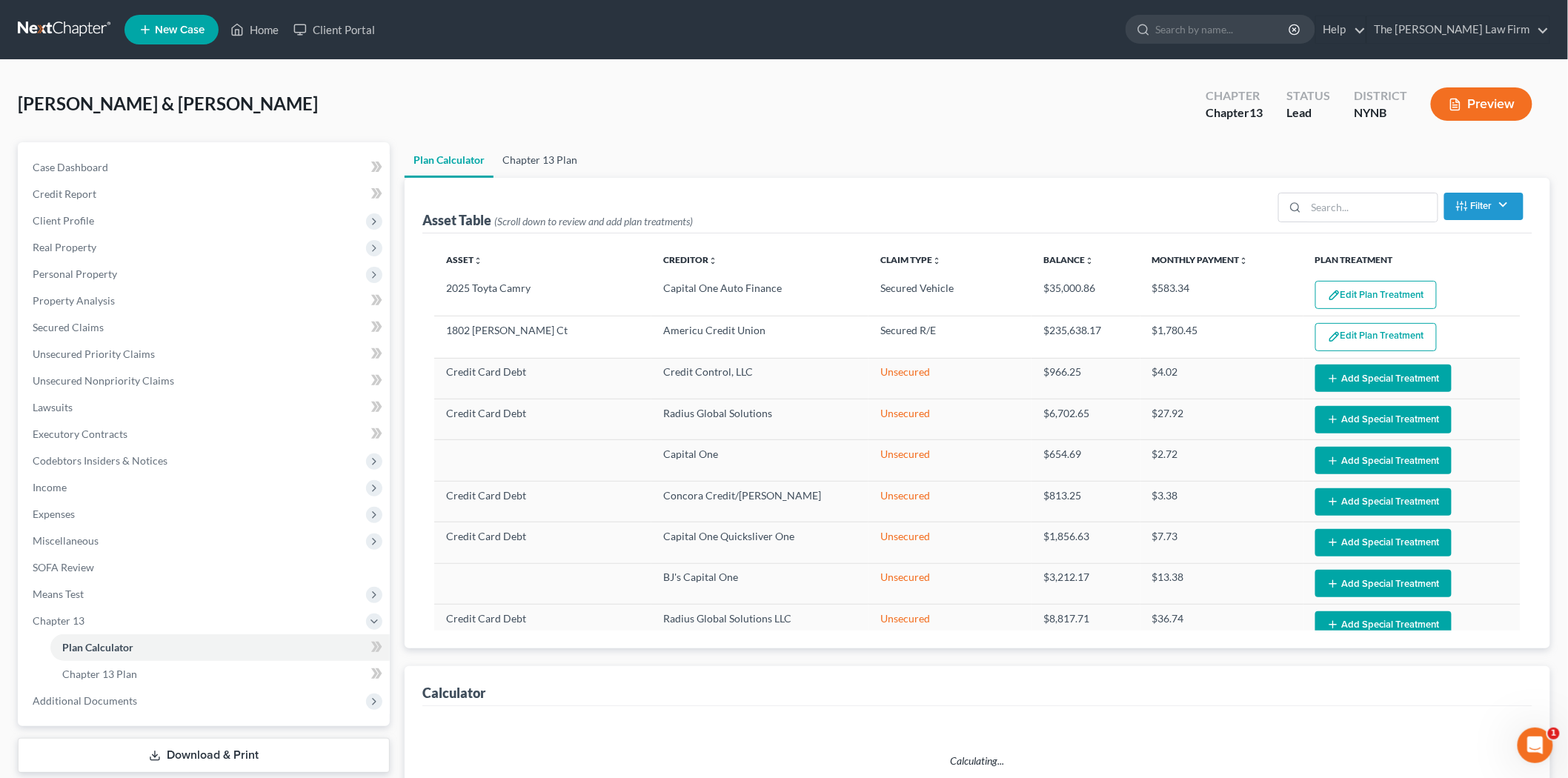
select select "59"
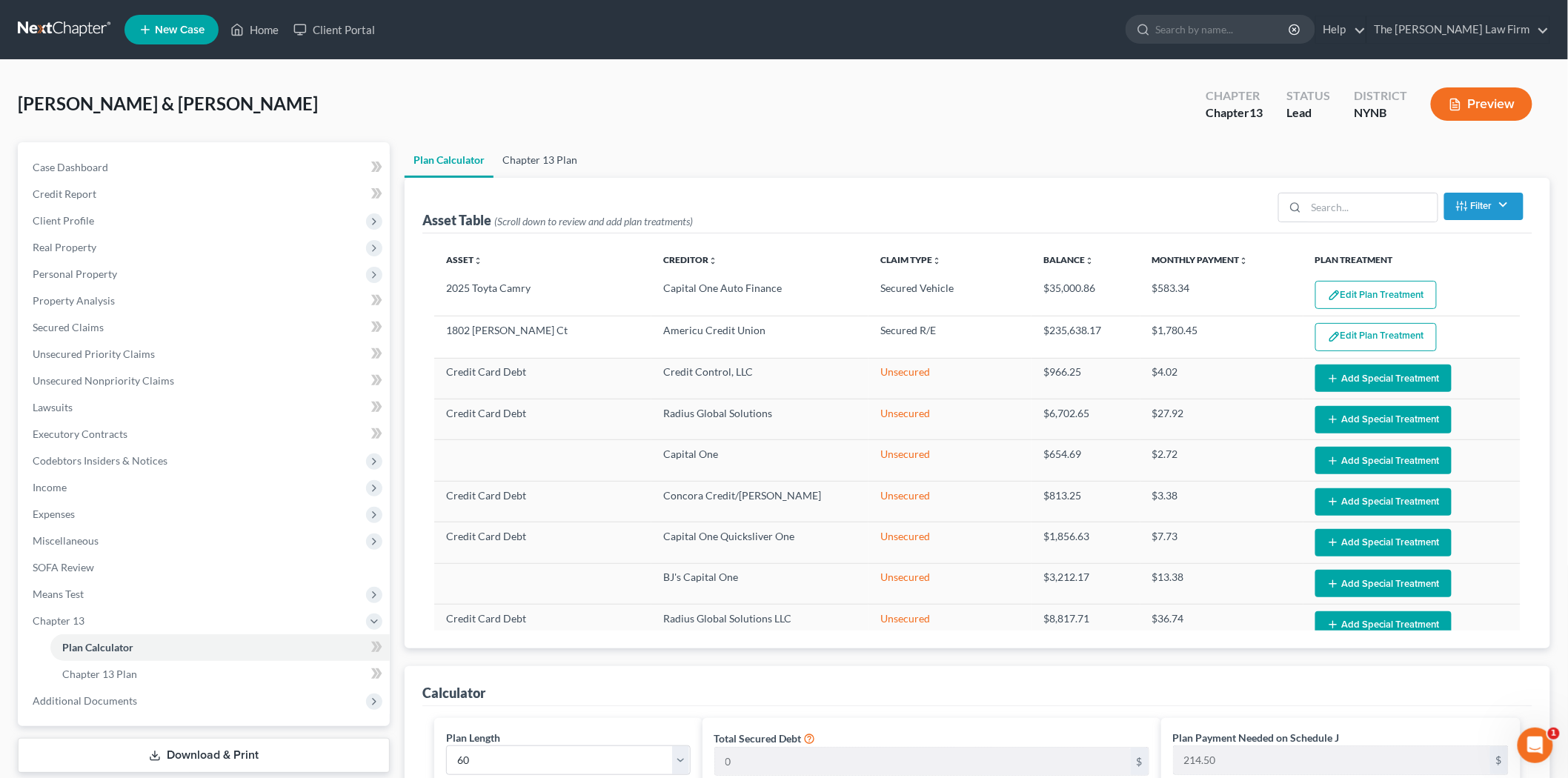
click at [526, 166] on link "Chapter 13 Plan" at bounding box center [539, 160] width 93 height 36
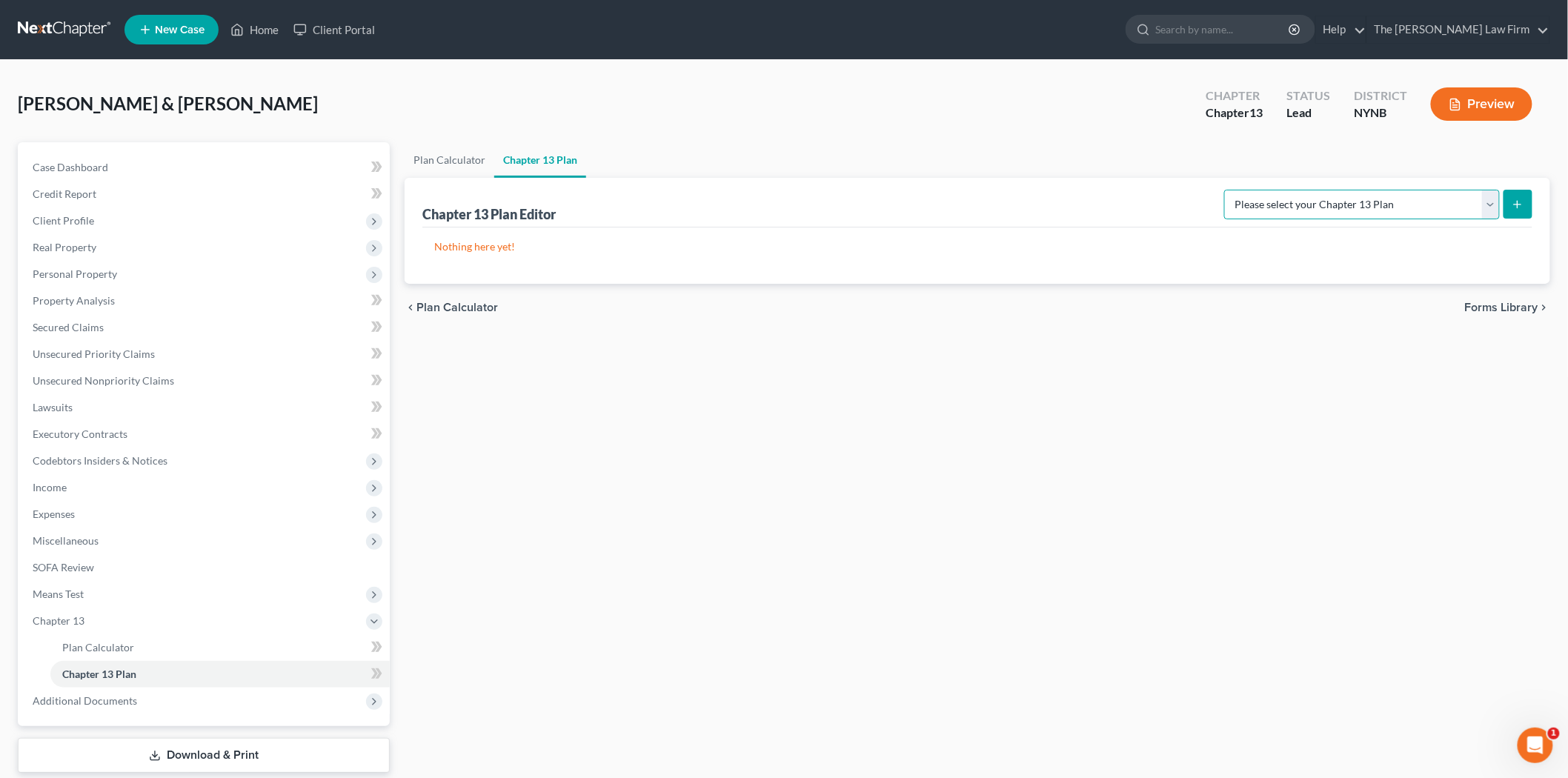
click at [1486, 216] on select "Please select your Chapter 13 Plan National Form Plan - Official Form 113 New Y…" at bounding box center [1362, 205] width 275 height 30
select select "2"
click at [1239, 190] on select "Please select your Chapter 13 Plan National Form Plan - Official Form 113 New Y…" at bounding box center [1362, 205] width 275 height 30
click at [1519, 198] on icon "submit" at bounding box center [1517, 204] width 12 height 12
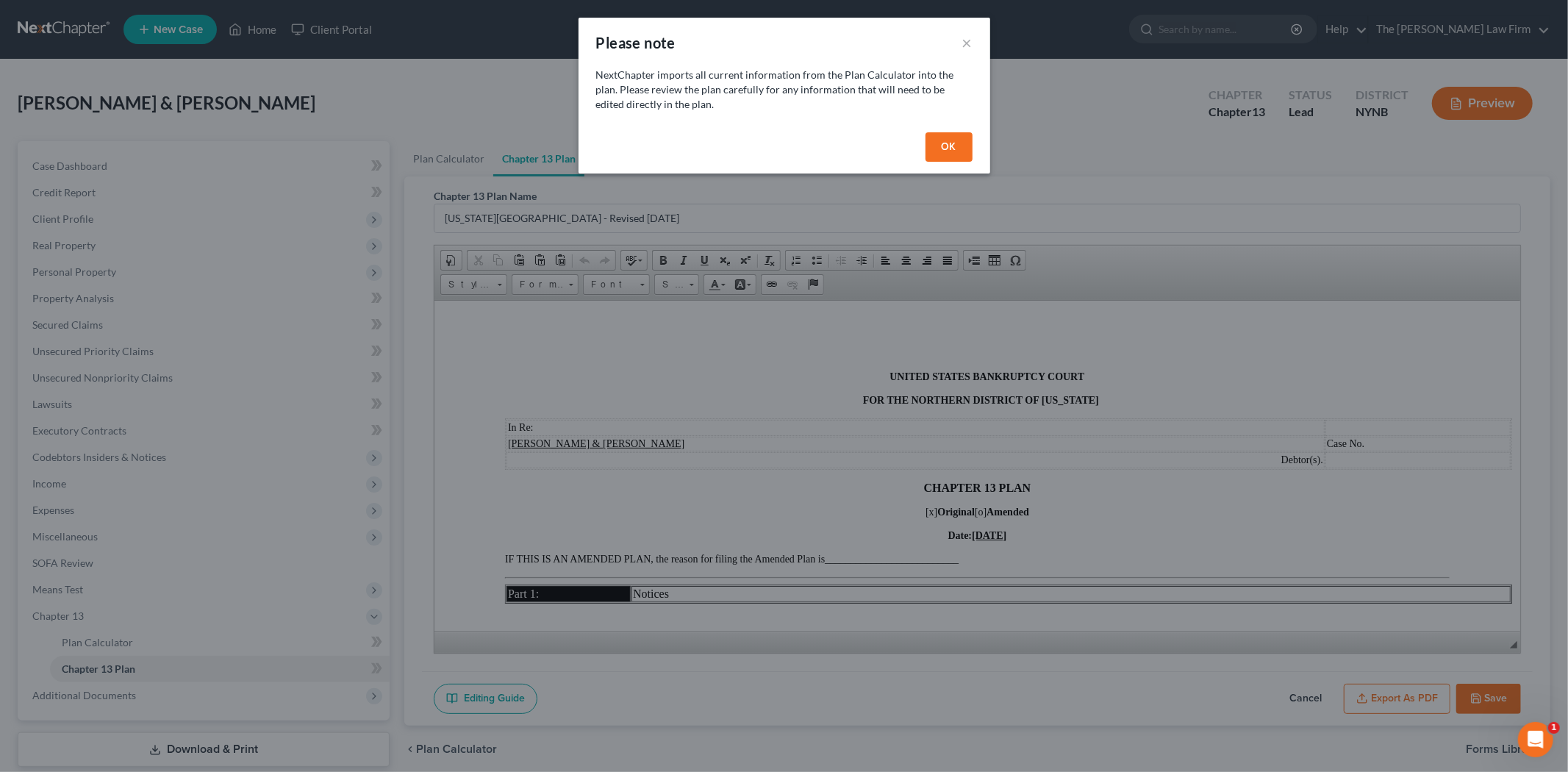
click at [941, 145] on button "OK" at bounding box center [948, 147] width 47 height 29
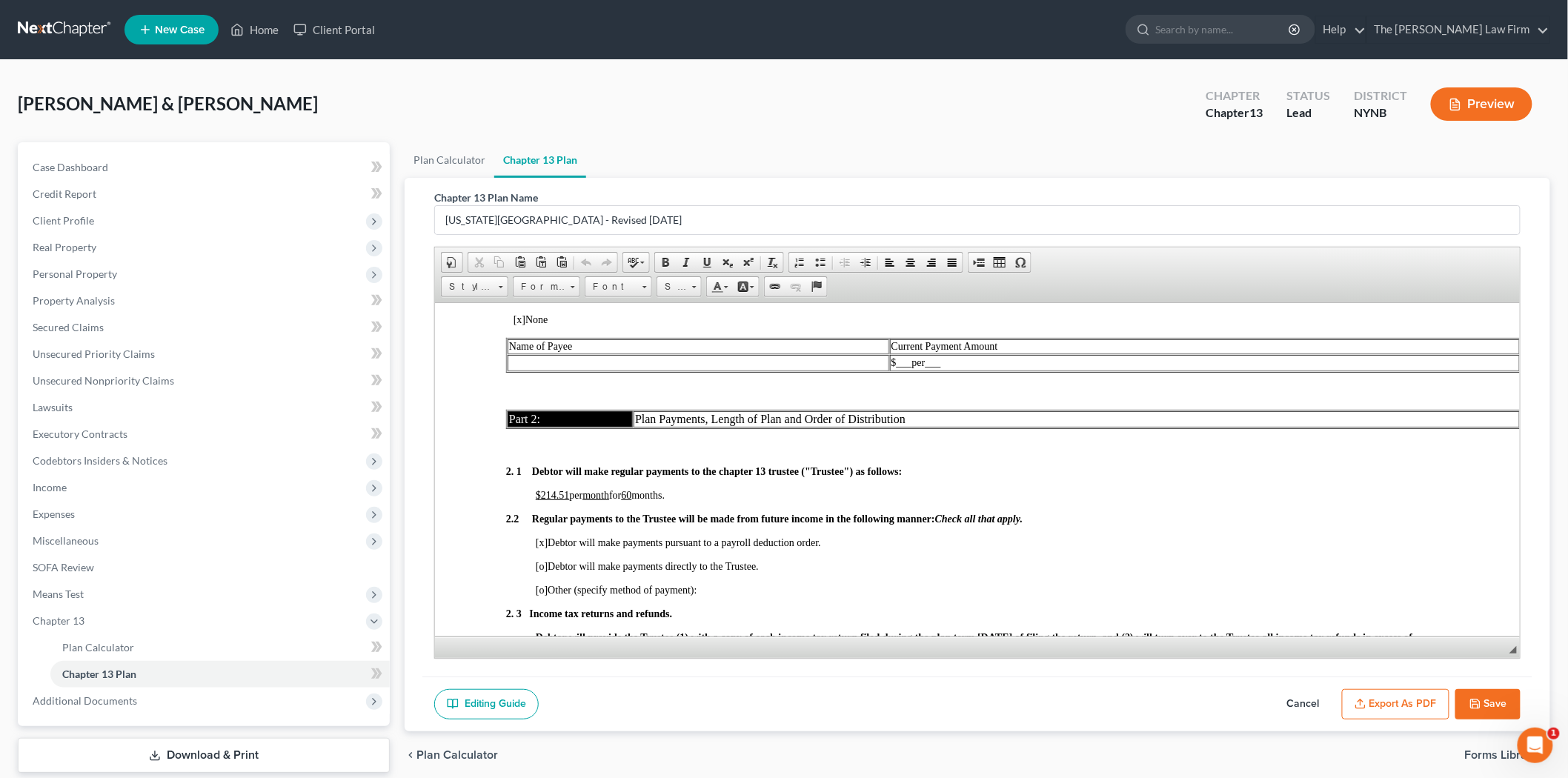
scroll to position [906, 0]
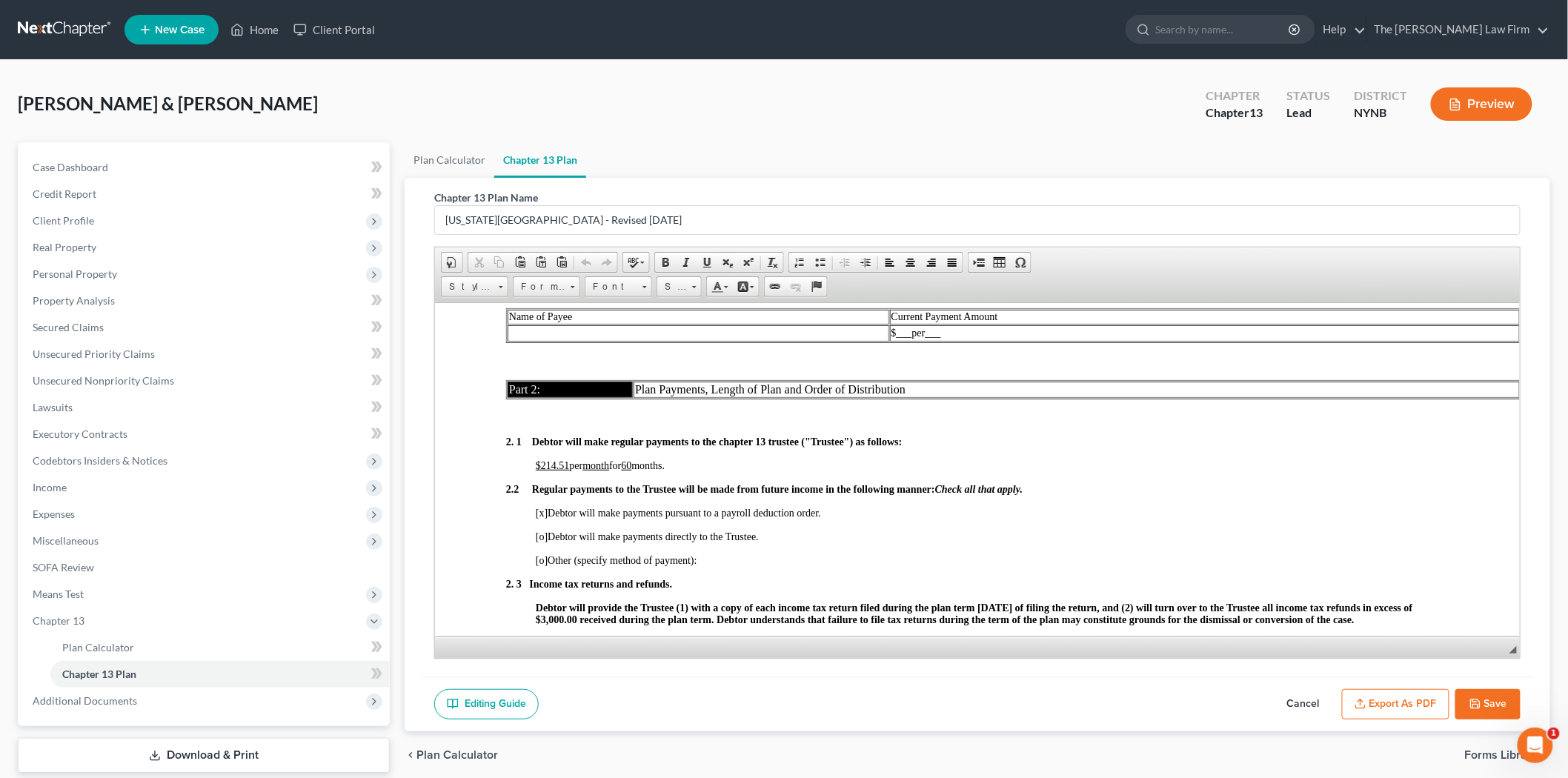
click at [1475, 700] on icon "button" at bounding box center [1475, 703] width 12 height 12
select select "2"
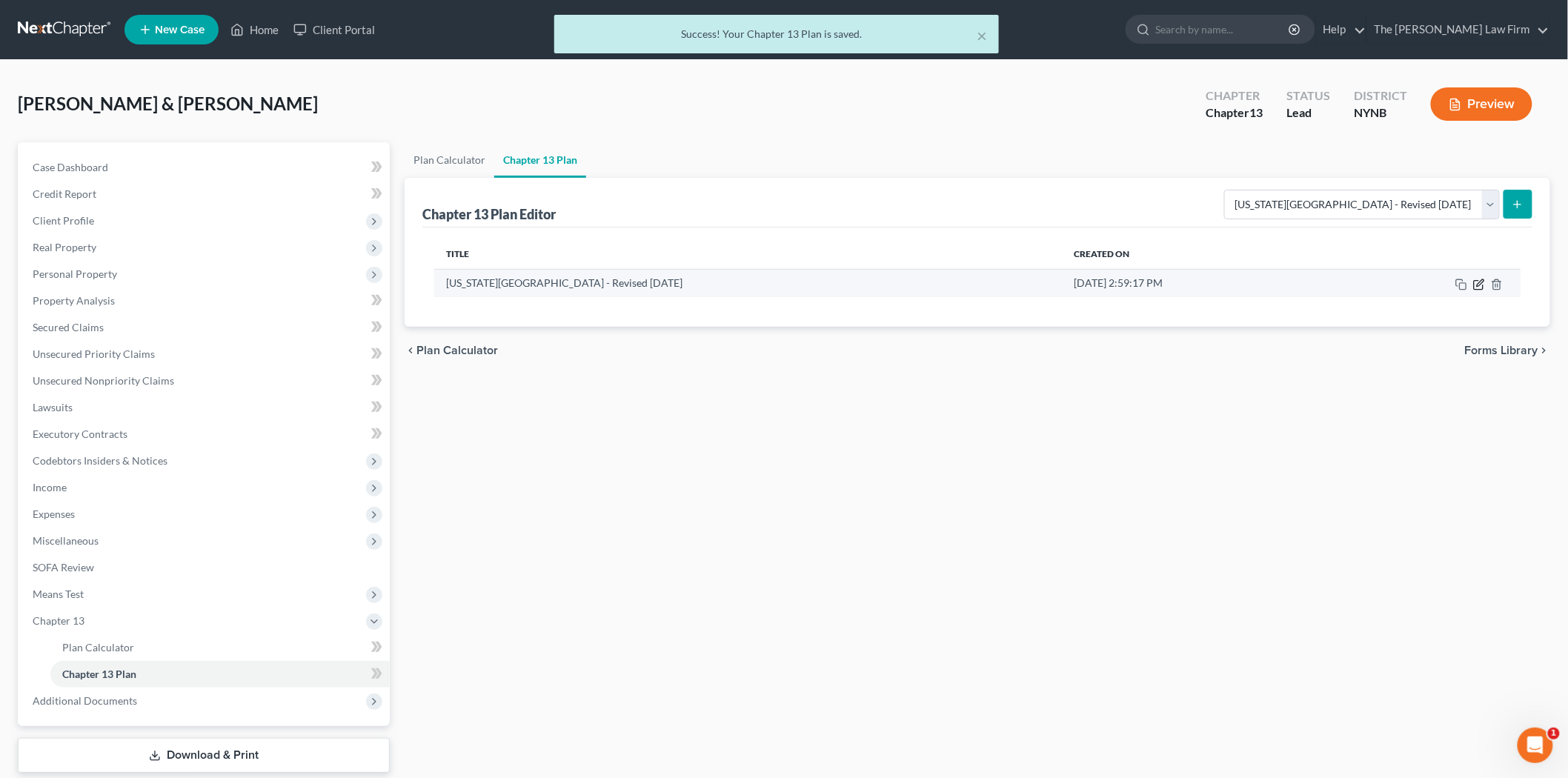
click at [1479, 282] on icon "button" at bounding box center [1479, 284] width 12 height 12
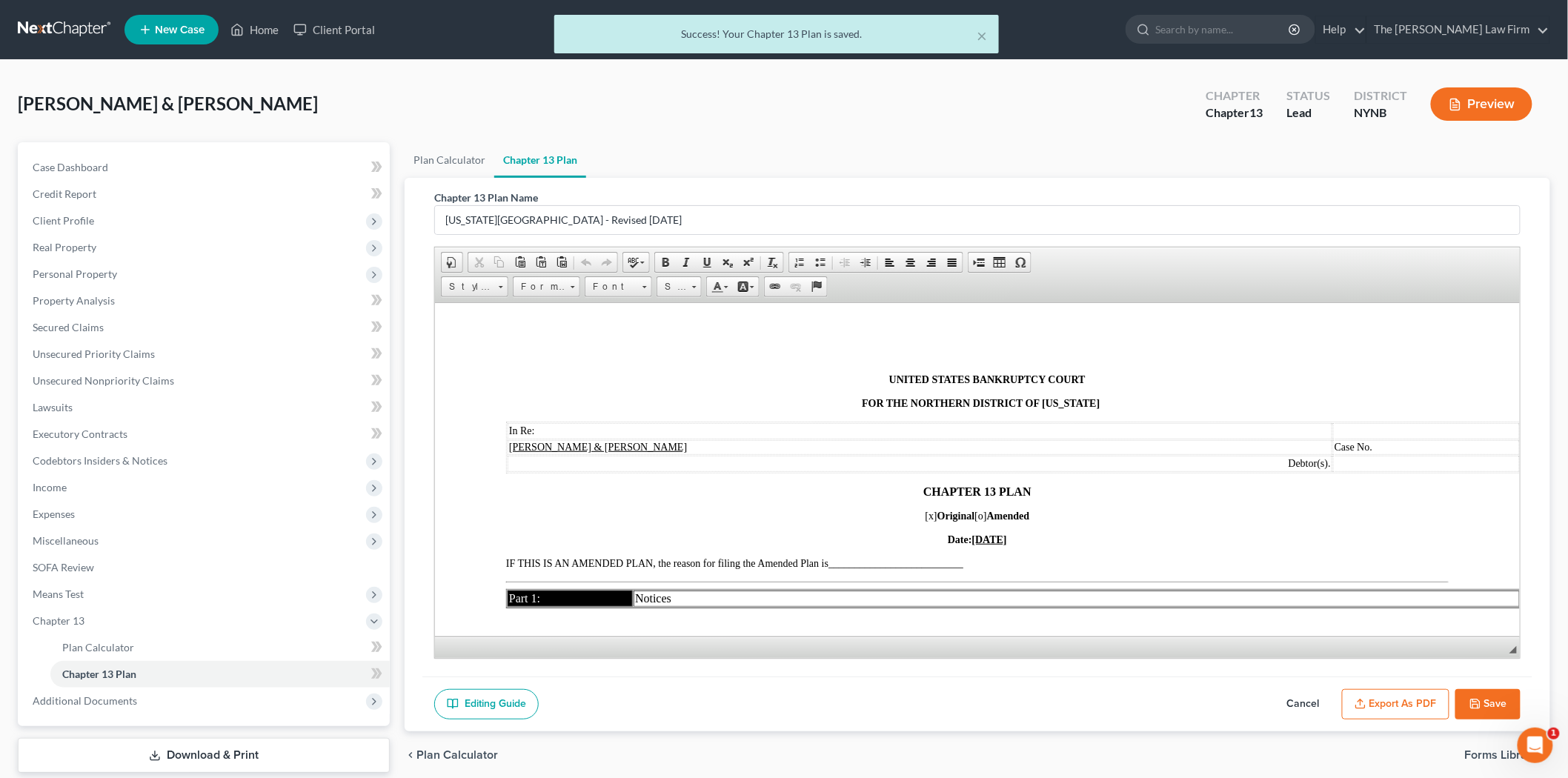
scroll to position [0, 0]
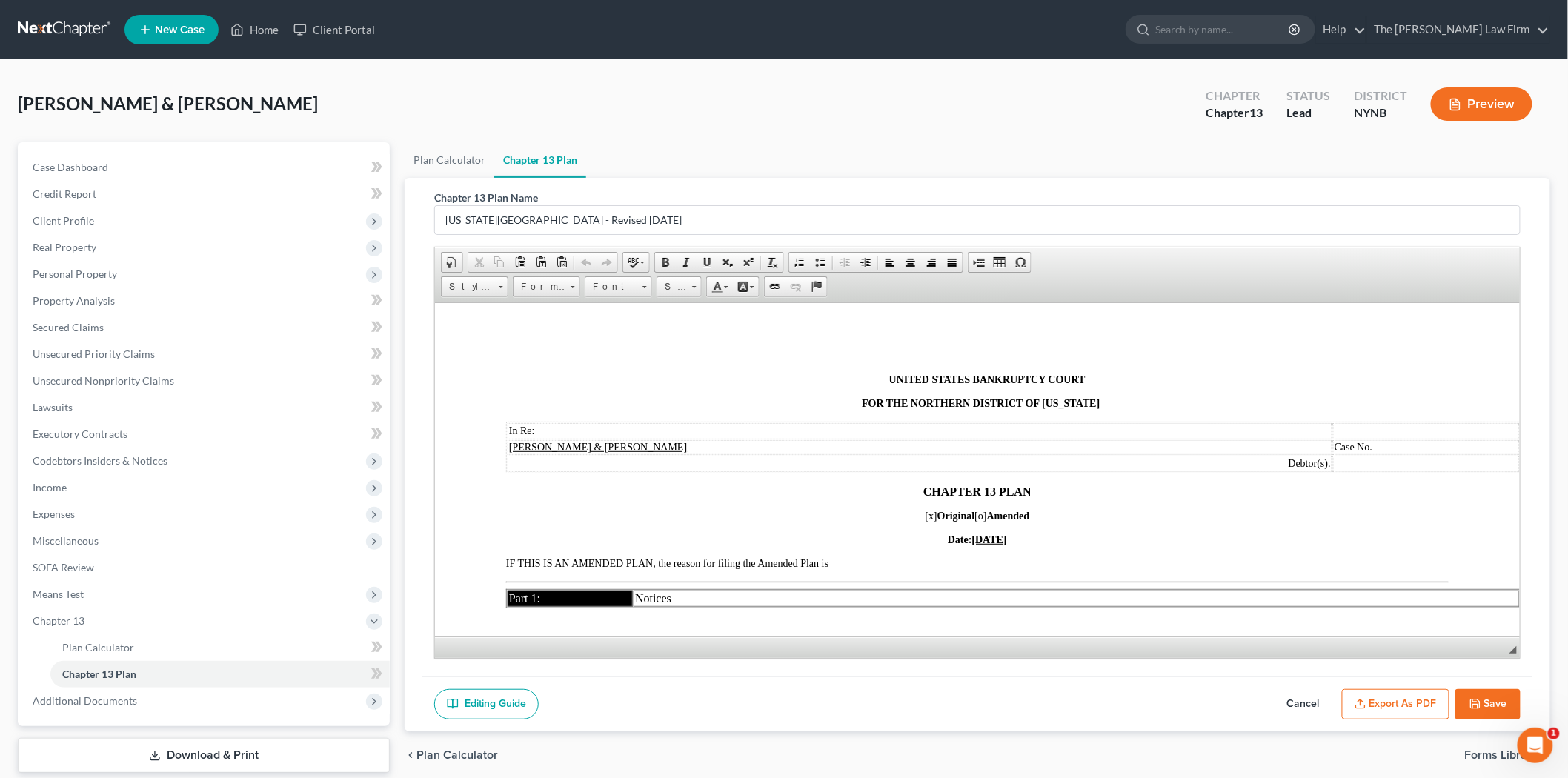
click at [1398, 704] on button "Export as PDF" at bounding box center [1396, 705] width 107 height 31
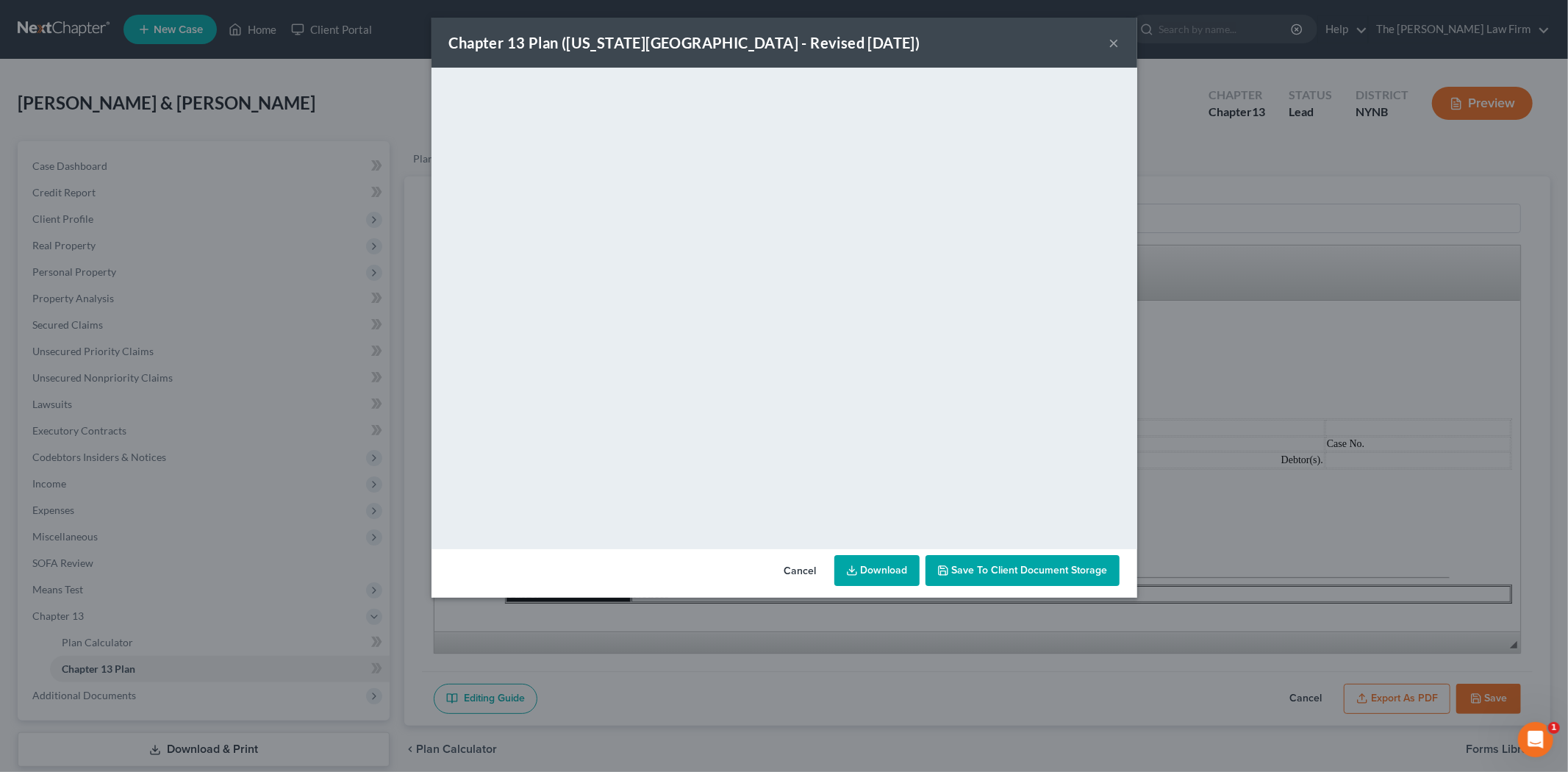
click at [1106, 49] on div "Chapter 13 Plan (New York Northern District - Revised 12/1/2024) ×" at bounding box center [784, 42] width 705 height 50
click at [1111, 47] on button "×" at bounding box center [1113, 42] width 10 height 18
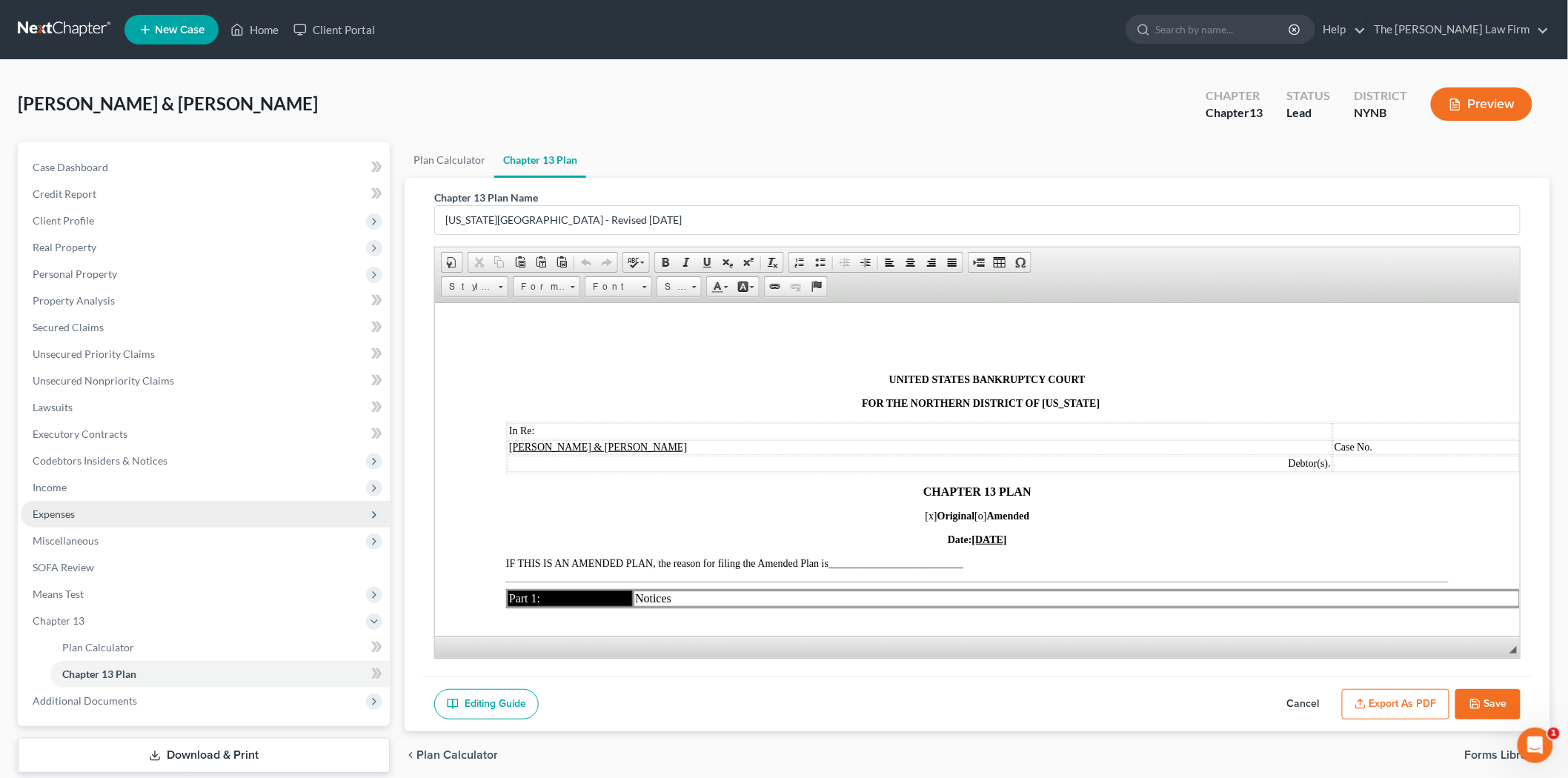
click at [80, 522] on span "Expenses" at bounding box center [205, 514] width 369 height 26
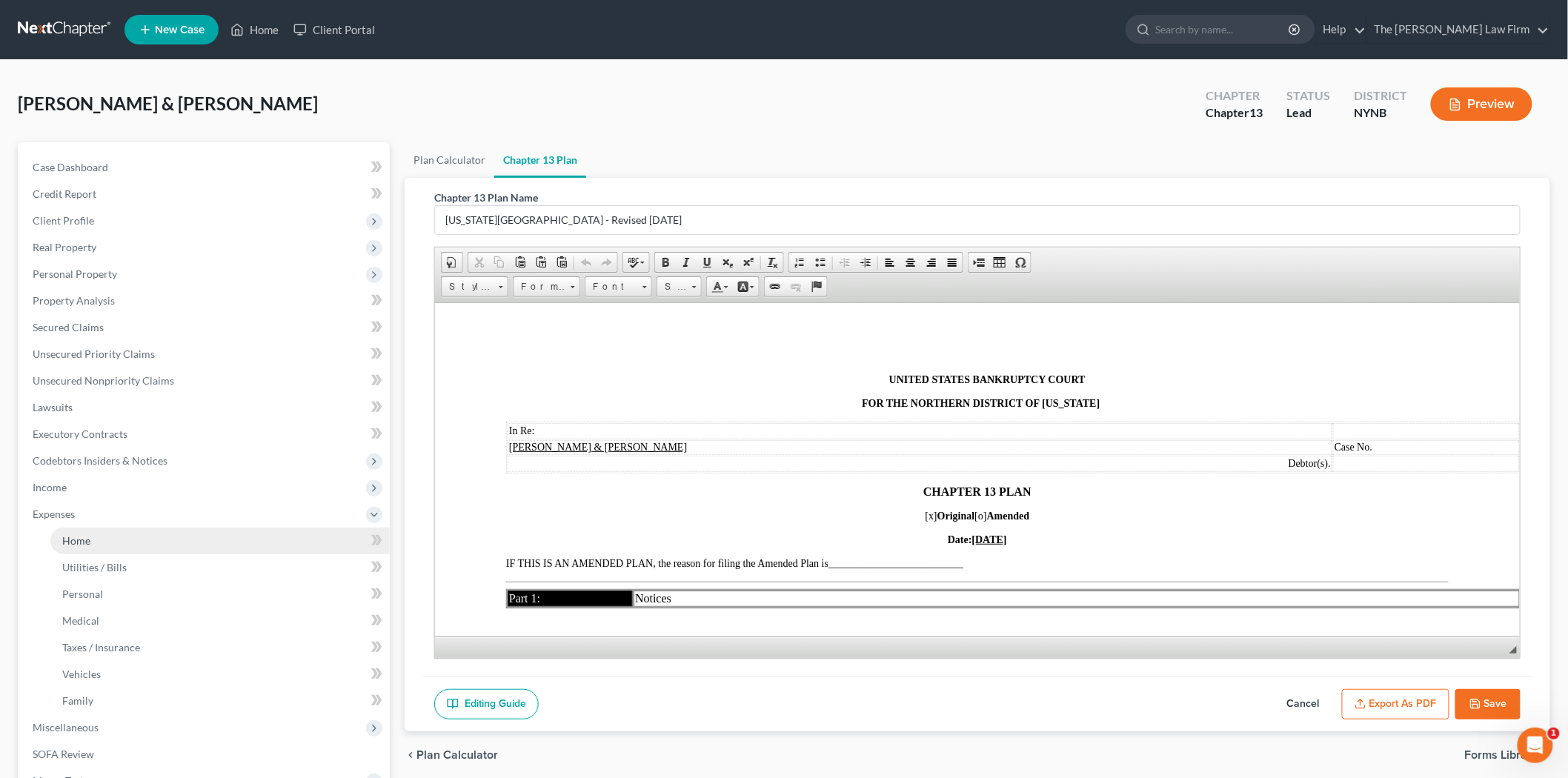
click at [101, 528] on link "Home" at bounding box center [220, 541] width 339 height 26
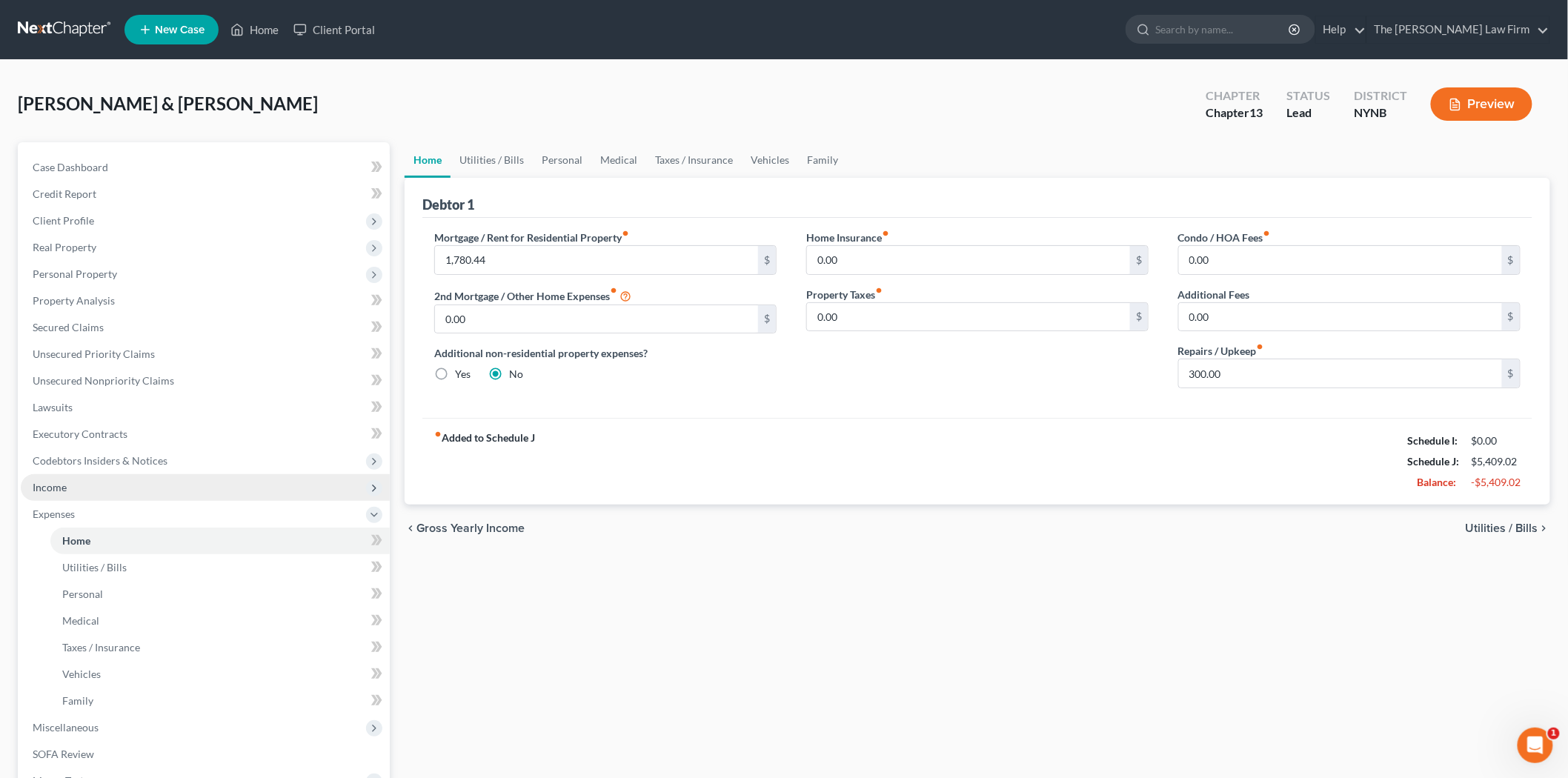
click at [83, 494] on span "Income" at bounding box center [205, 488] width 369 height 26
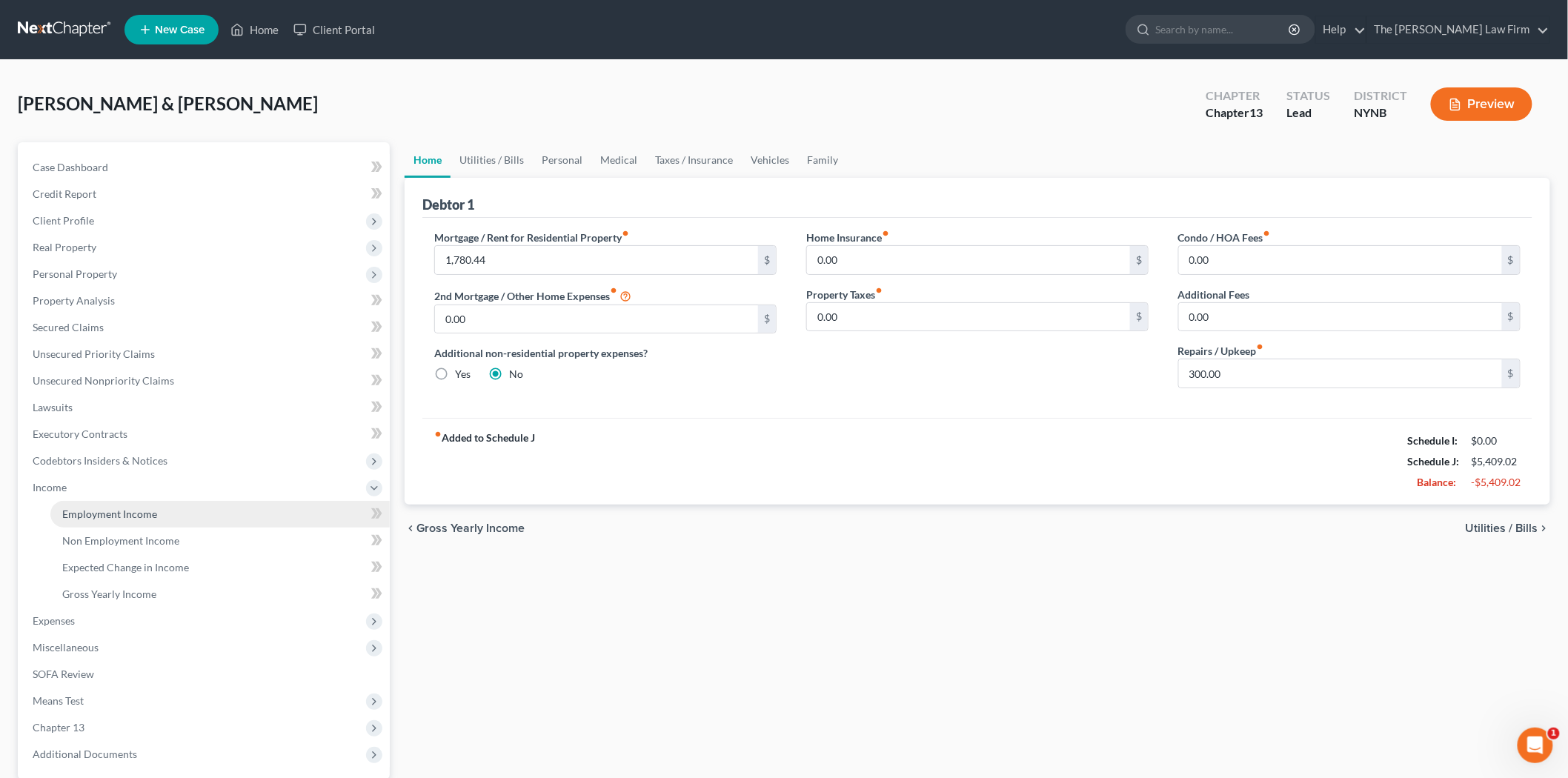
click at [93, 509] on span "Employment Income" at bounding box center [110, 513] width 95 height 12
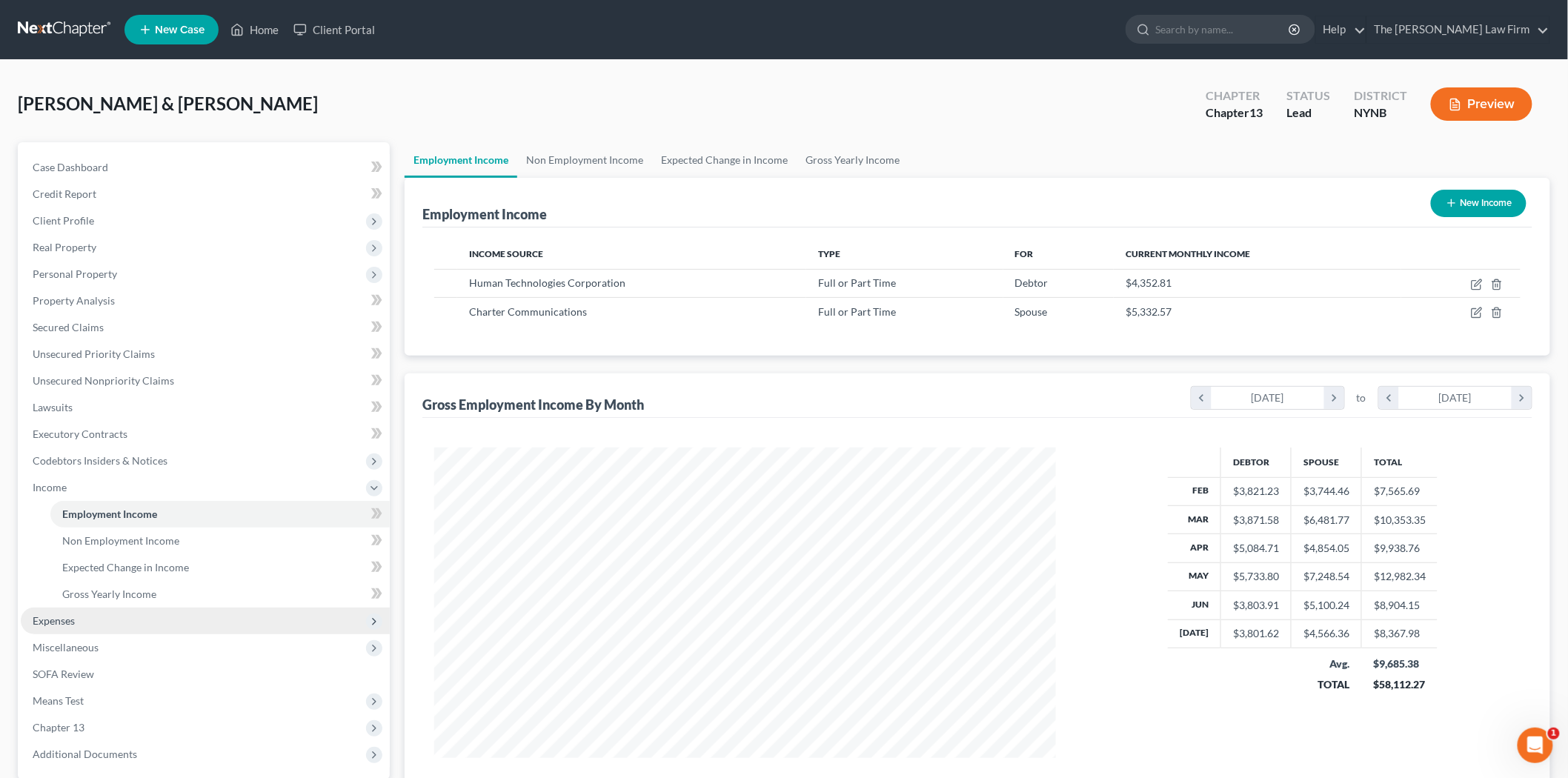
click at [86, 626] on span "Expenses" at bounding box center [205, 621] width 369 height 26
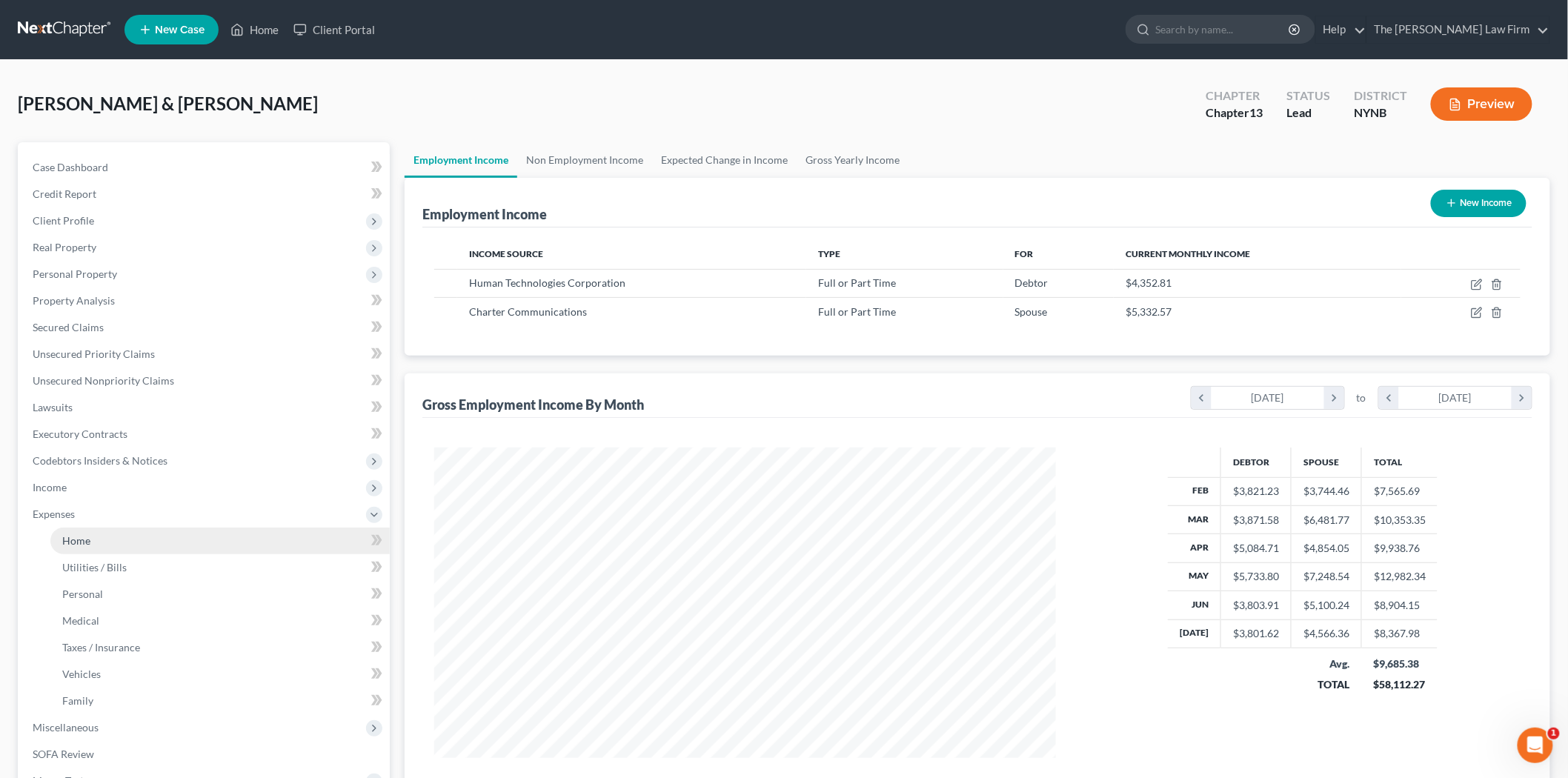
click at [77, 544] on span "Home" at bounding box center [76, 541] width 28 height 12
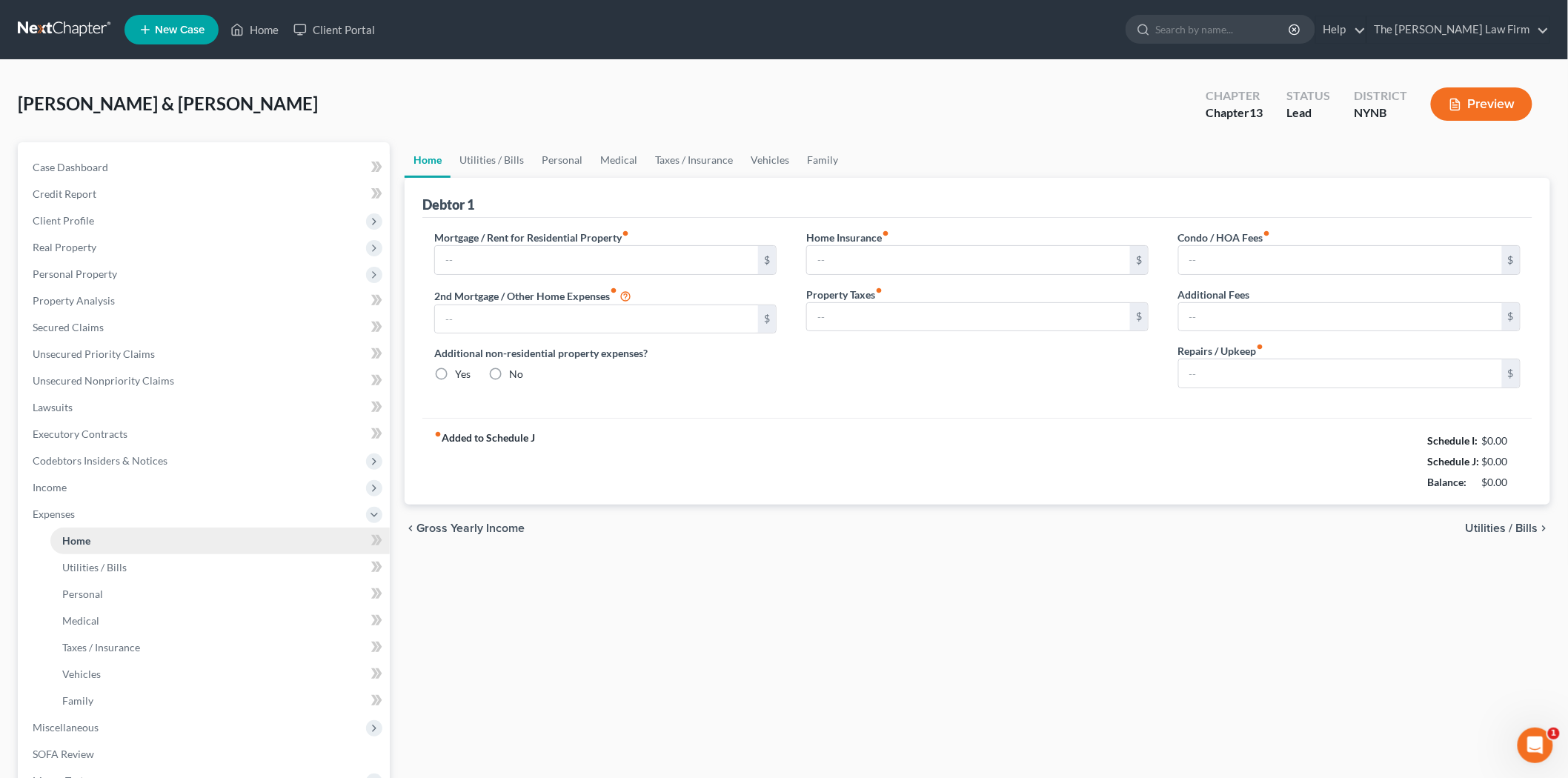
type input "1,780.44"
type input "0.00"
radio input "true"
type input "0.00"
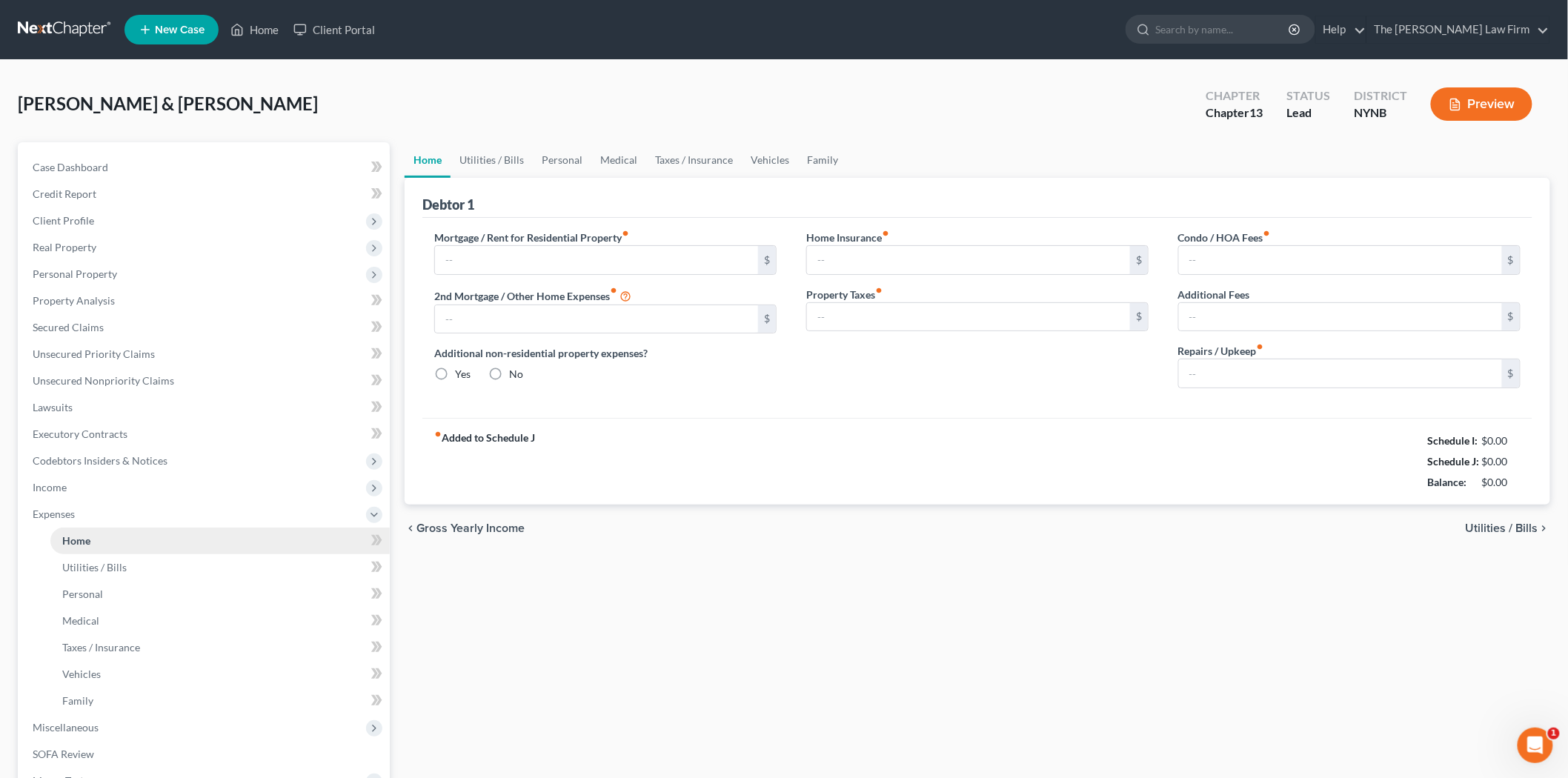
type input "0.00"
type input "300.00"
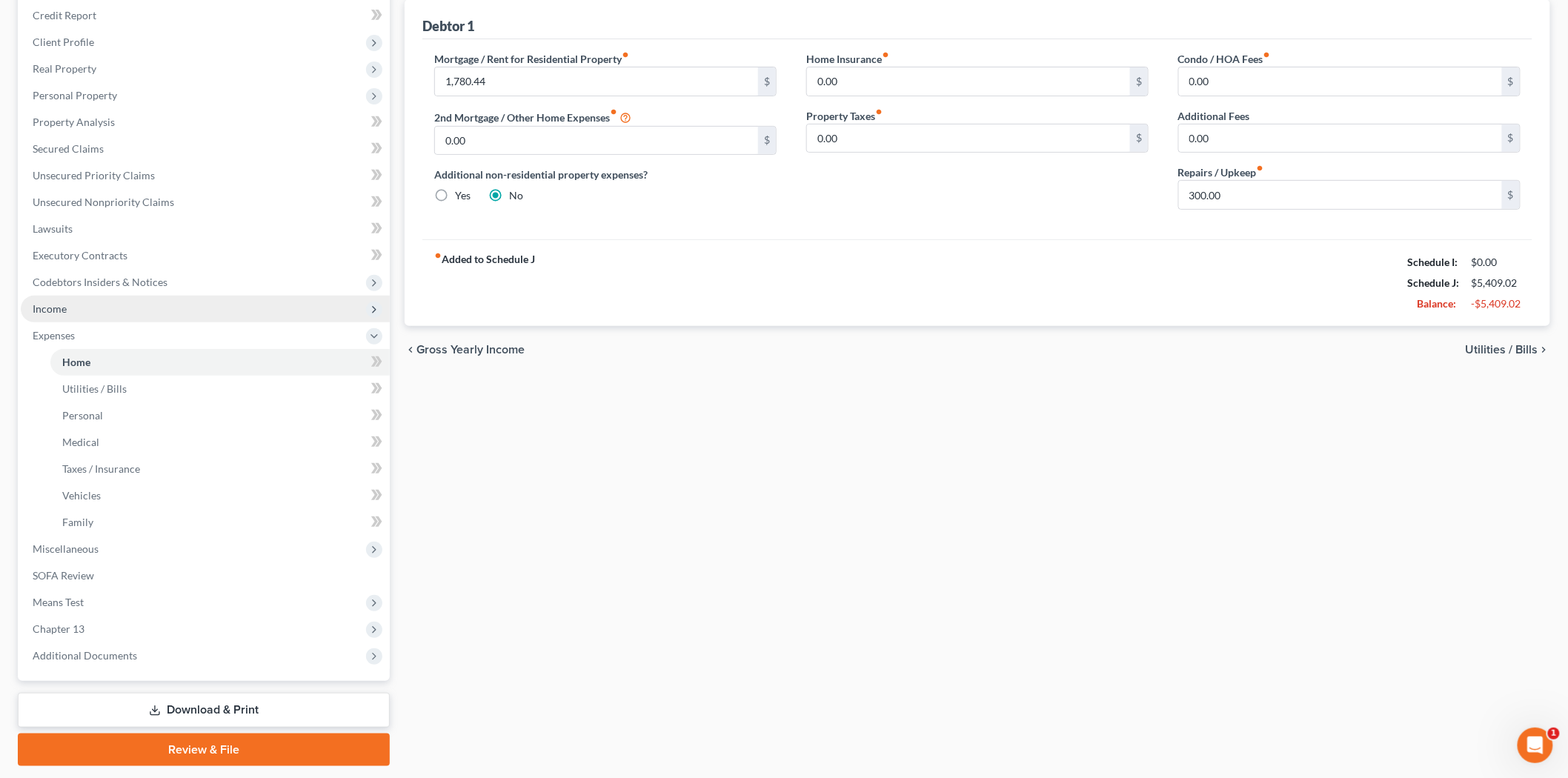
scroll to position [221, 0]
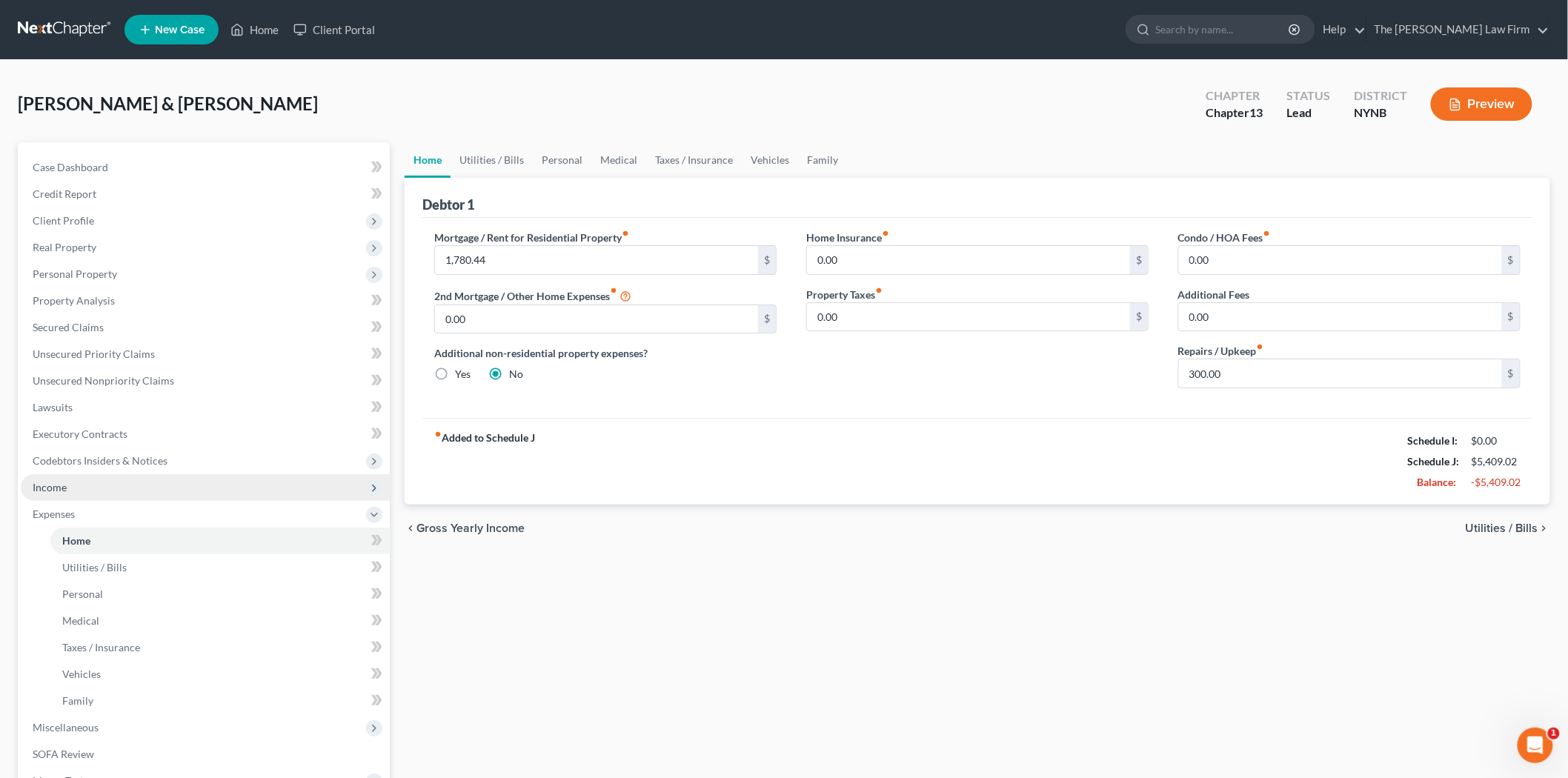
click at [79, 494] on span "Income" at bounding box center [205, 488] width 369 height 26
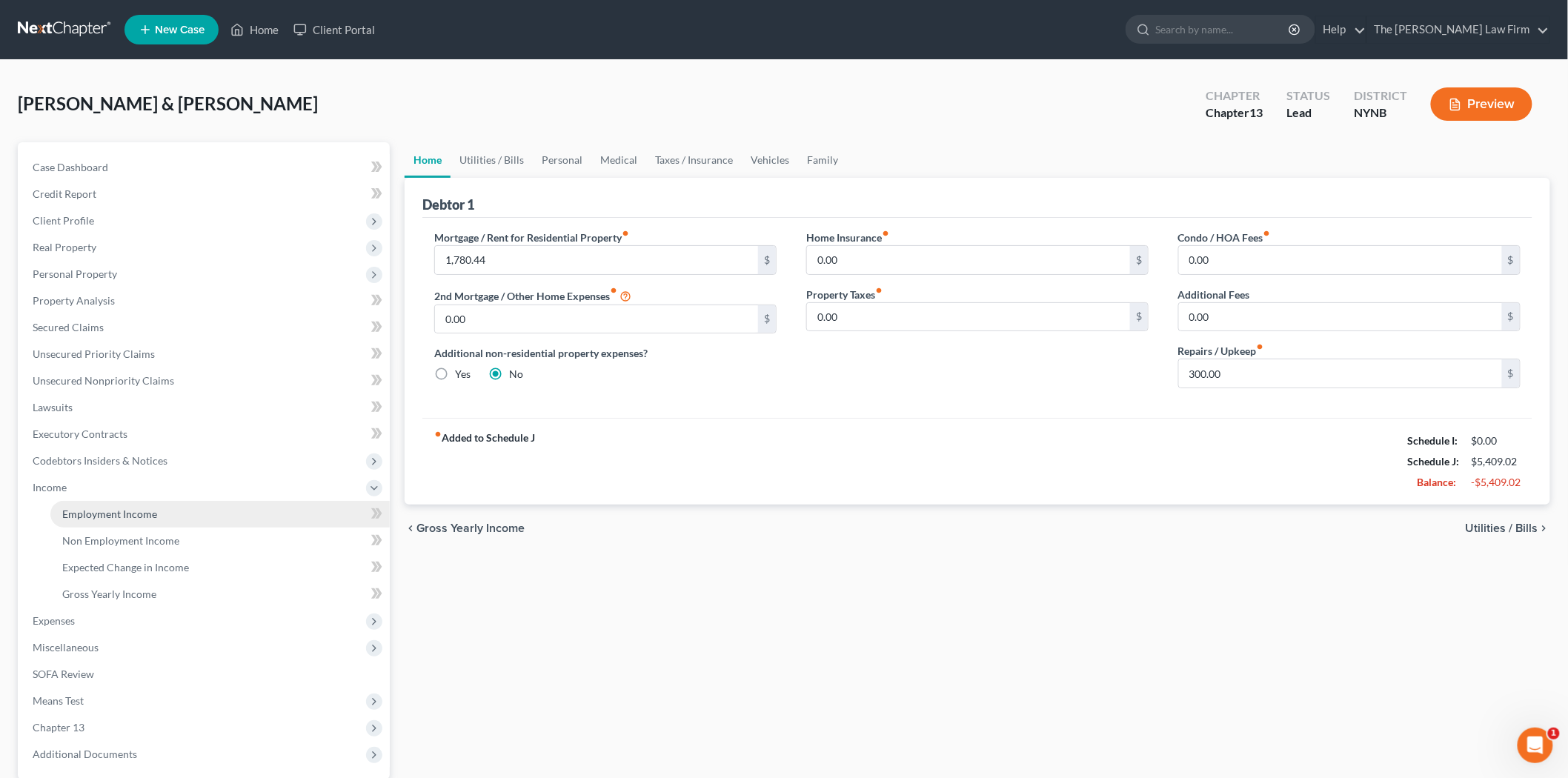
click at [103, 520] on link "Employment Income" at bounding box center [220, 514] width 339 height 26
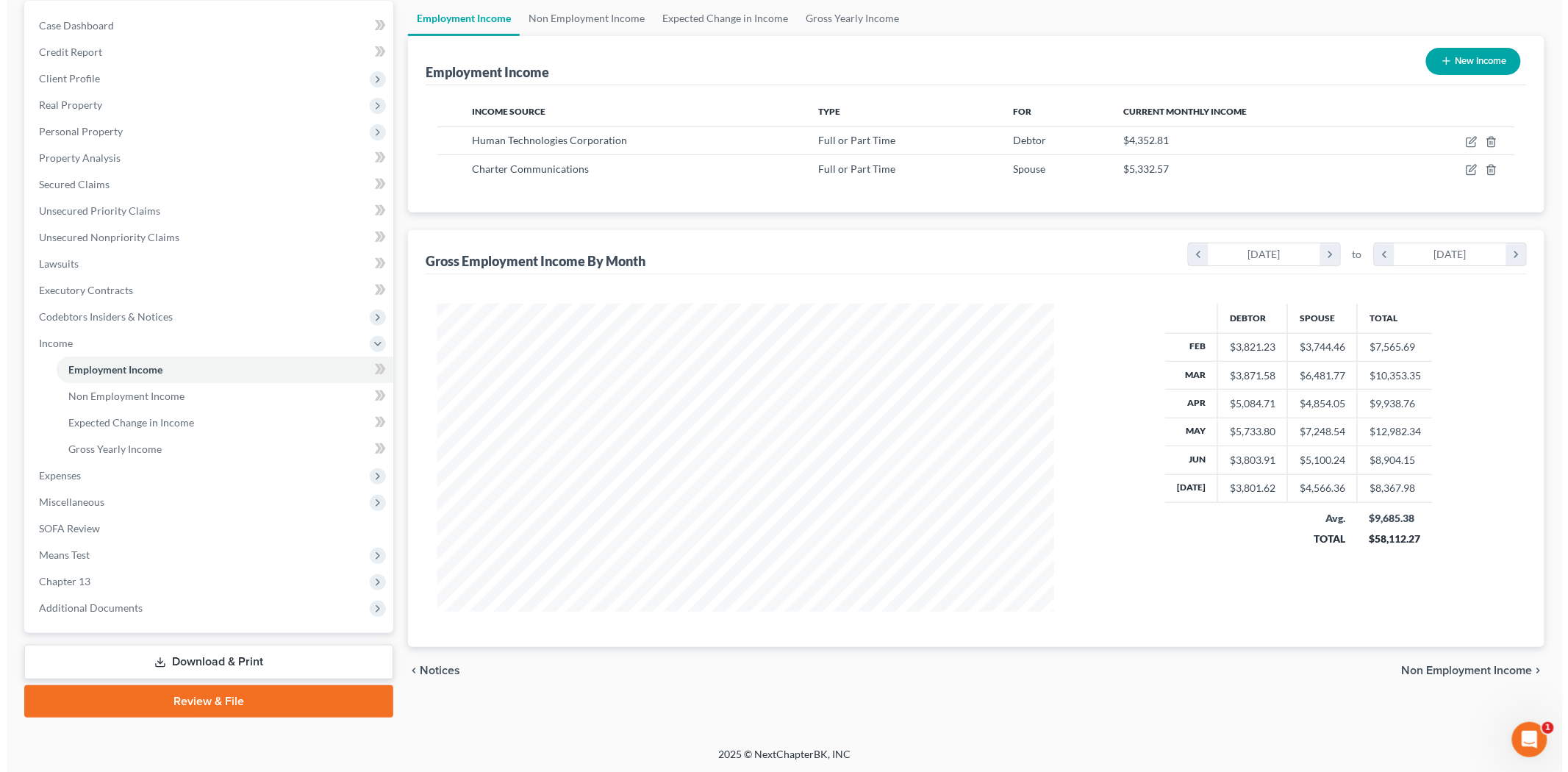
scroll to position [59, 0]
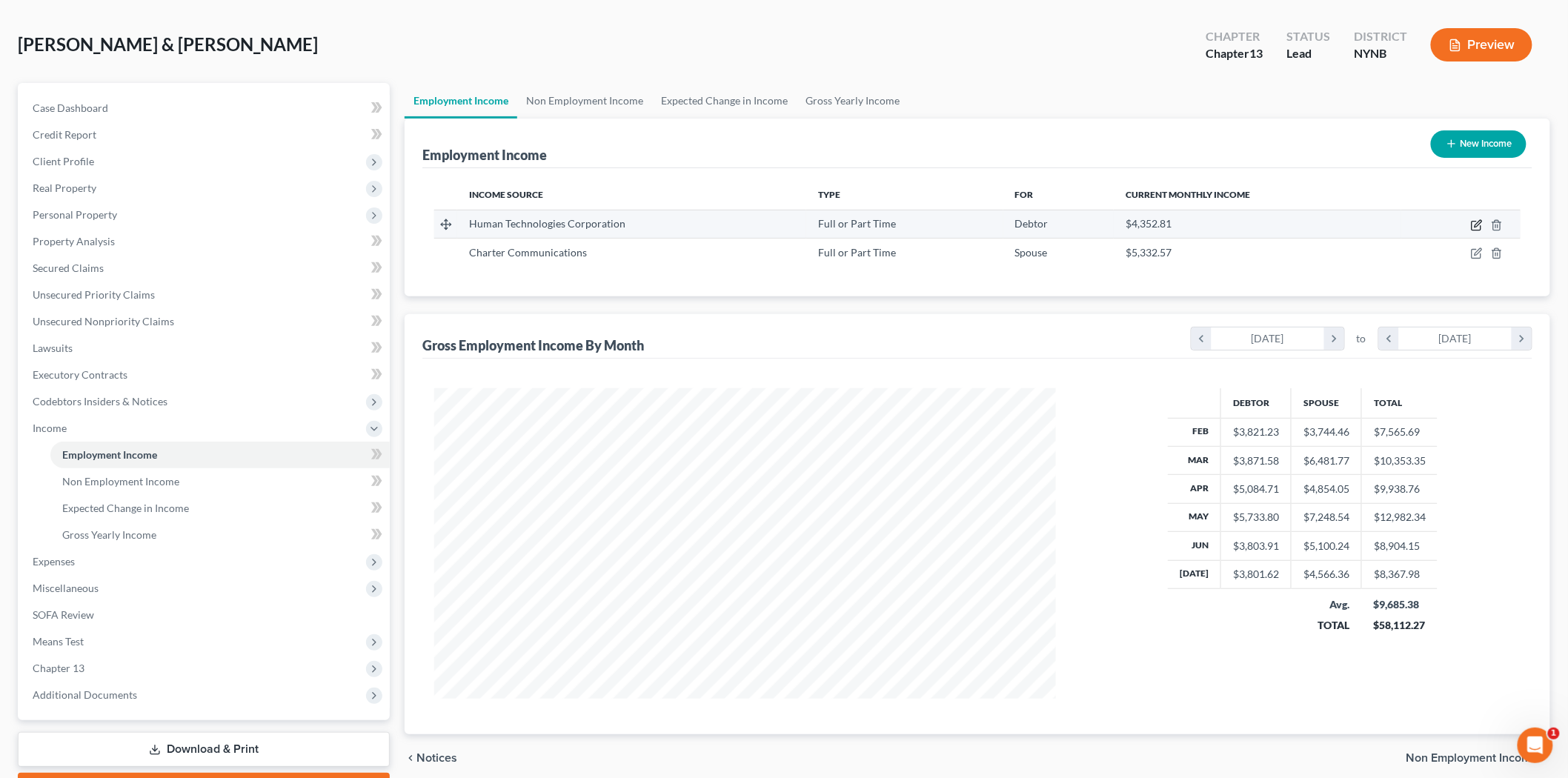
click at [1479, 225] on icon "button" at bounding box center [1478, 223] width 7 height 7
select select "0"
select select "35"
select select "2"
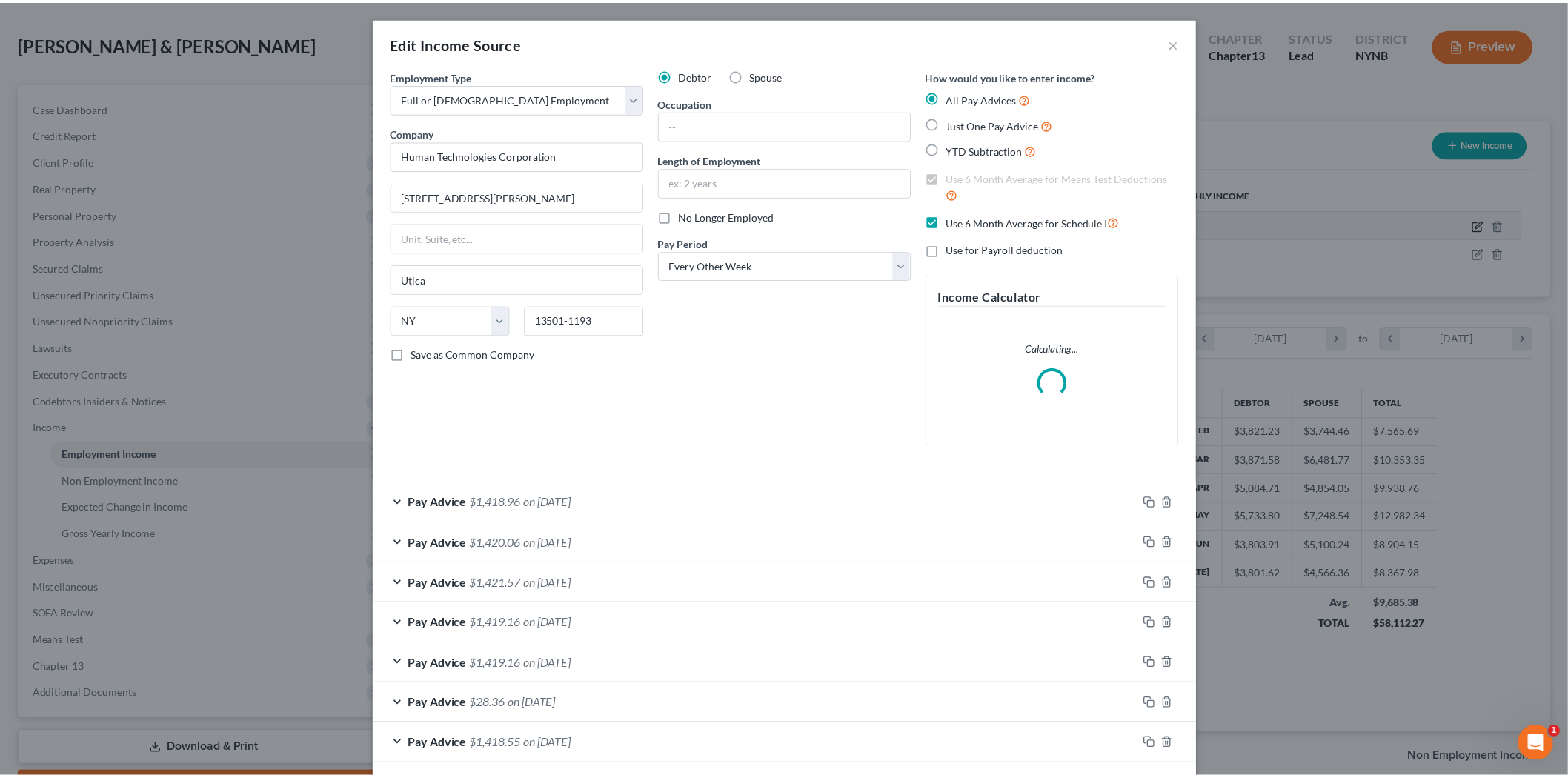
scroll to position [313, 657]
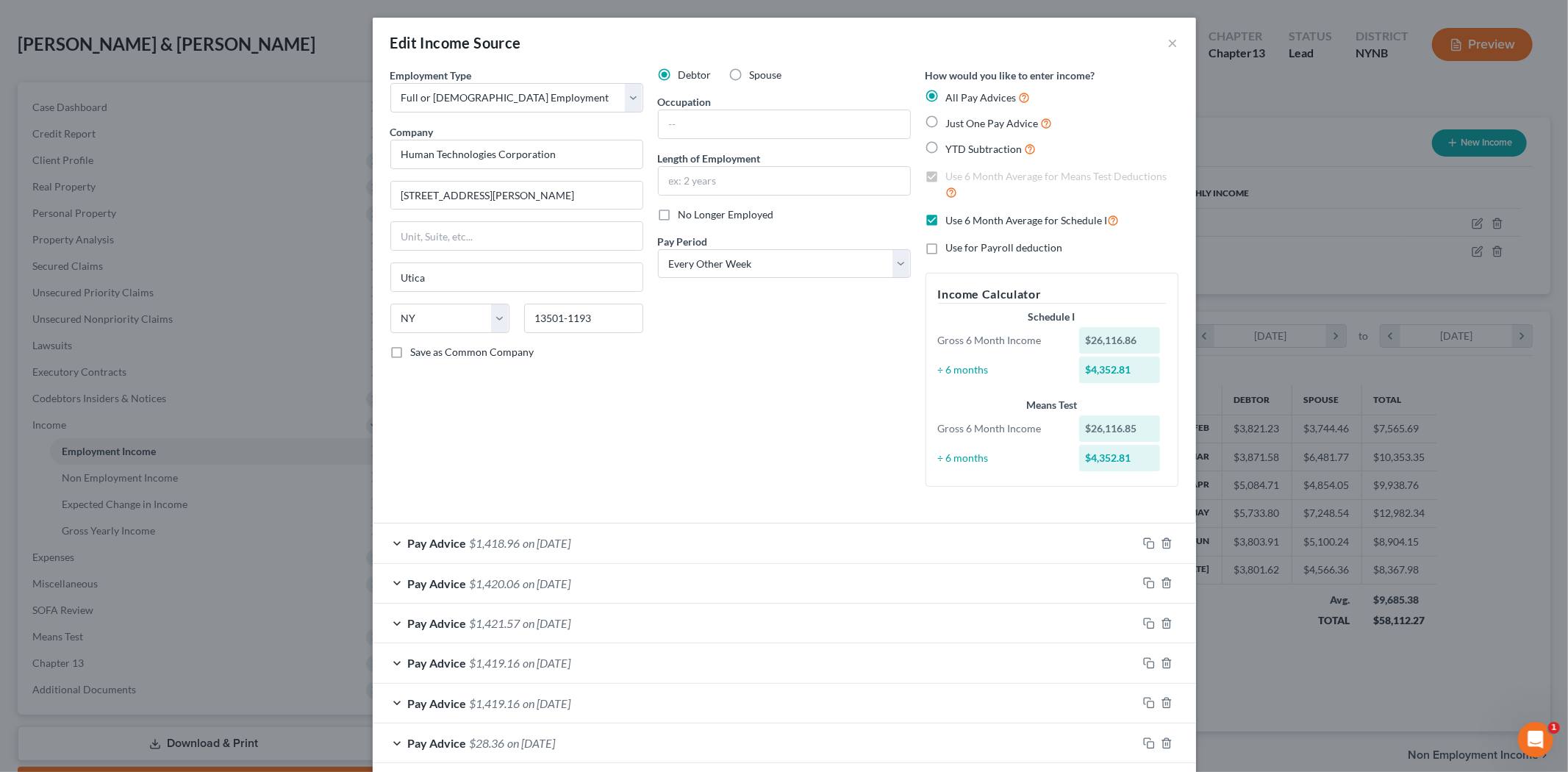
click at [1171, 46] on div "Edit Income Source ×" at bounding box center [784, 42] width 823 height 50
click at [1159, 39] on div "Edit Income Source ×" at bounding box center [784, 42] width 823 height 50
click at [1168, 42] on button "×" at bounding box center [1172, 42] width 10 height 18
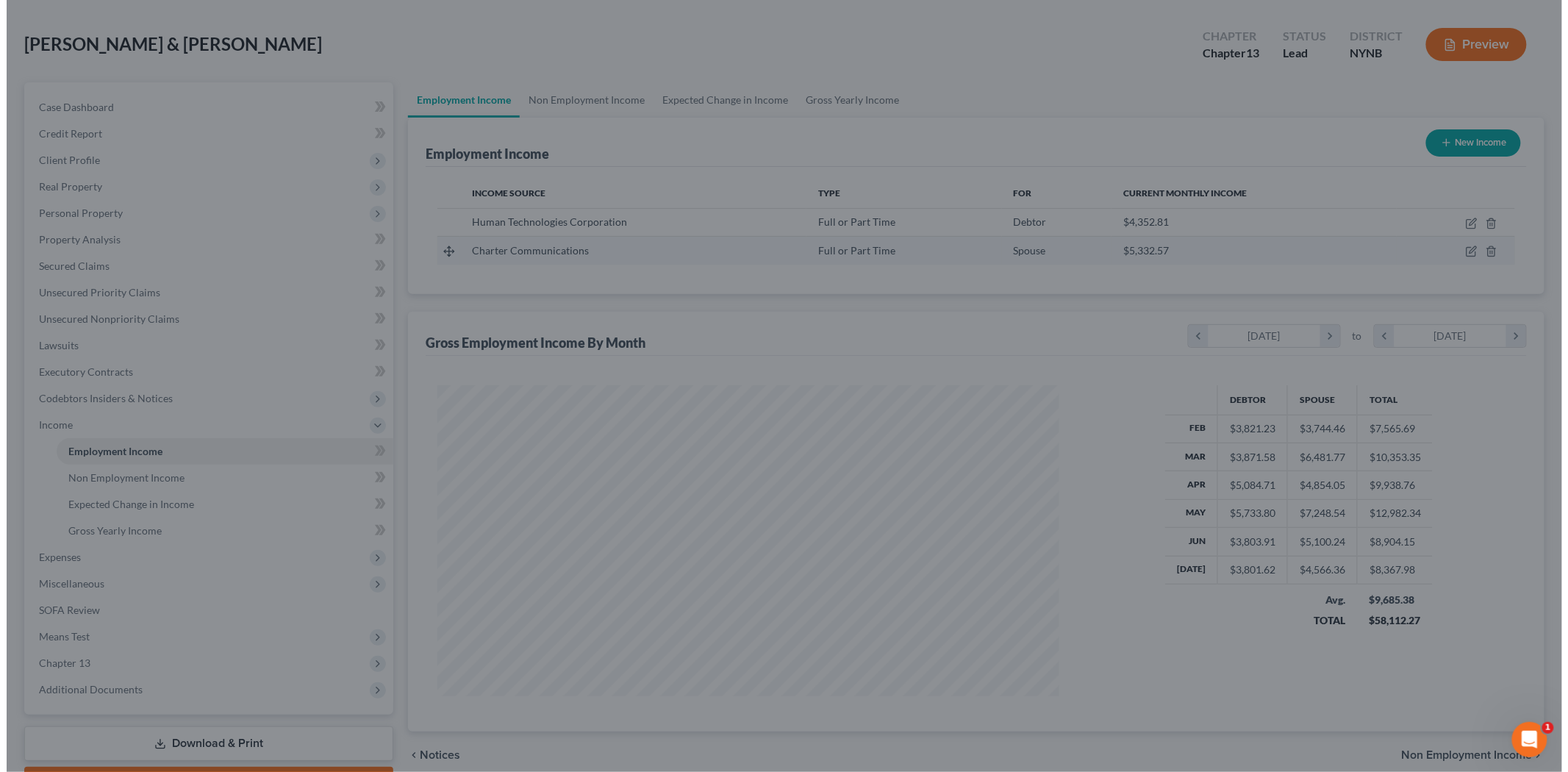
scroll to position [734970, 734302]
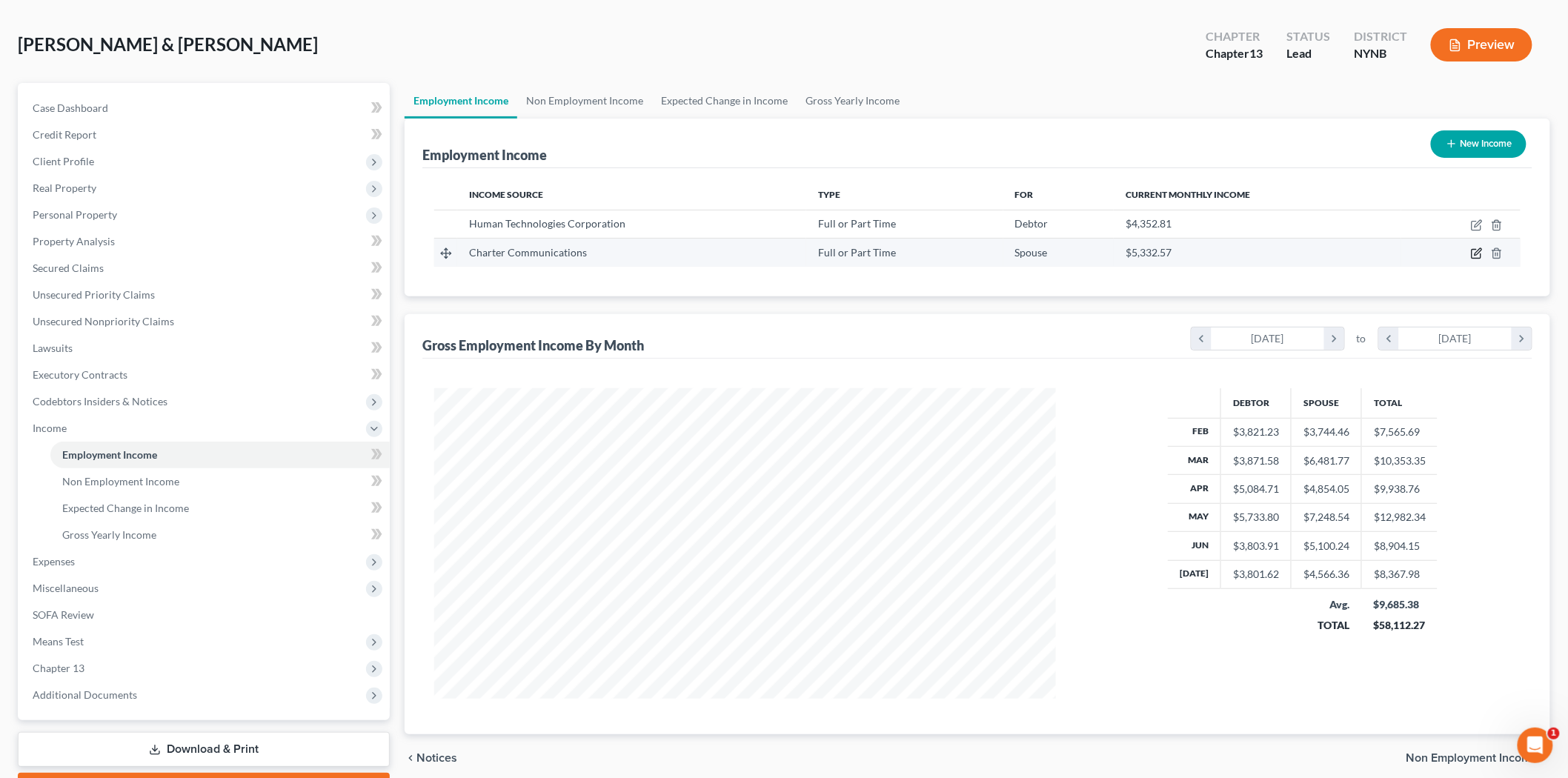
click at [1473, 251] on icon "button" at bounding box center [1477, 253] width 12 height 12
select select "0"
select select "2"
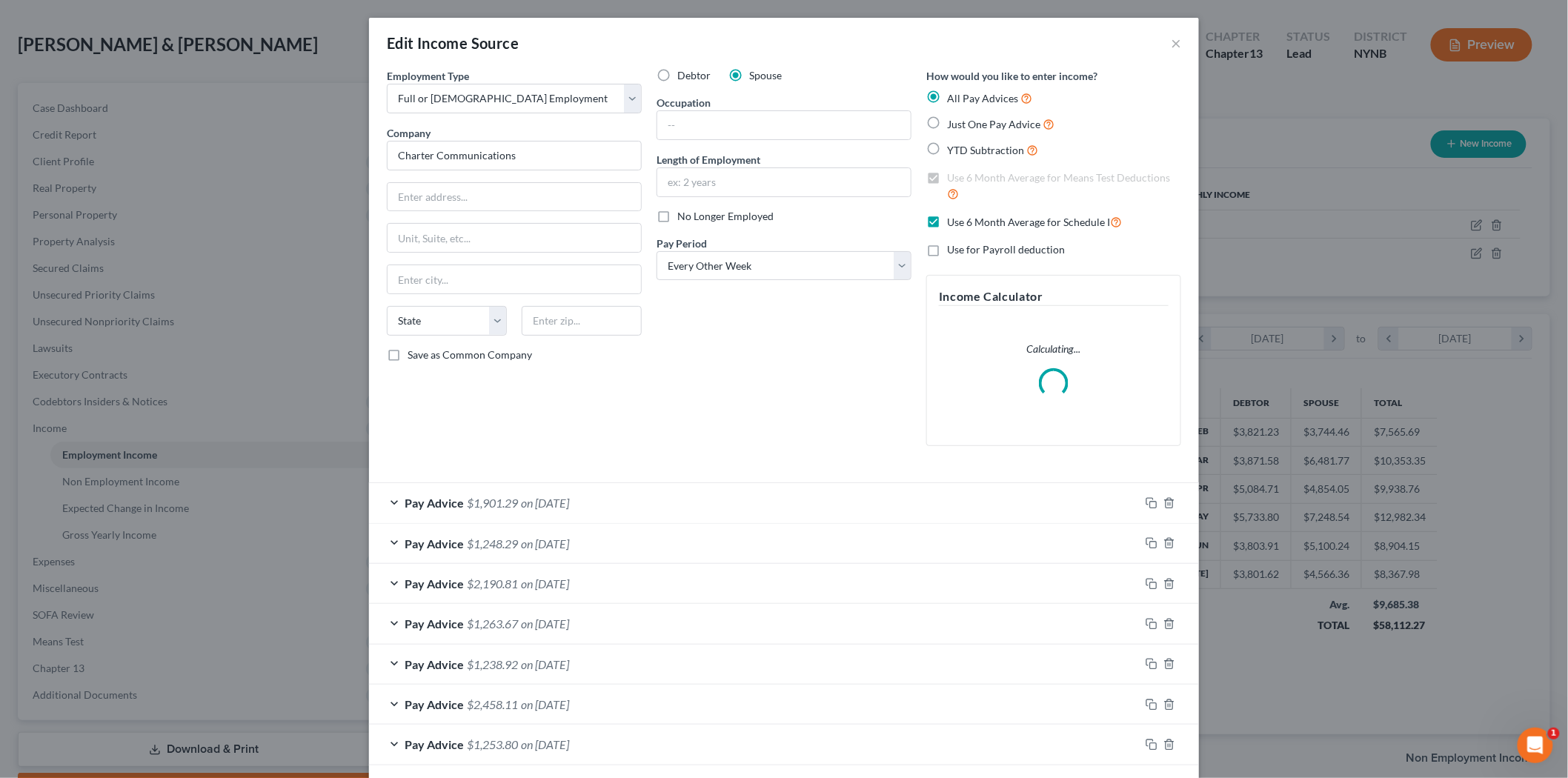
scroll to position [313, 657]
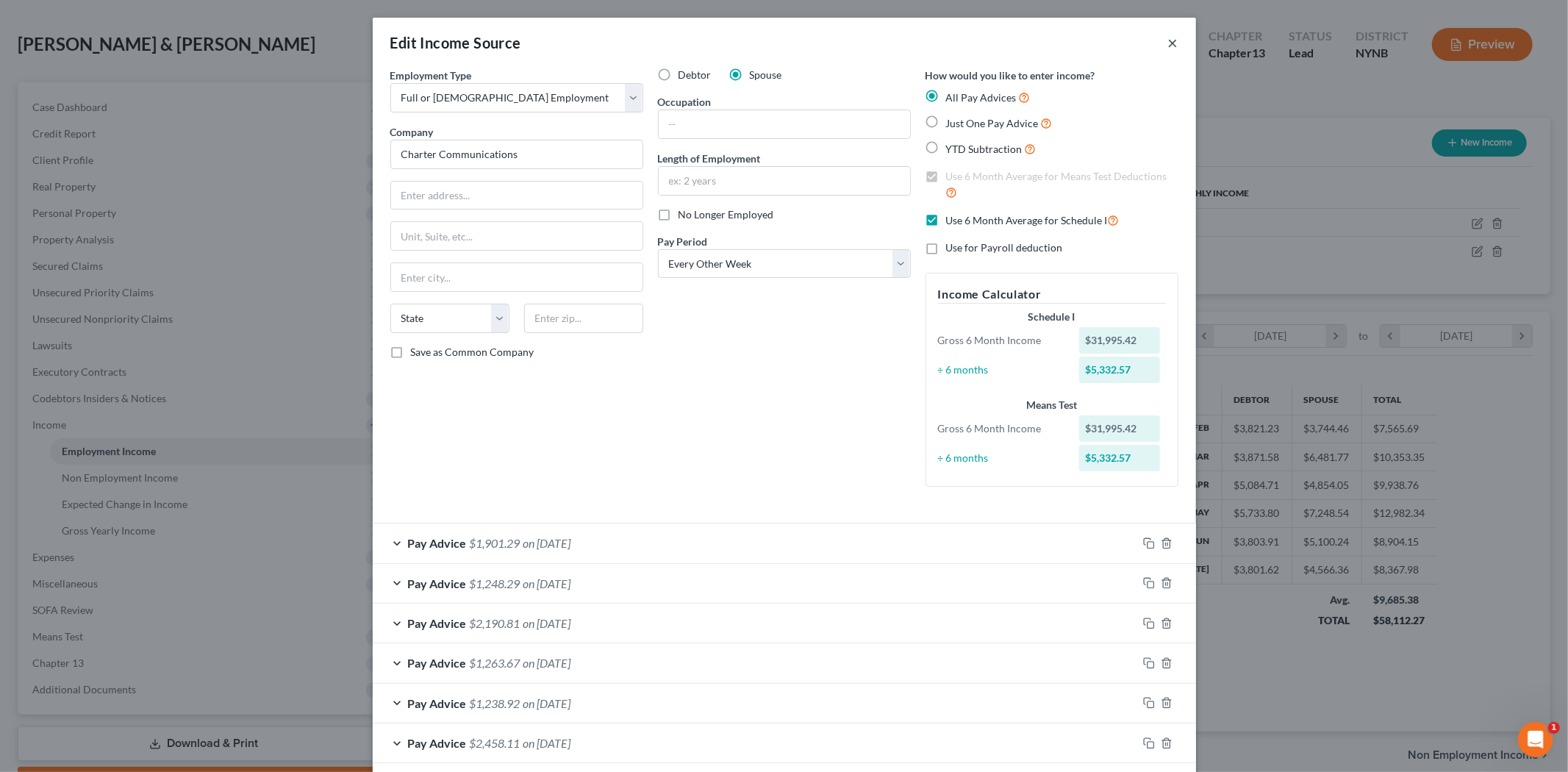
click at [1168, 39] on button "×" at bounding box center [1172, 42] width 10 height 18
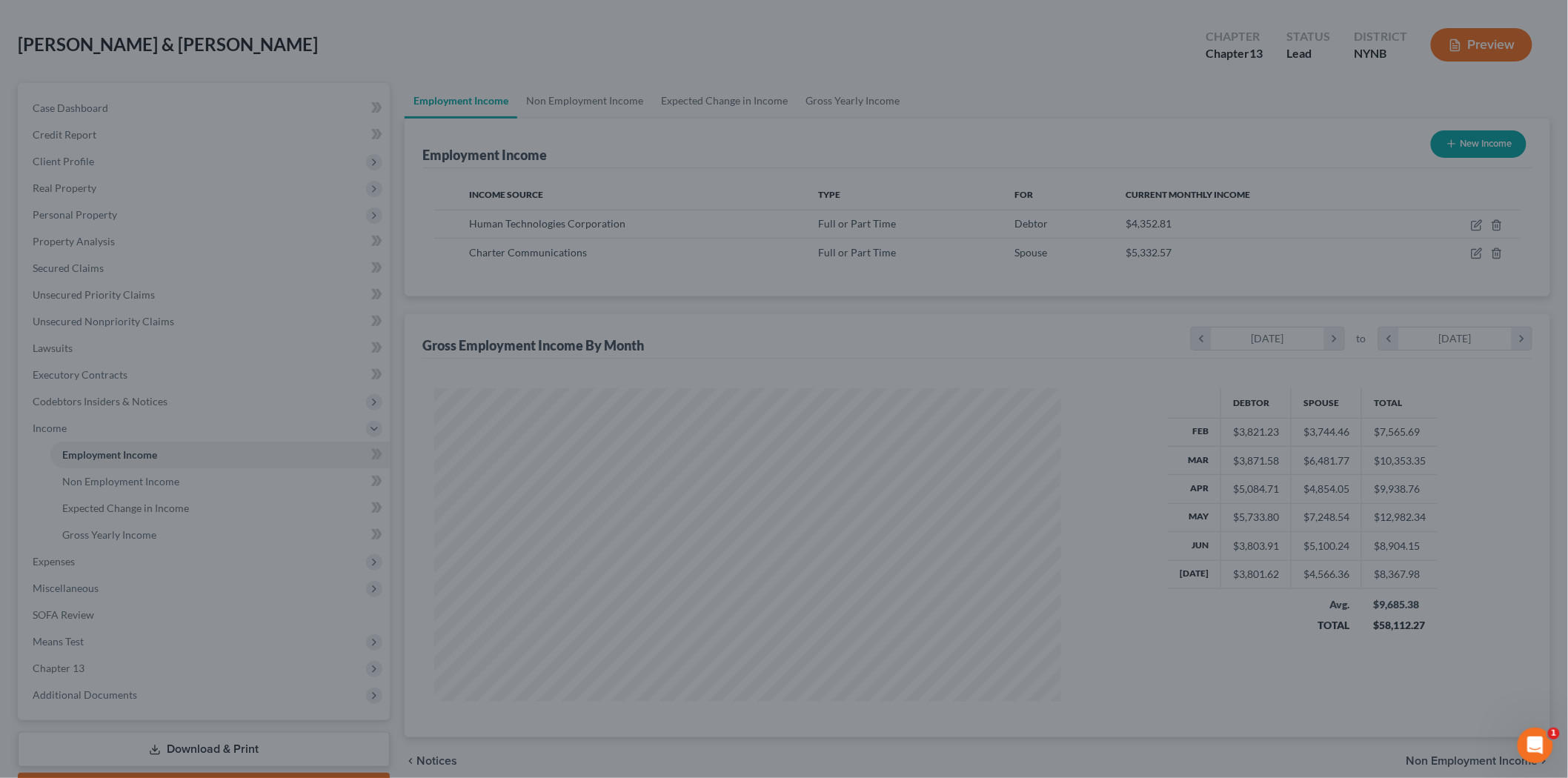
scroll to position [740682, 740498]
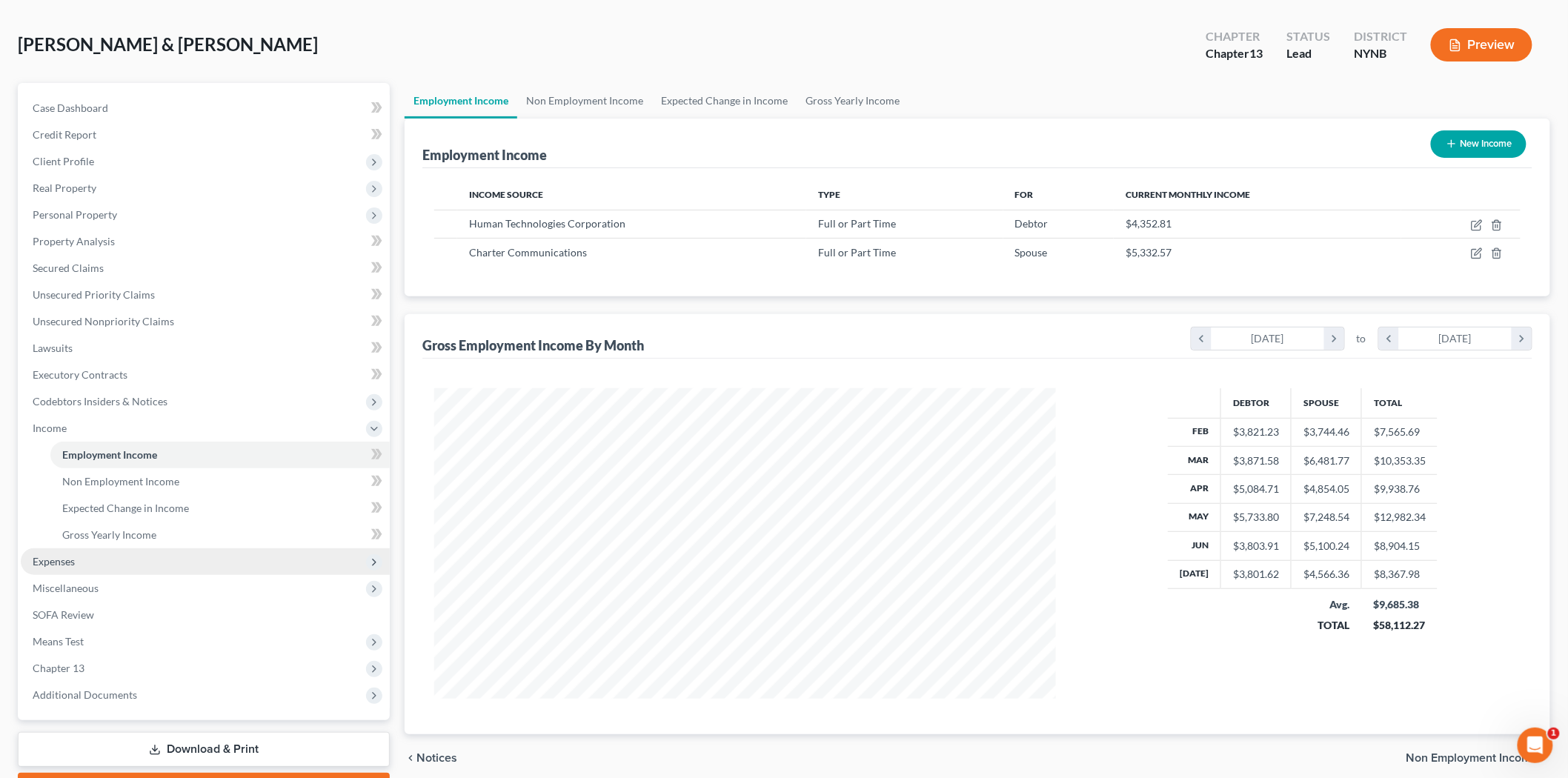
click at [82, 553] on span "Expenses" at bounding box center [205, 562] width 369 height 26
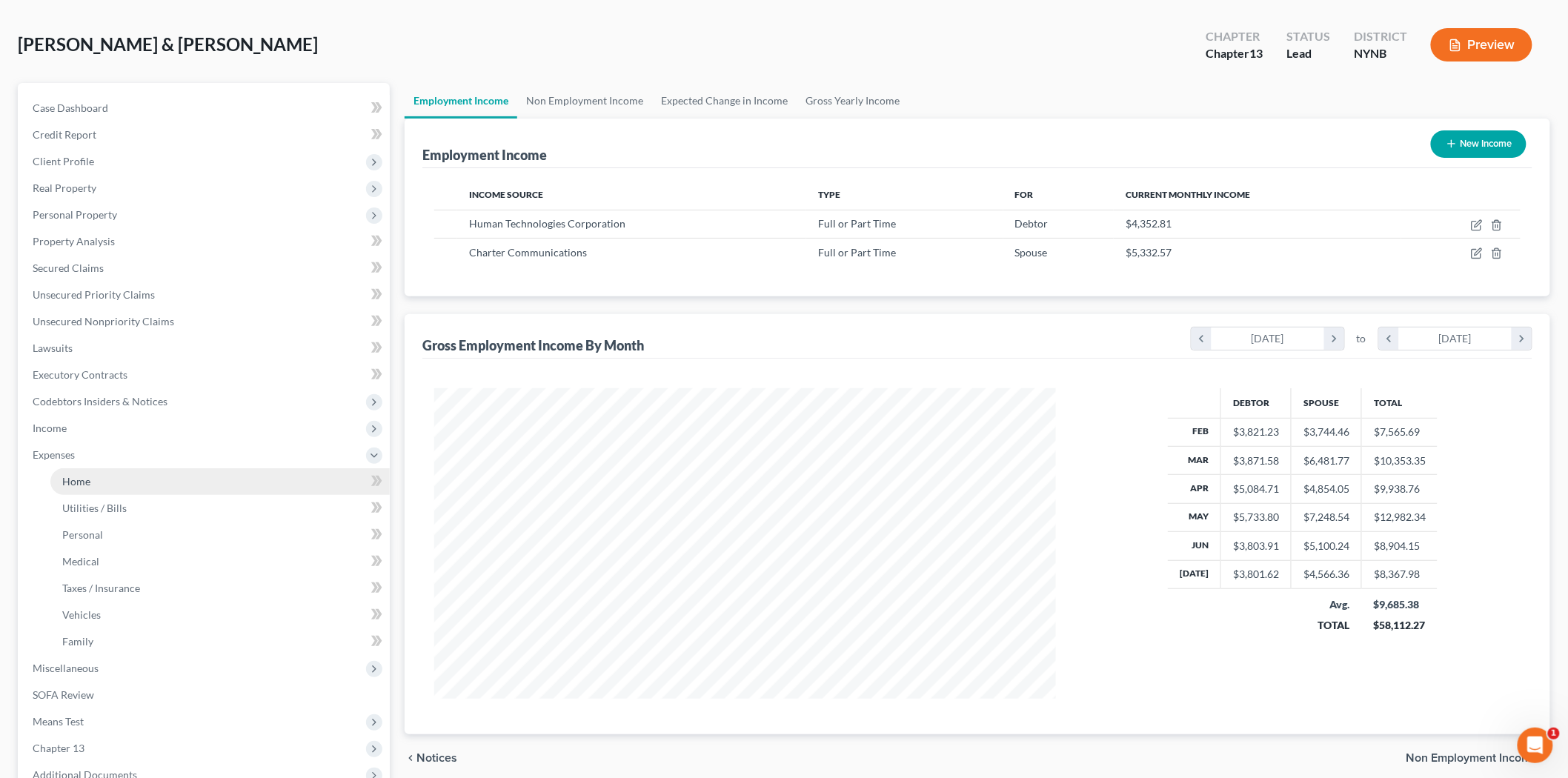
click at [117, 473] on link "Home" at bounding box center [220, 482] width 339 height 26
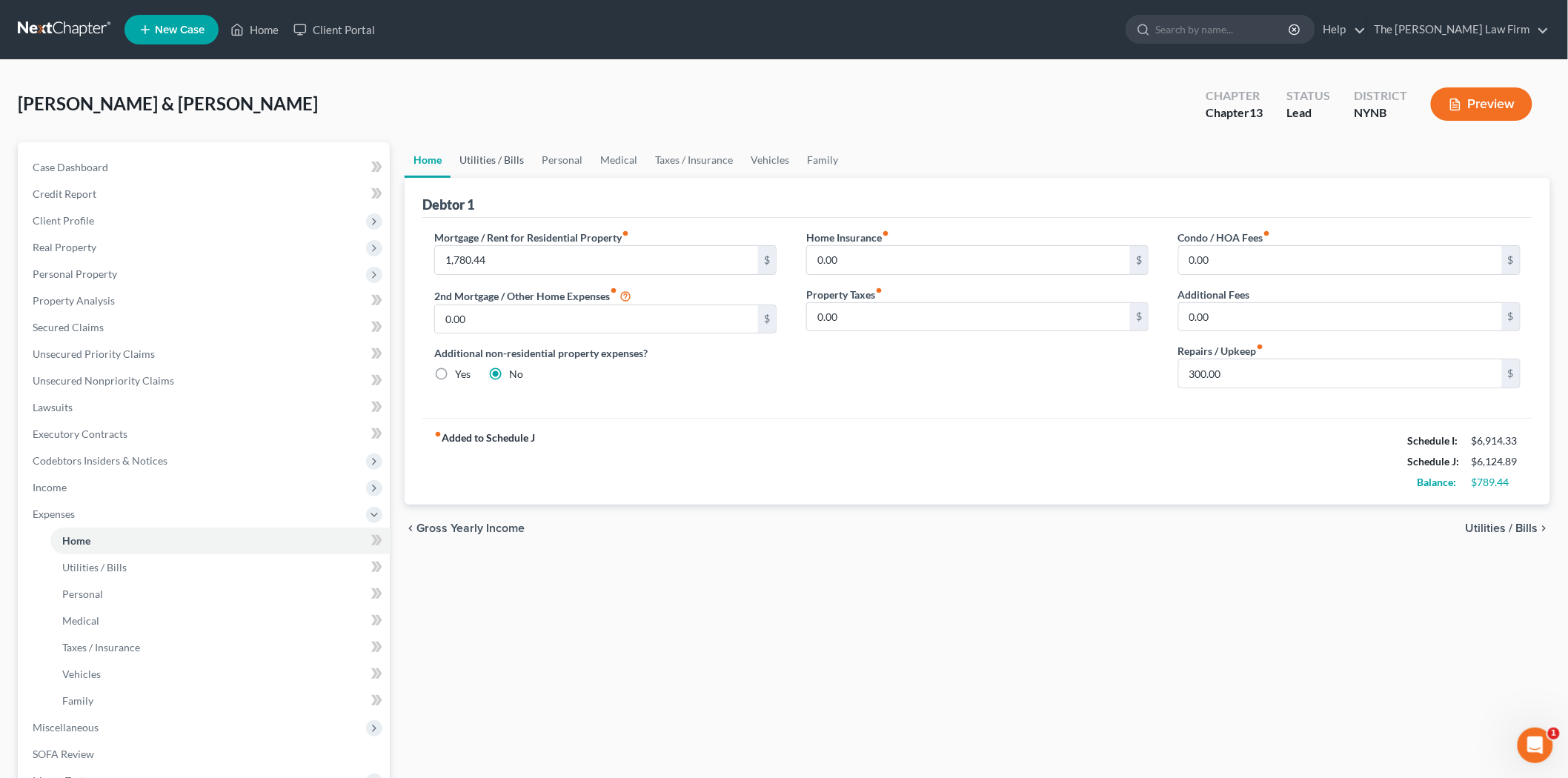
click at [465, 163] on link "Utilities / Bills" at bounding box center [492, 160] width 82 height 36
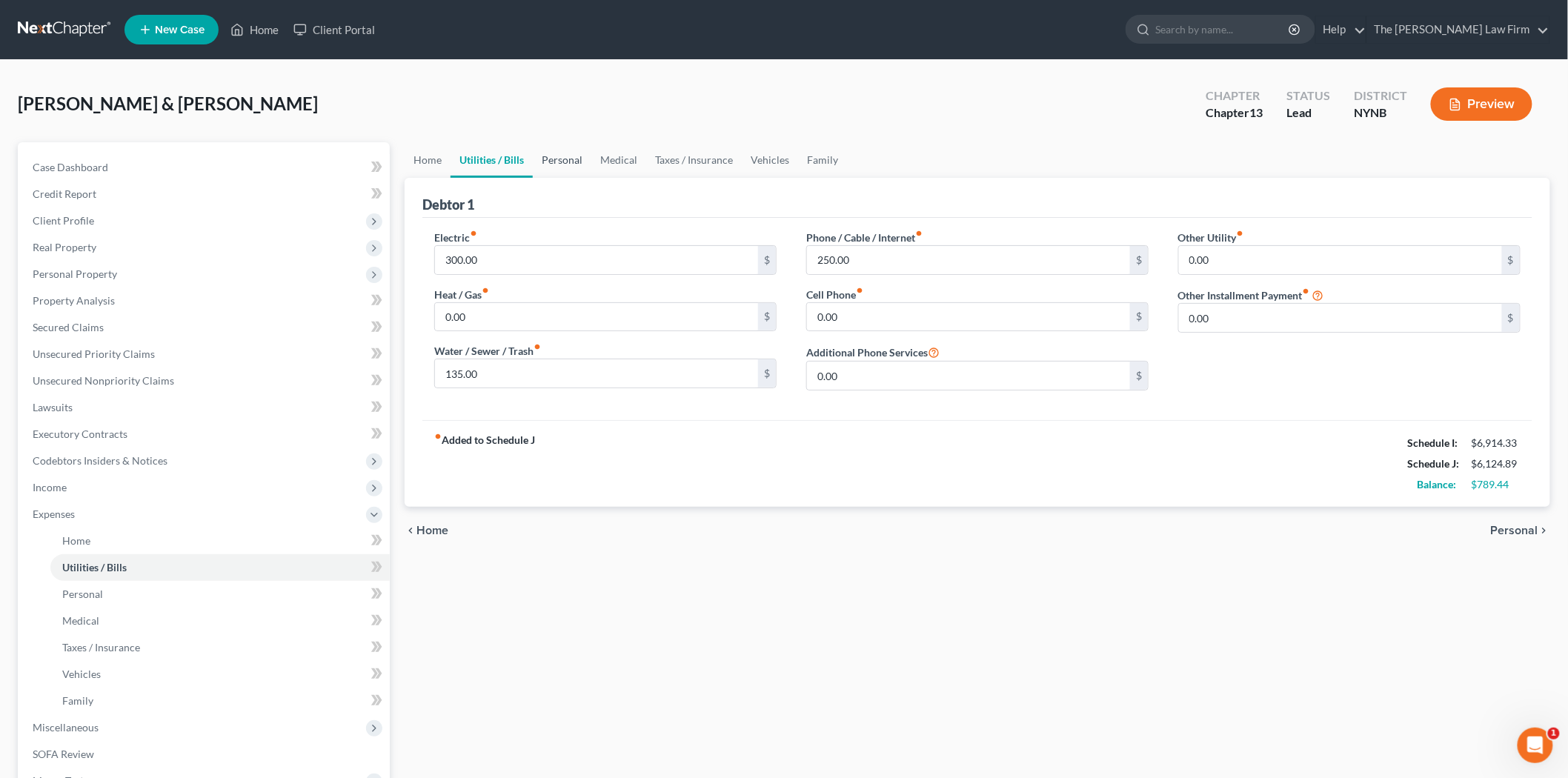
click at [581, 154] on link "Personal" at bounding box center [562, 160] width 58 height 36
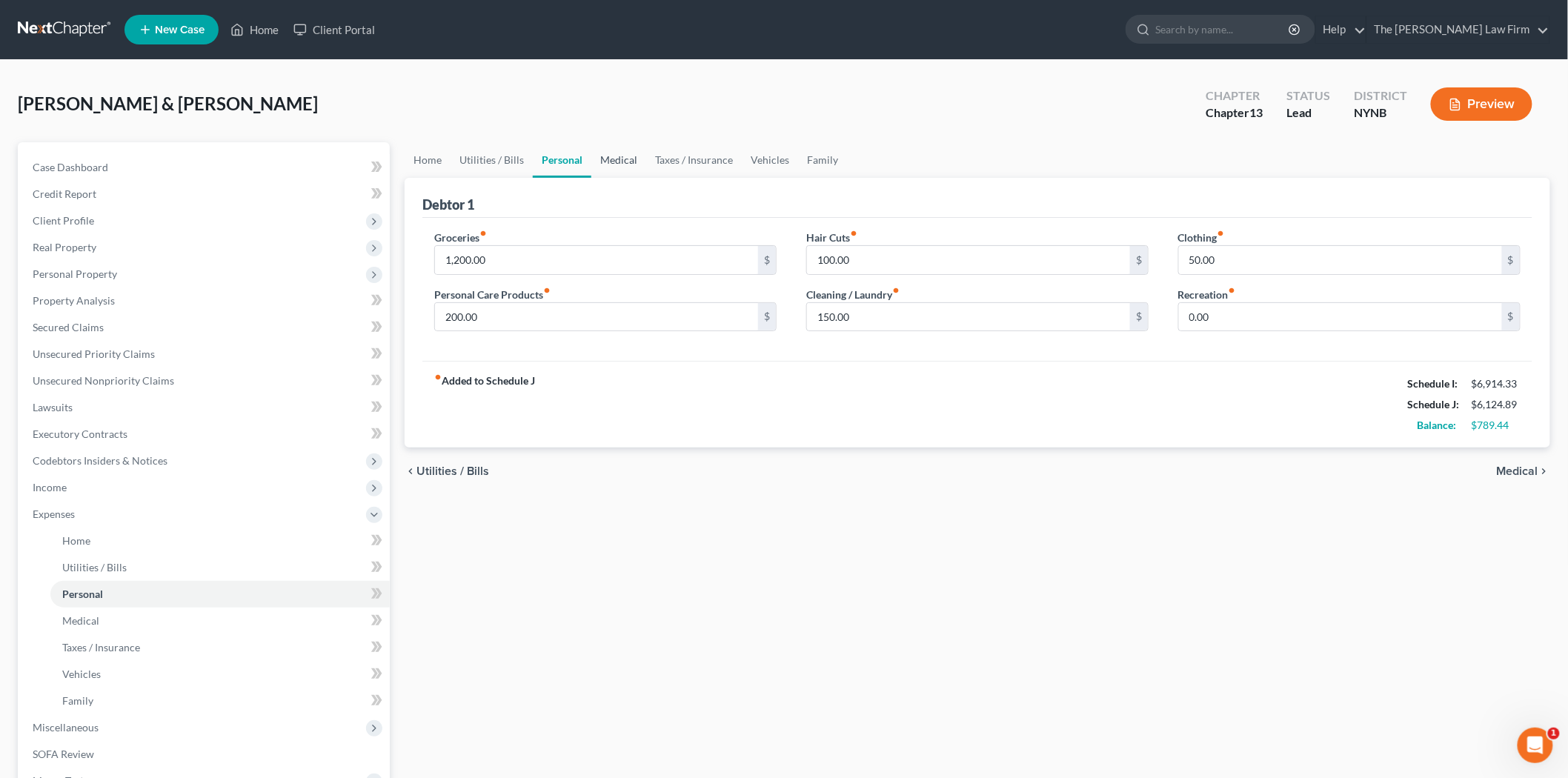
click at [626, 163] on link "Medical" at bounding box center [619, 160] width 54 height 36
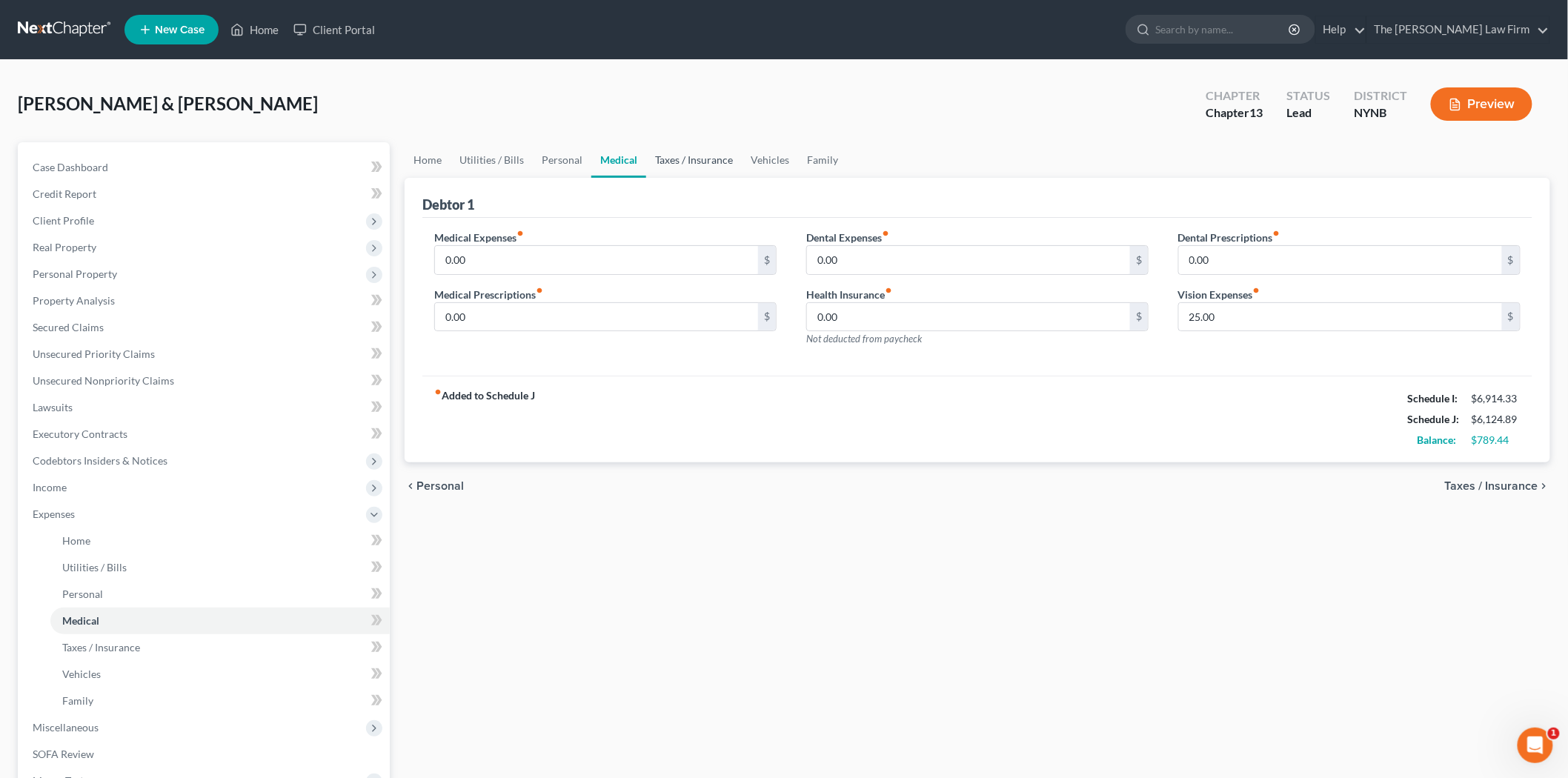
click at [672, 166] on link "Taxes / Insurance" at bounding box center [694, 160] width 96 height 36
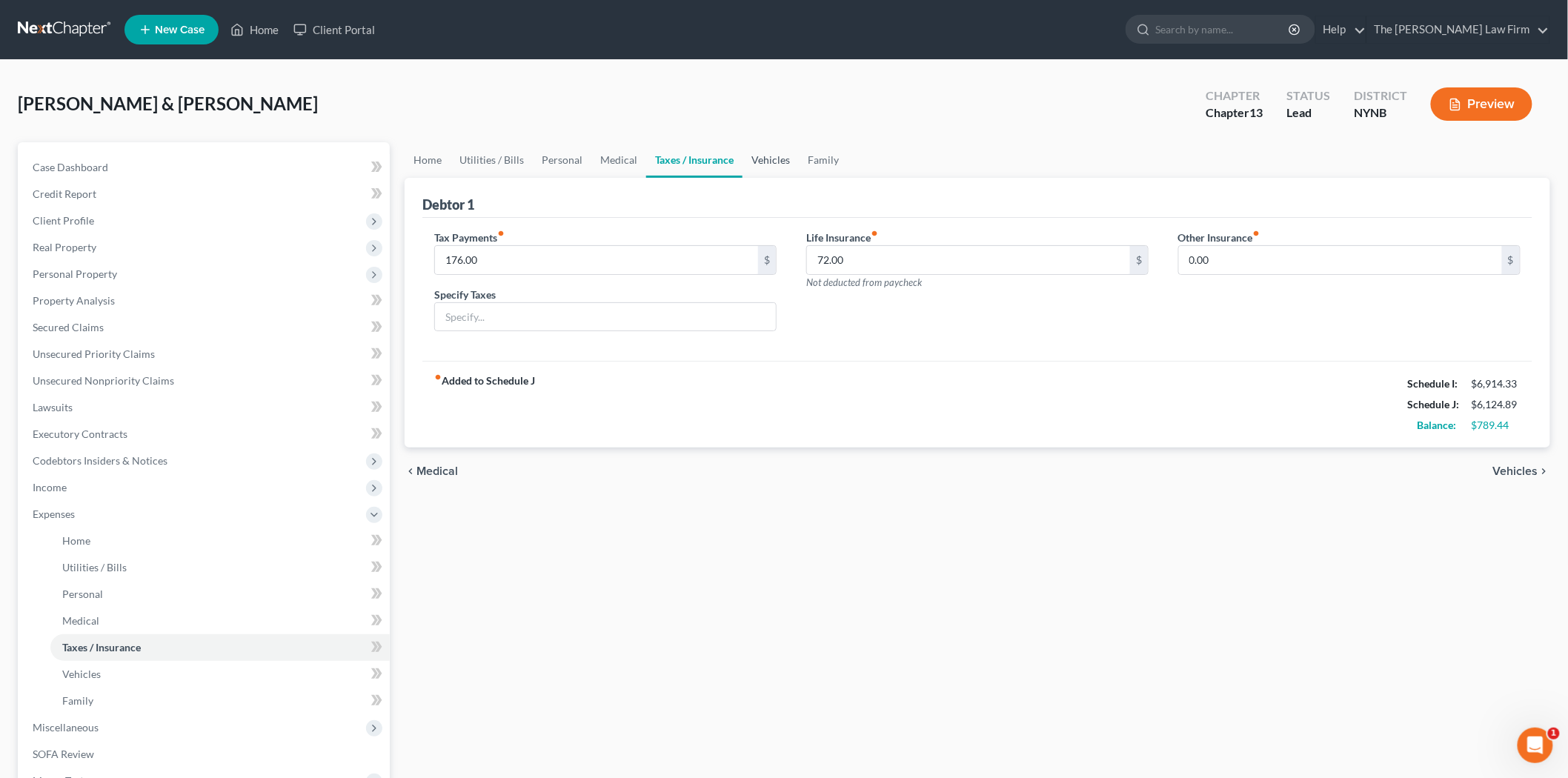
click at [776, 158] on link "Vehicles" at bounding box center [770, 160] width 56 height 36
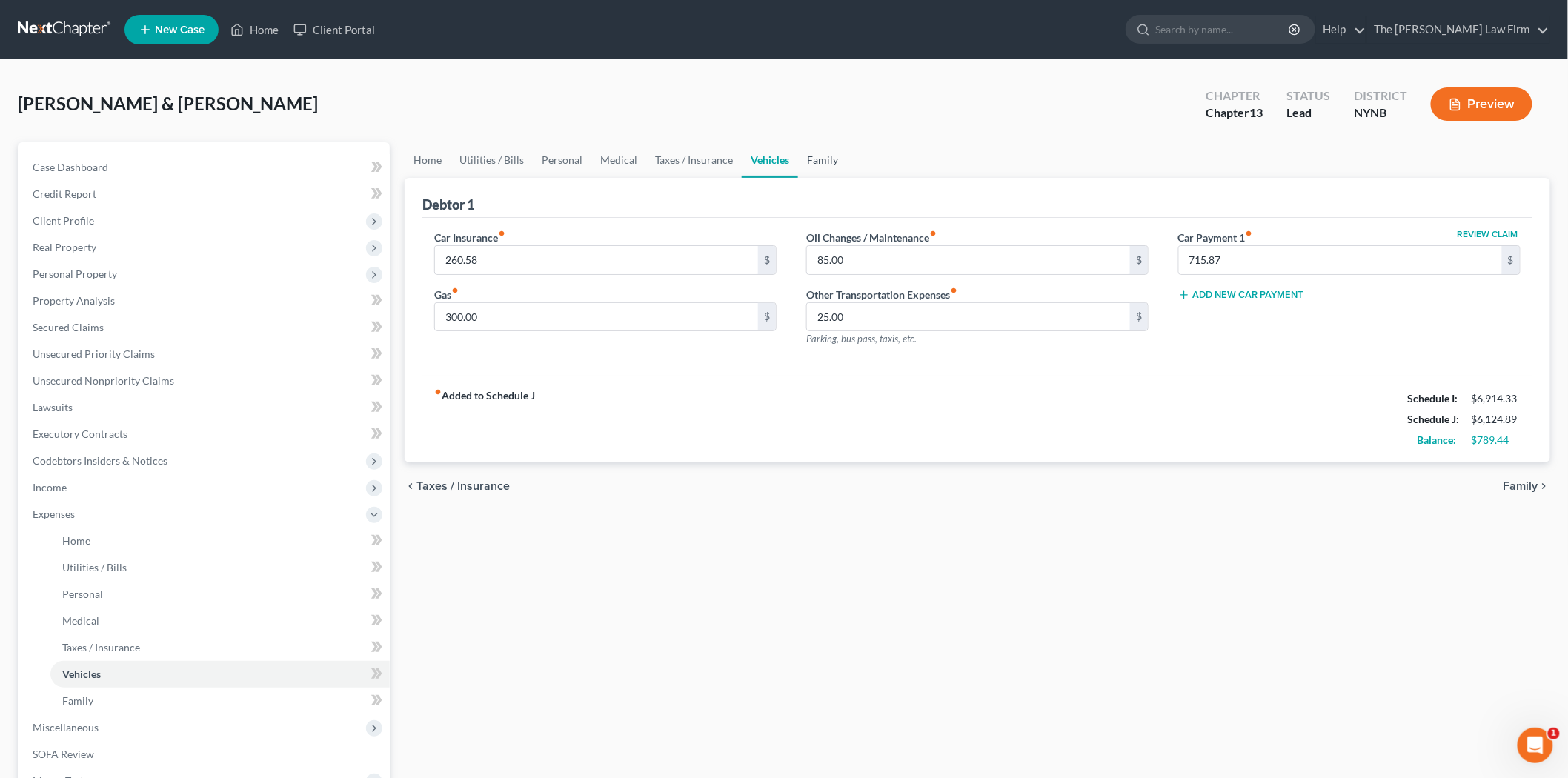
click at [804, 157] on link "Family" at bounding box center [823, 160] width 49 height 36
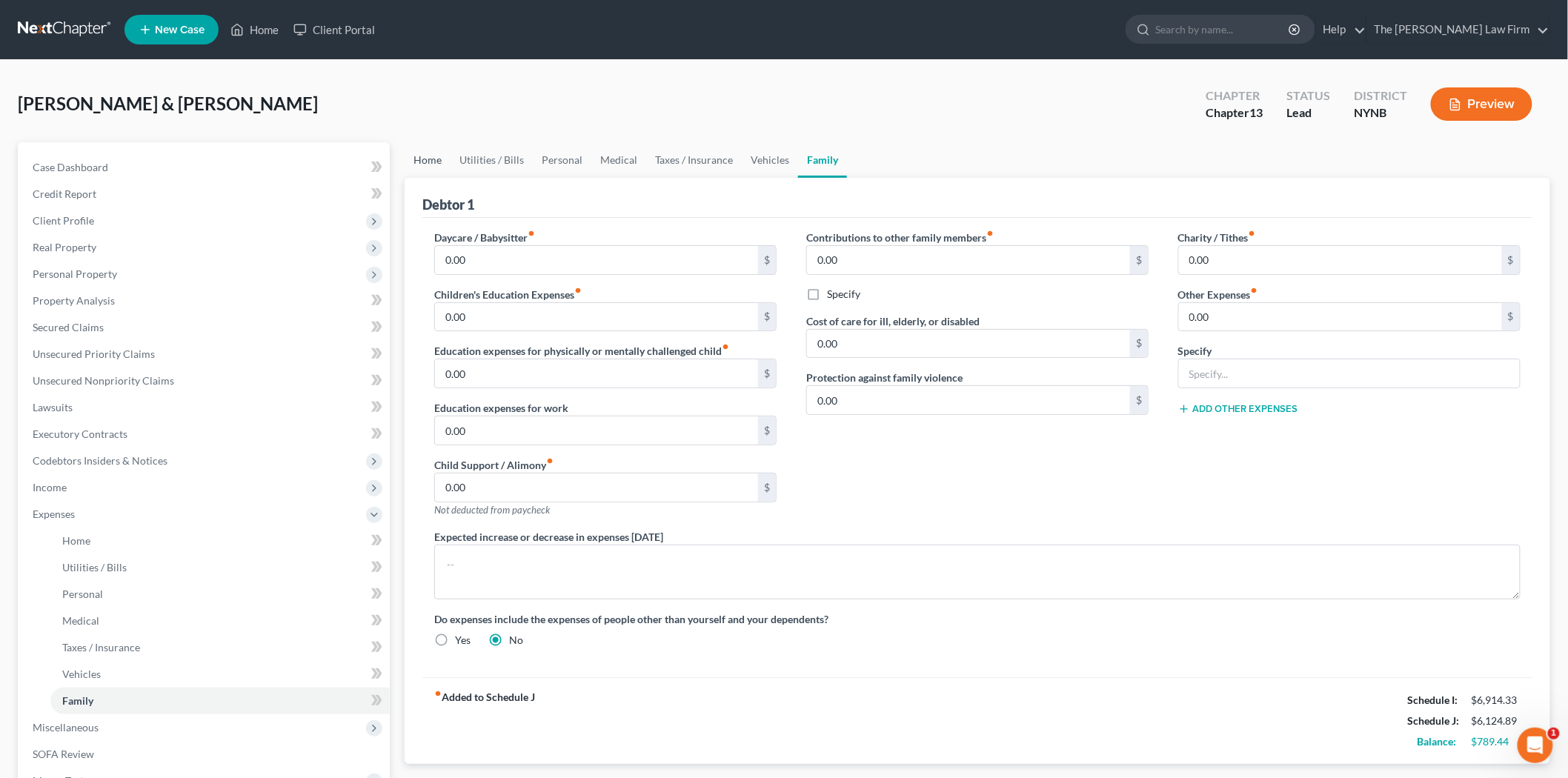
click at [432, 153] on link "Home" at bounding box center [427, 160] width 46 height 36
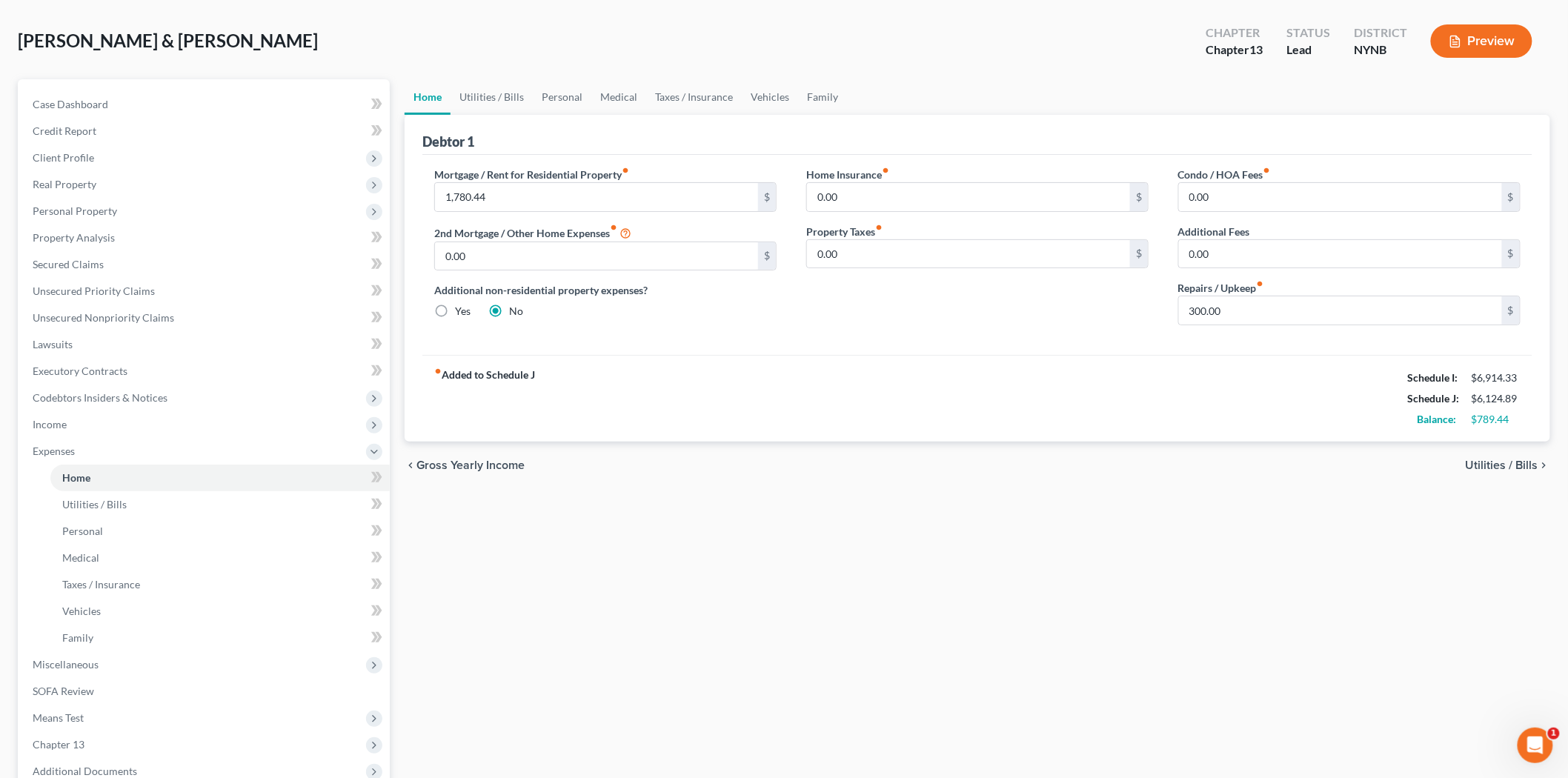
scroll to position [56, 0]
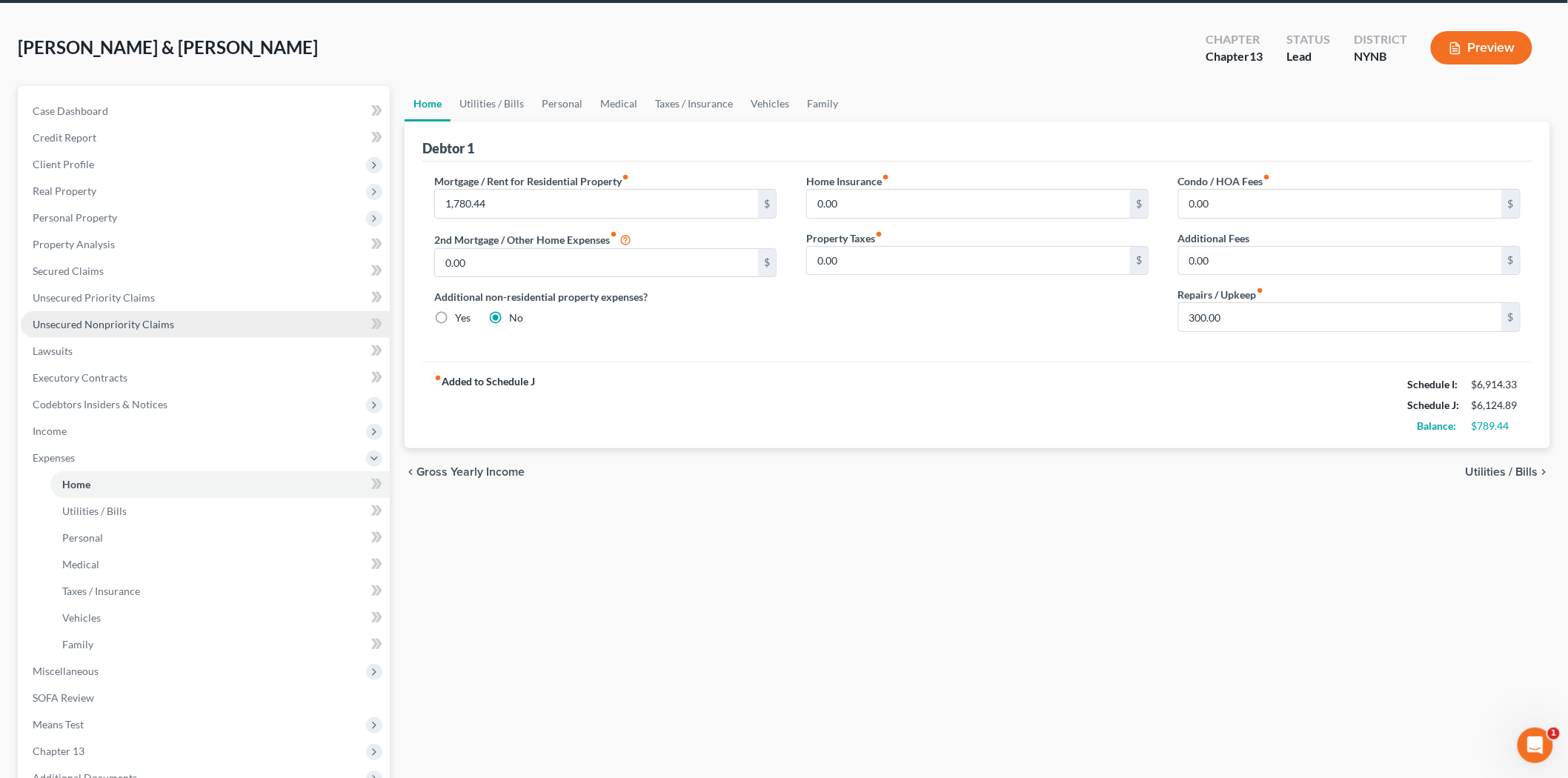
click at [91, 319] on span "Unsecured Nonpriority Claims" at bounding box center [103, 324] width 142 height 12
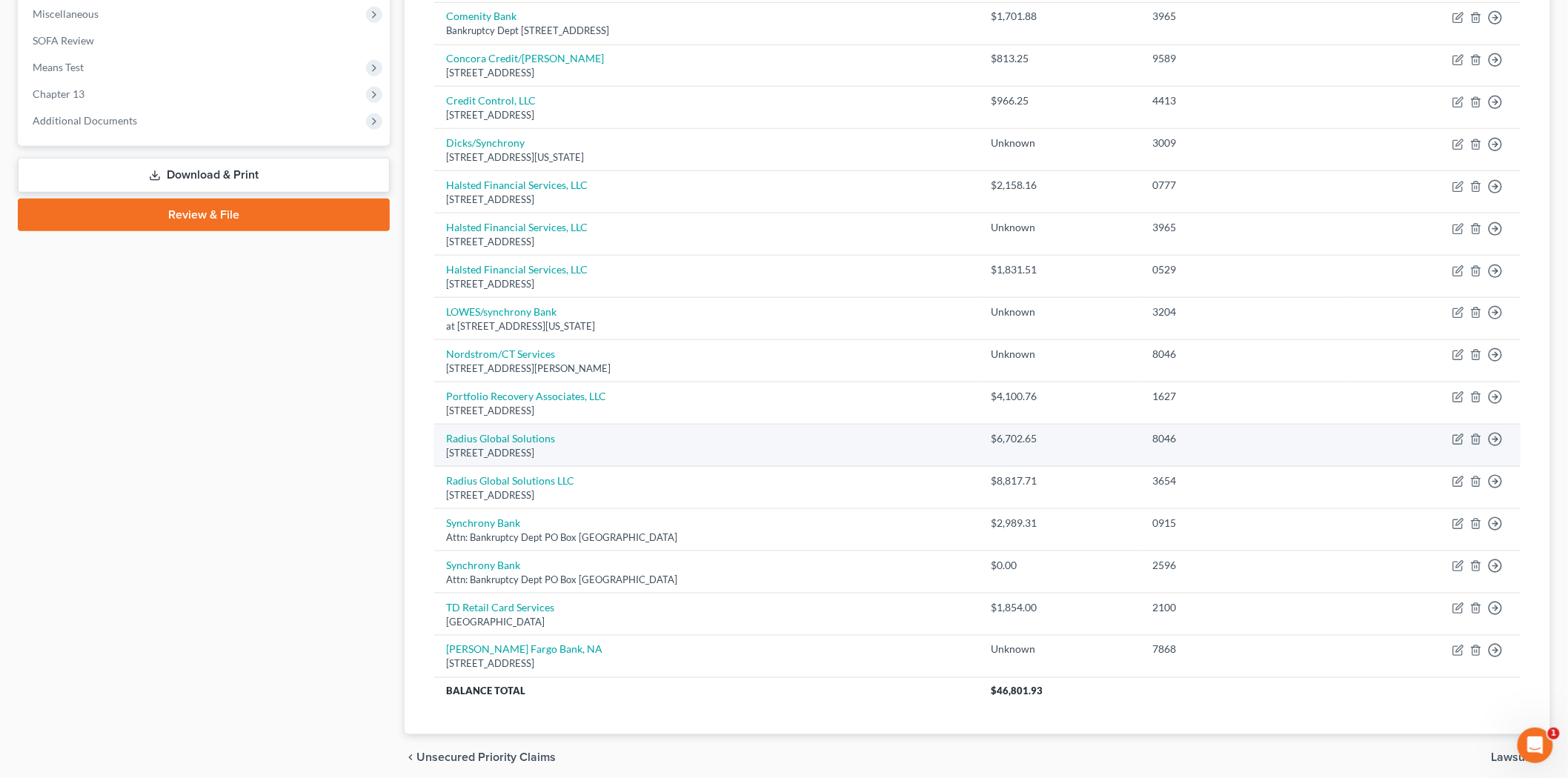
scroll to position [588, 0]
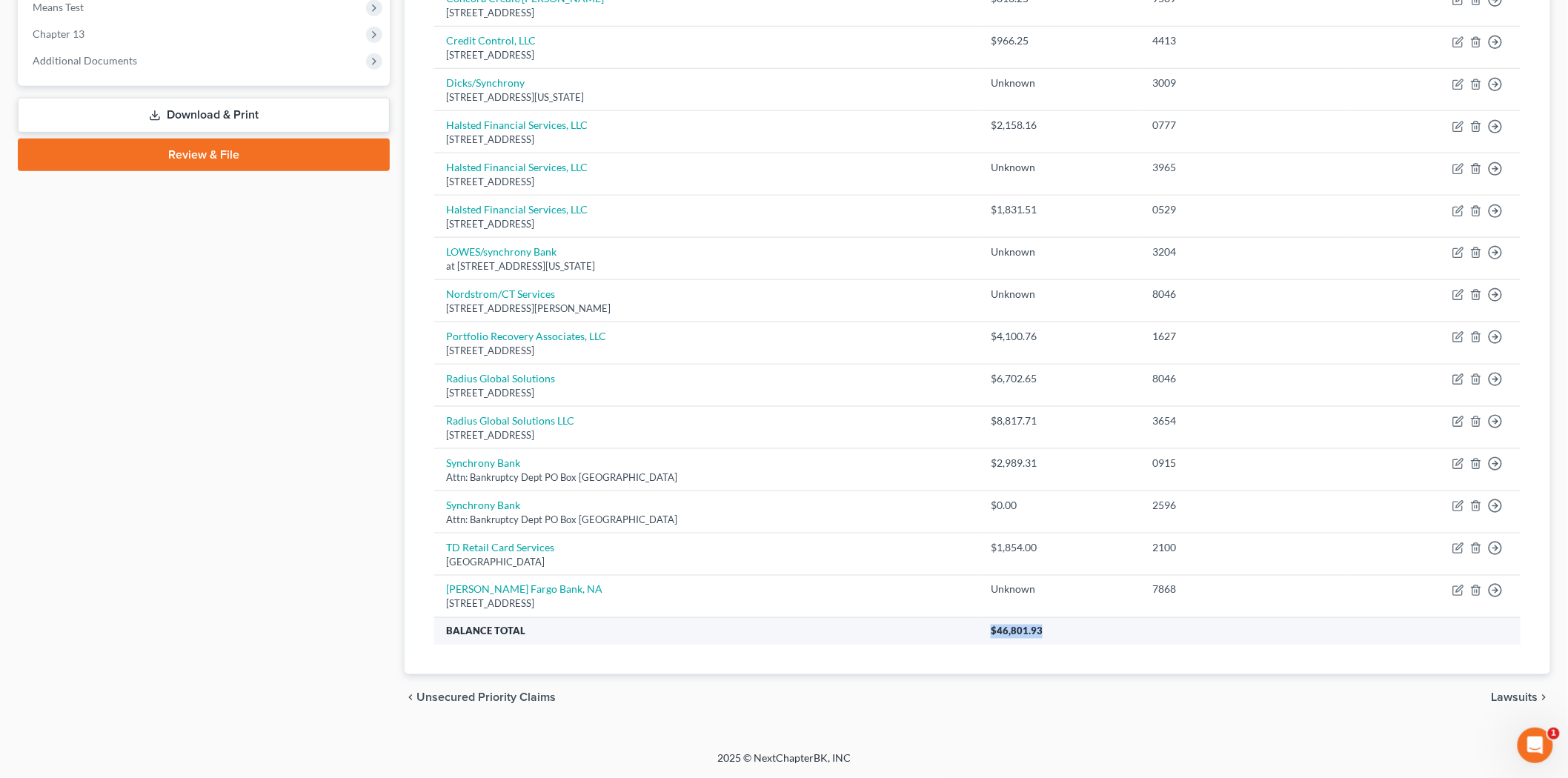
drag, startPoint x: 1085, startPoint y: 634, endPoint x: 942, endPoint y: 637, distance: 143.0
click at [942, 637] on tr "Balance Total $46,801.93" at bounding box center [977, 631] width 1086 height 26
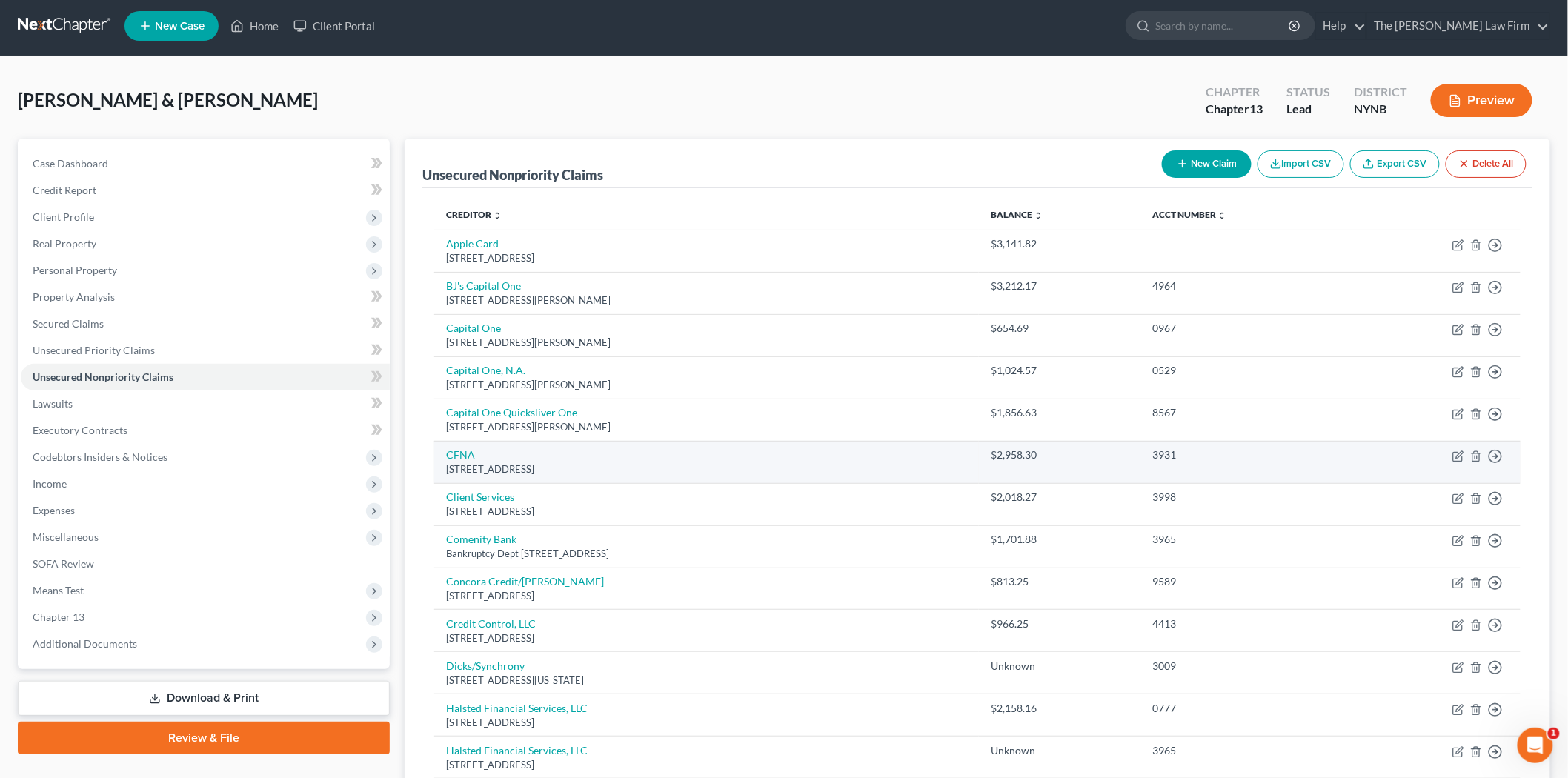
scroll to position [0, 0]
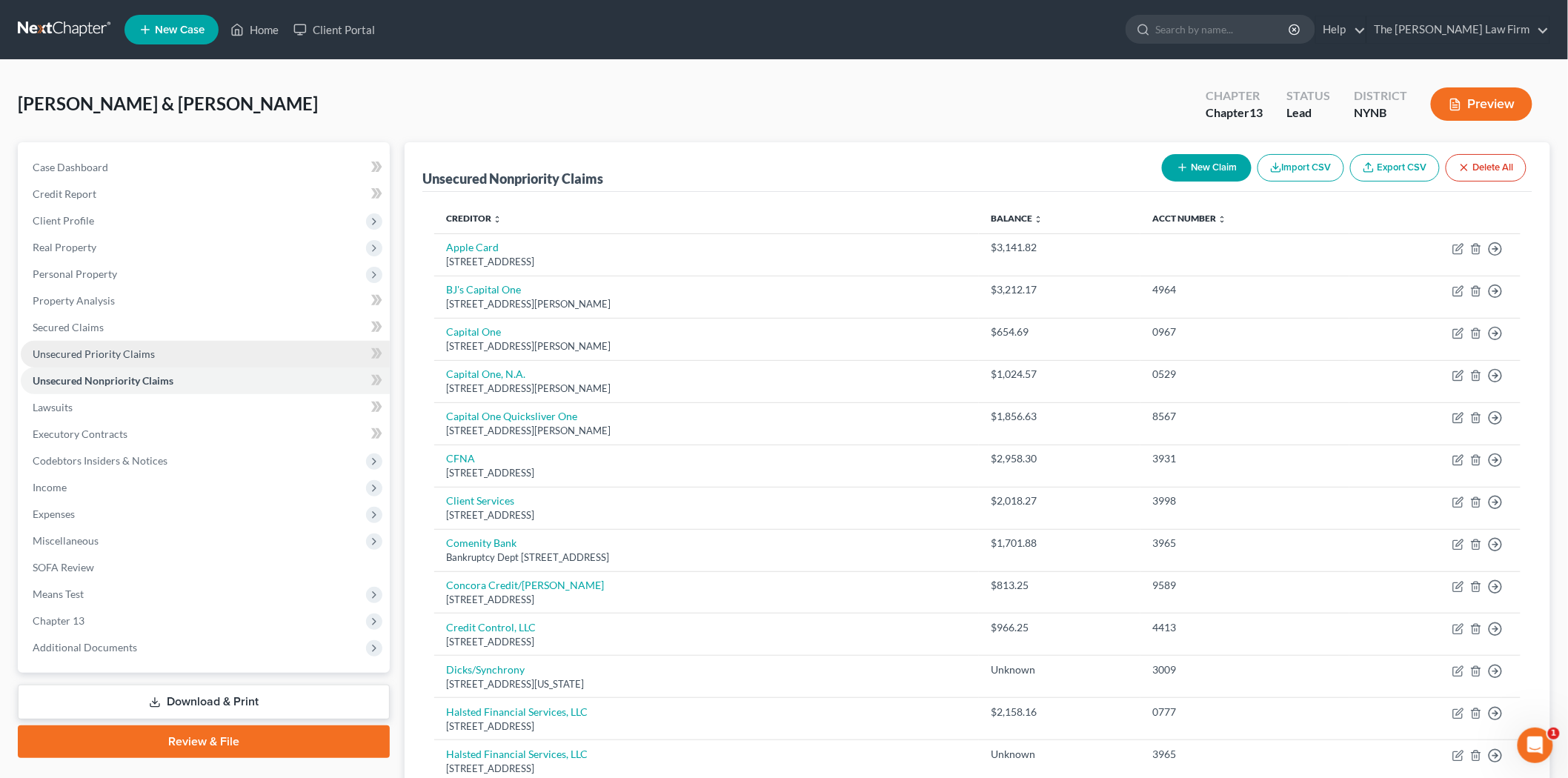
click at [141, 348] on span "Unsecured Priority Claims" at bounding box center [93, 354] width 122 height 12
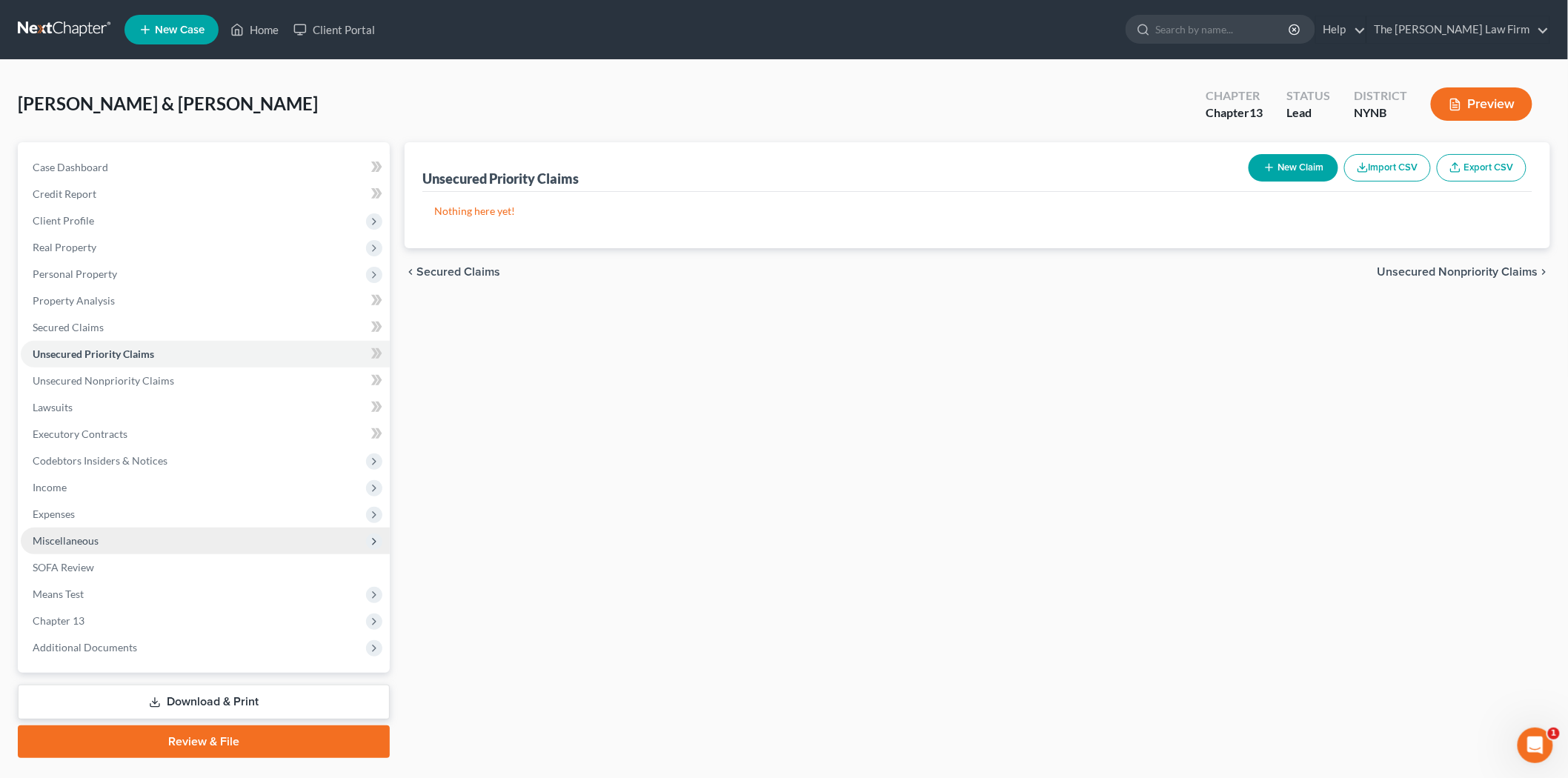
drag, startPoint x: 69, startPoint y: 513, endPoint x: 59, endPoint y: 541, distance: 29.7
click at [65, 524] on span "Expenses" at bounding box center [205, 514] width 369 height 26
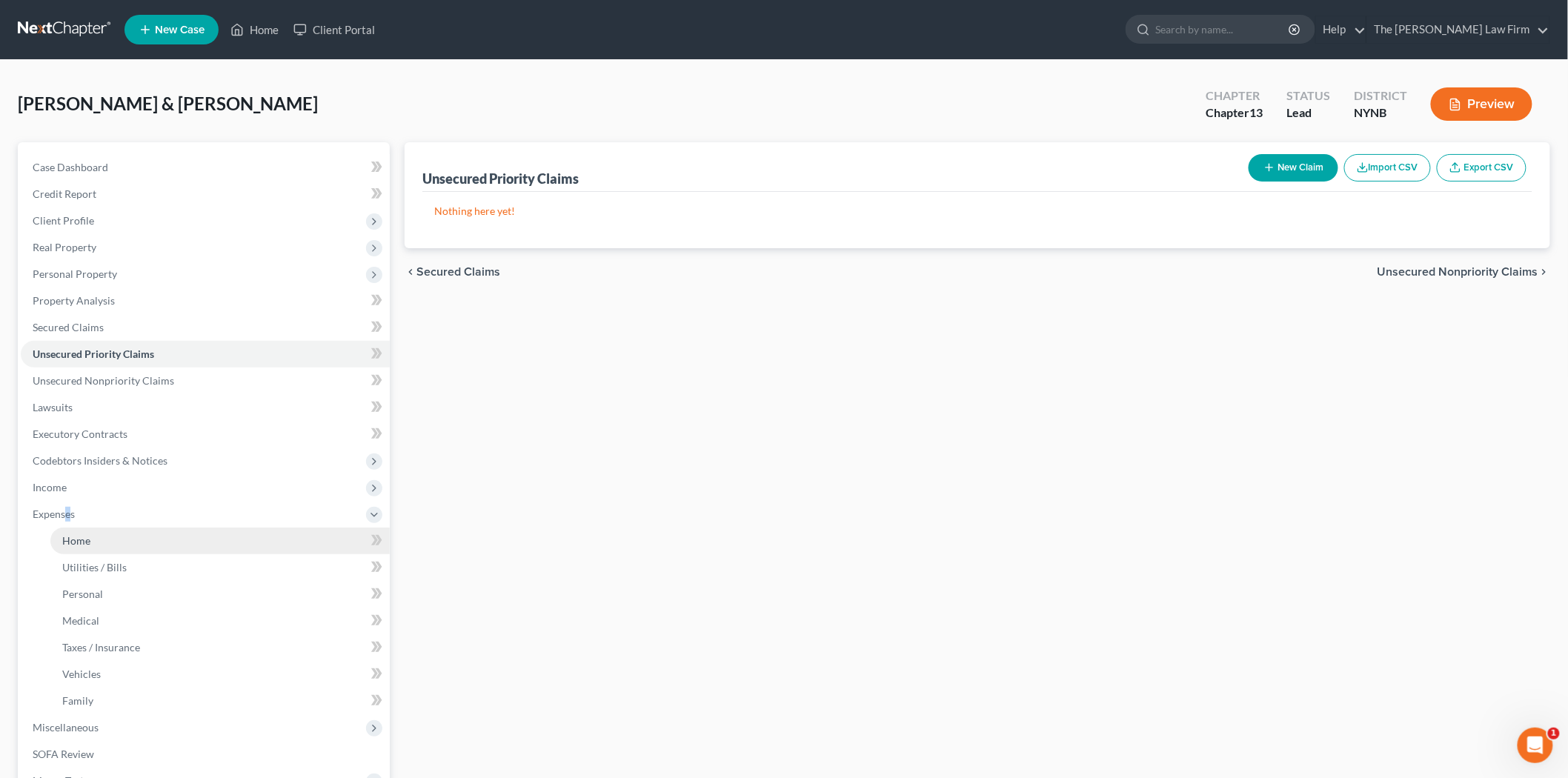
click at [128, 538] on link "Home" at bounding box center [220, 541] width 339 height 26
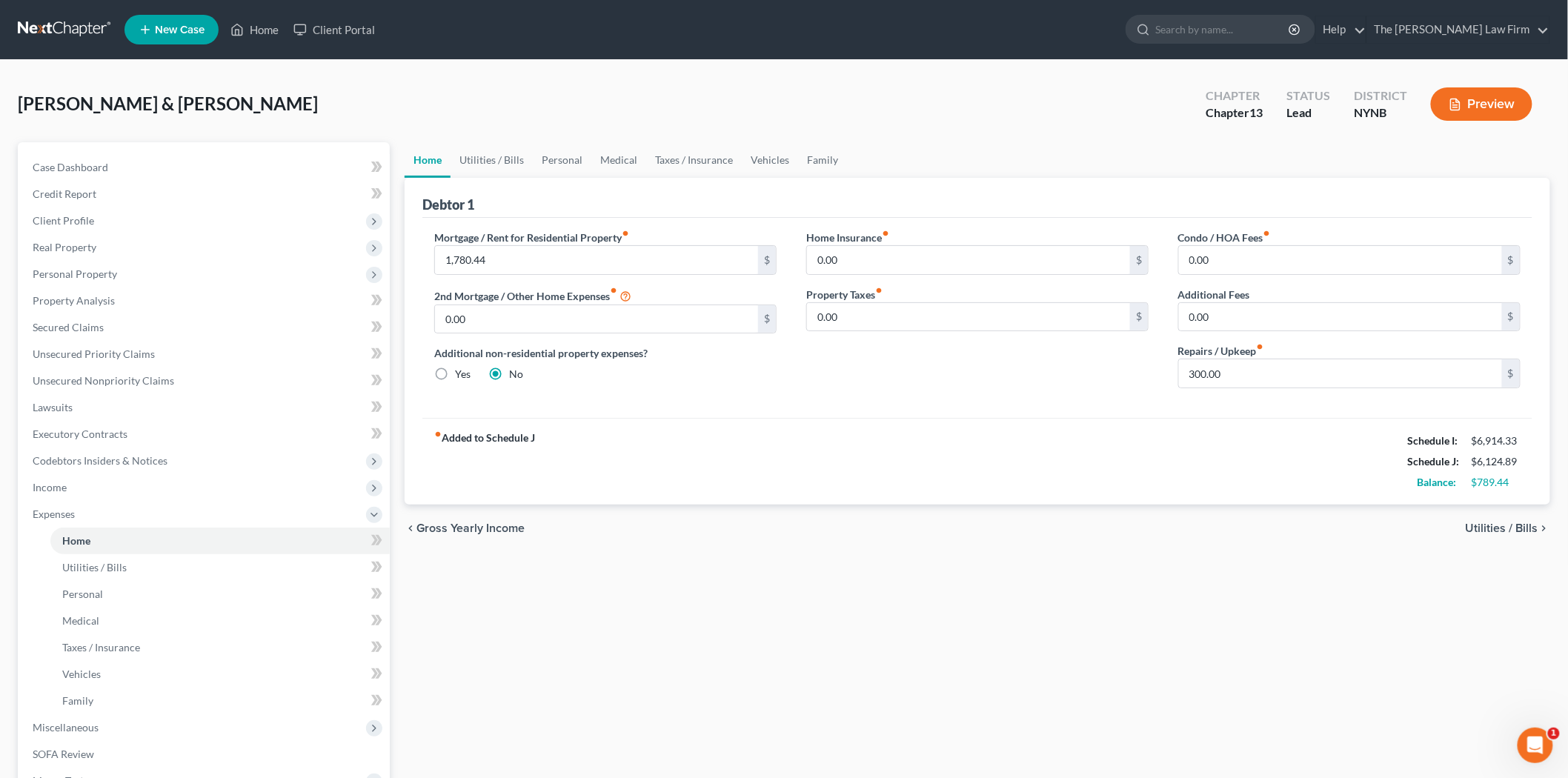
click at [189, 98] on span "[PERSON_NAME] & [PERSON_NAME]" at bounding box center [168, 103] width 300 height 22
click at [68, 27] on link at bounding box center [65, 30] width 95 height 26
